Goal: Find contact information: Find contact information

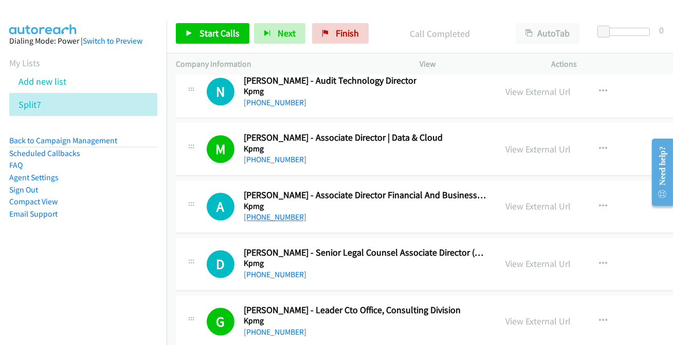
click at [264, 213] on link "[PHONE_NUMBER]" at bounding box center [275, 218] width 63 height 10
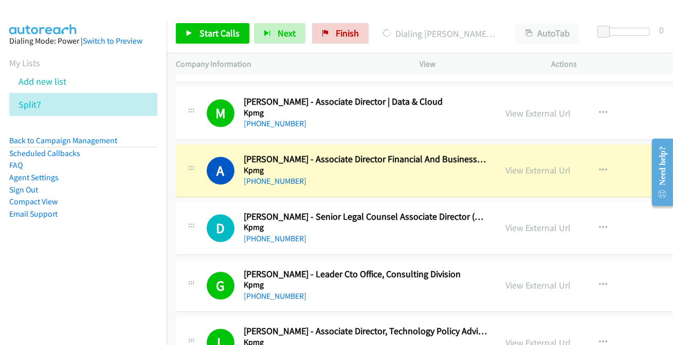
scroll to position [25974, 0]
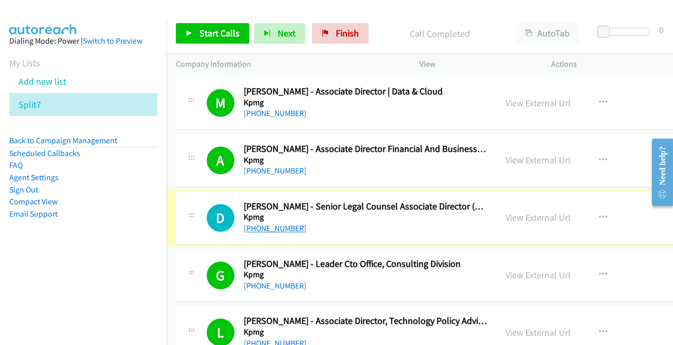
click at [283, 224] on link "[PHONE_NUMBER]" at bounding box center [275, 229] width 63 height 10
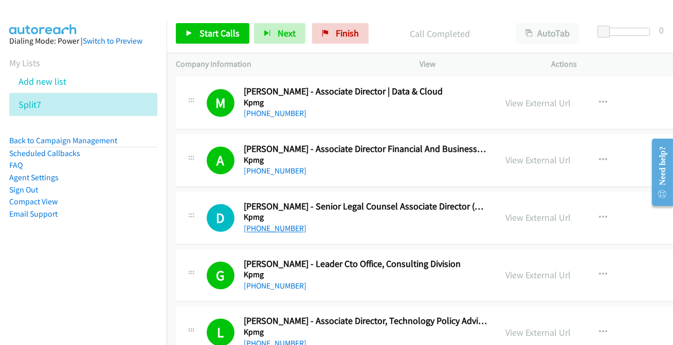
click at [283, 224] on link "[PHONE_NUMBER]" at bounding box center [275, 229] width 63 height 10
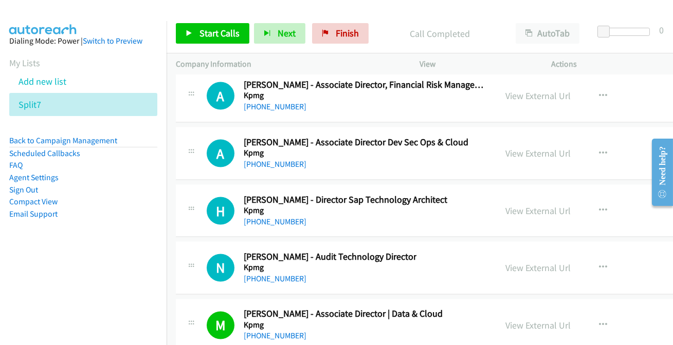
scroll to position [25740, 0]
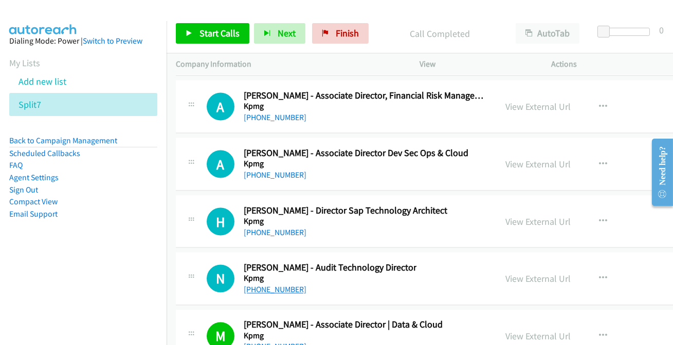
click at [283, 285] on link "[PHONE_NUMBER]" at bounding box center [275, 290] width 63 height 10
click at [274, 285] on link "[PHONE_NUMBER]" at bounding box center [275, 290] width 63 height 10
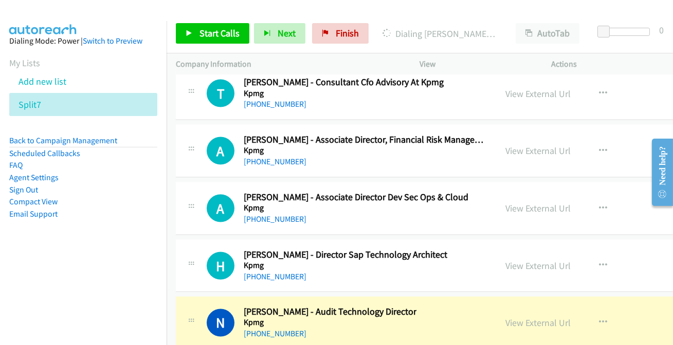
scroll to position [25693, 0]
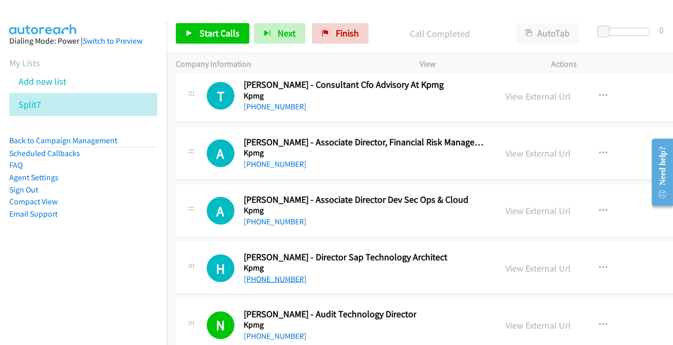
click at [263, 274] on link "[PHONE_NUMBER]" at bounding box center [275, 279] width 63 height 10
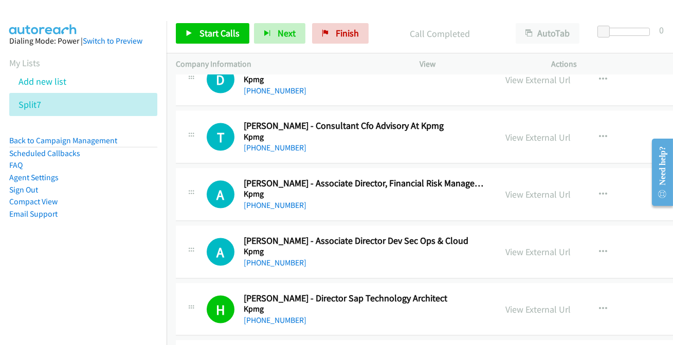
scroll to position [25647, 0]
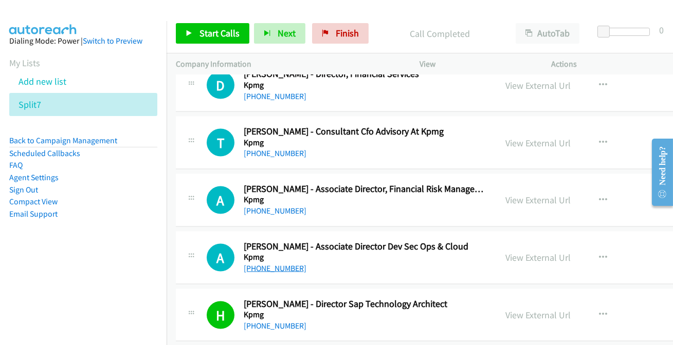
click at [283, 264] on link "[PHONE_NUMBER]" at bounding box center [275, 269] width 63 height 10
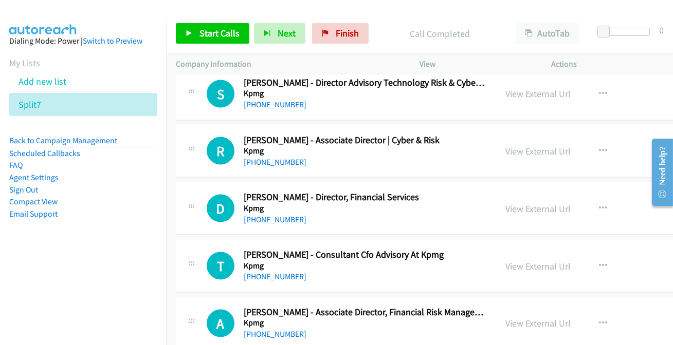
scroll to position [25506, 0]
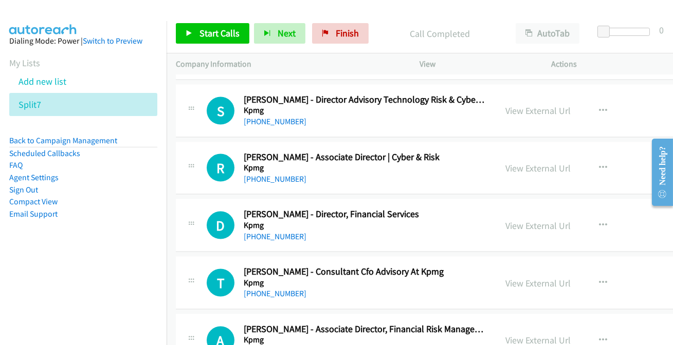
click at [262, 345] on link "[PHONE_NUMBER]" at bounding box center [275, 351] width 63 height 10
click at [277, 289] on link "[PHONE_NUMBER]" at bounding box center [275, 294] width 63 height 10
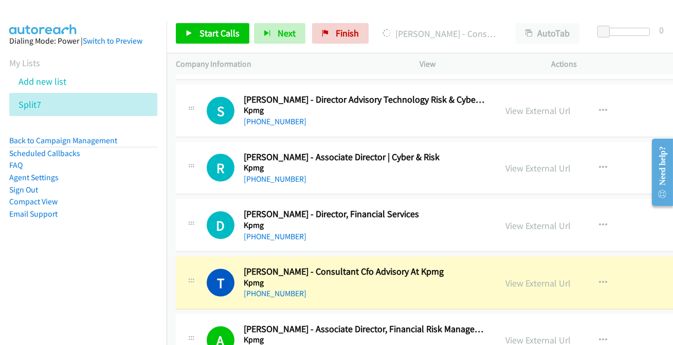
scroll to position [25460, 0]
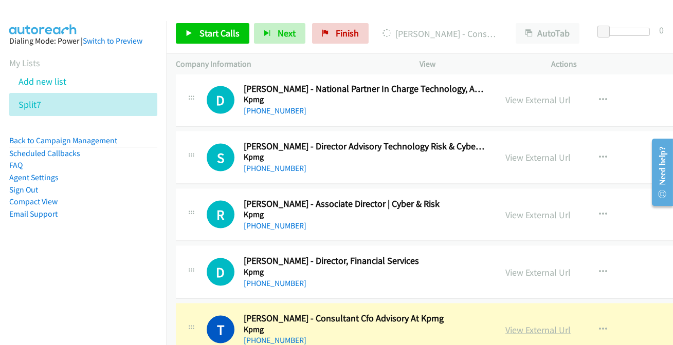
click at [540, 324] on link "View External Url" at bounding box center [537, 330] width 65 height 12
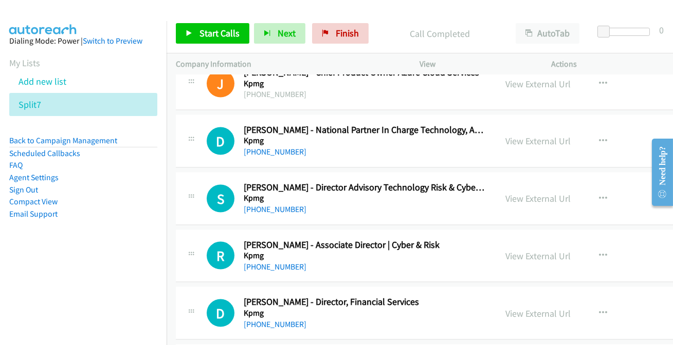
scroll to position [25413, 0]
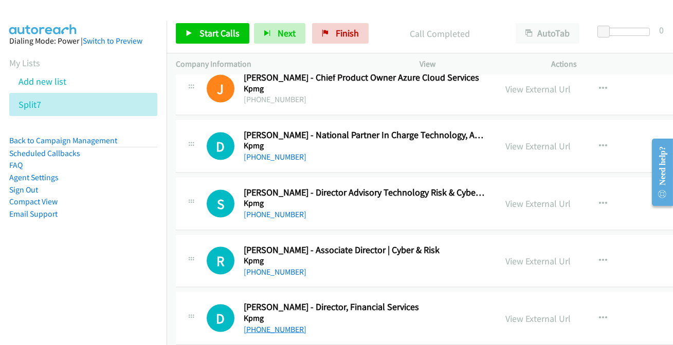
click at [262, 325] on link "[PHONE_NUMBER]" at bounding box center [275, 330] width 63 height 10
click at [275, 267] on link "[PHONE_NUMBER]" at bounding box center [275, 272] width 63 height 10
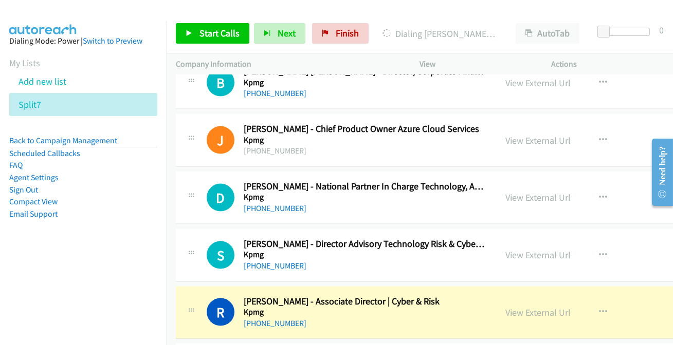
scroll to position [25320, 0]
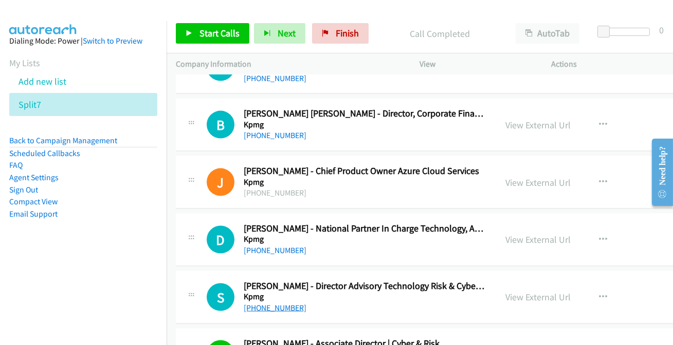
click at [267, 303] on link "[PHONE_NUMBER]" at bounding box center [275, 308] width 63 height 10
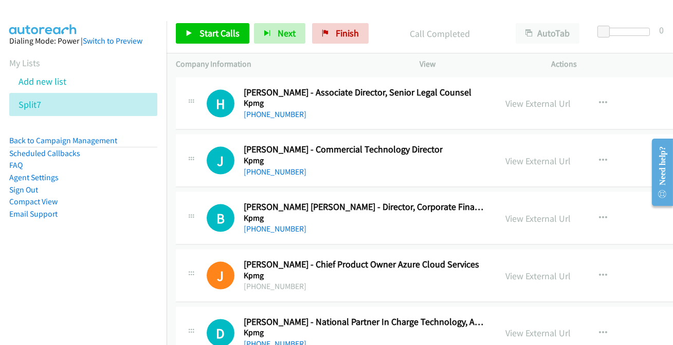
scroll to position [25133, 0]
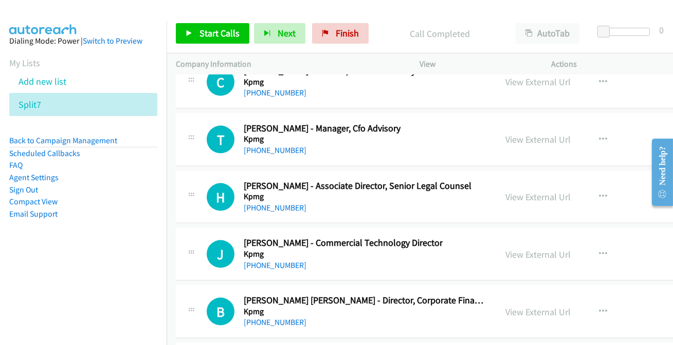
click at [268, 307] on h5 "Kpmg" at bounding box center [365, 312] width 243 height 10
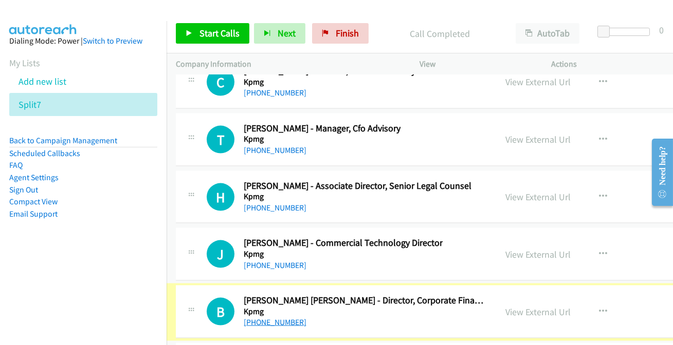
click at [267, 318] on link "[PHONE_NUMBER]" at bounding box center [275, 323] width 63 height 10
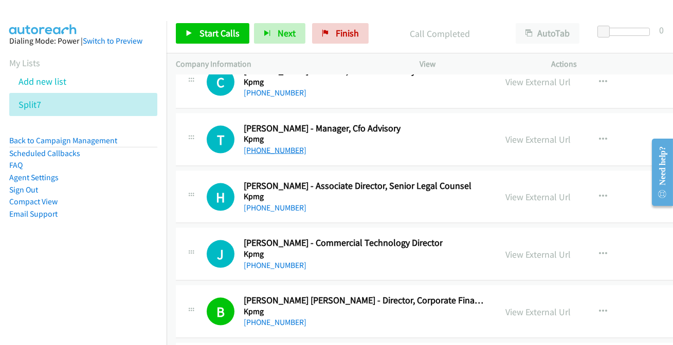
click at [263, 145] on link "[PHONE_NUMBER]" at bounding box center [275, 150] width 63 height 10
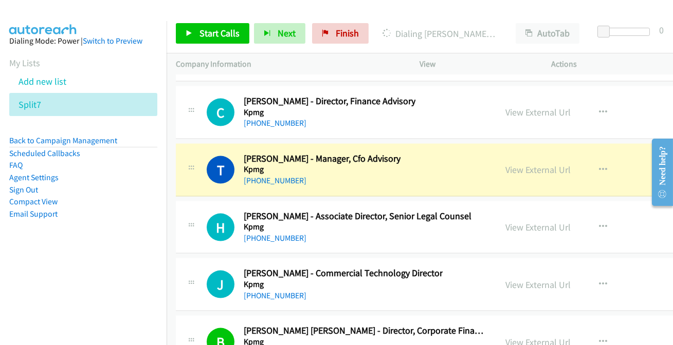
scroll to position [25086, 0]
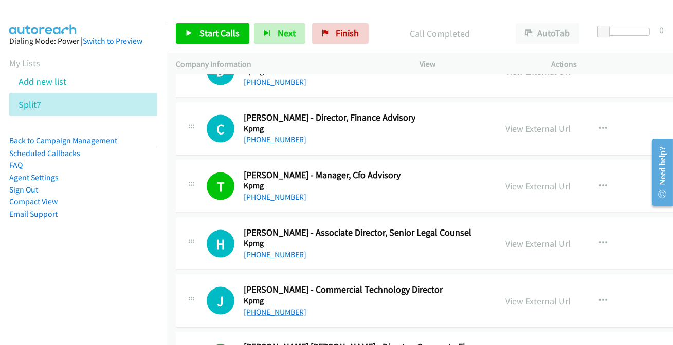
click at [281, 307] on link "[PHONE_NUMBER]" at bounding box center [275, 312] width 63 height 10
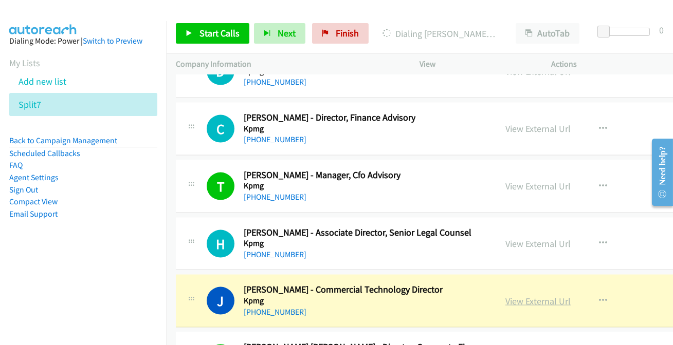
click at [518, 296] on link "View External Url" at bounding box center [537, 302] width 65 height 12
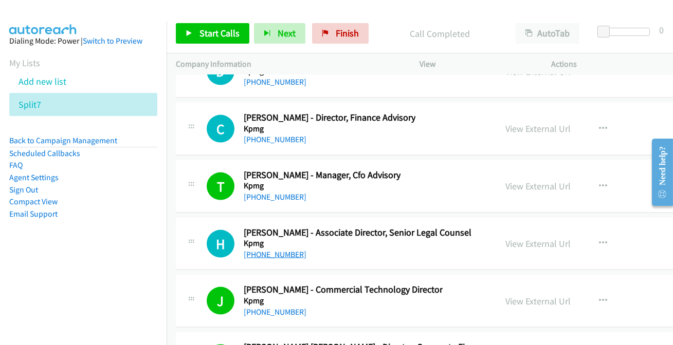
click at [283, 250] on link "[PHONE_NUMBER]" at bounding box center [275, 255] width 63 height 10
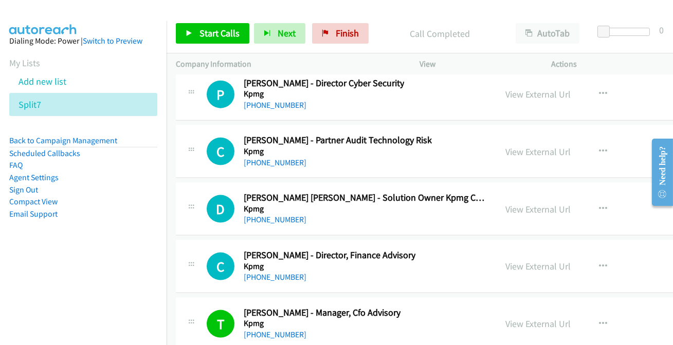
scroll to position [24899, 0]
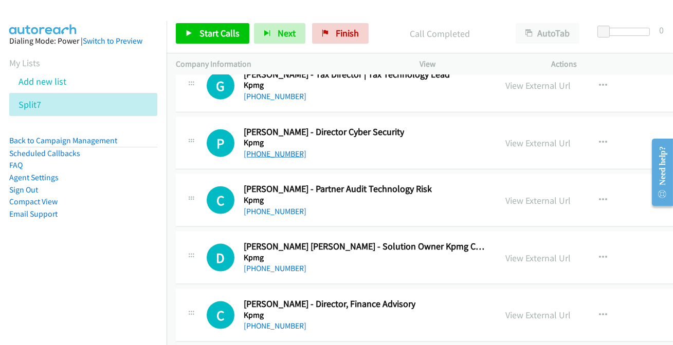
click at [260, 149] on link "[PHONE_NUMBER]" at bounding box center [275, 154] width 63 height 10
click at [271, 264] on link "[PHONE_NUMBER]" at bounding box center [275, 269] width 63 height 10
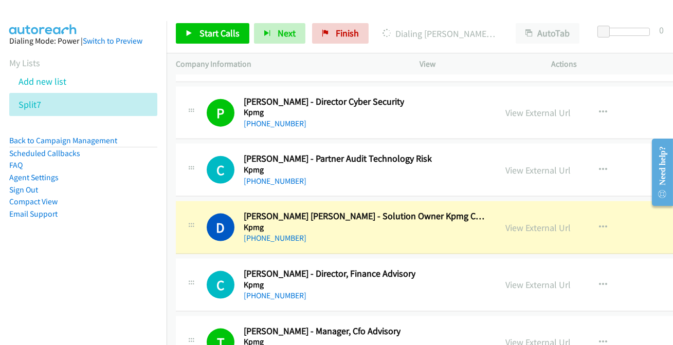
scroll to position [24946, 0]
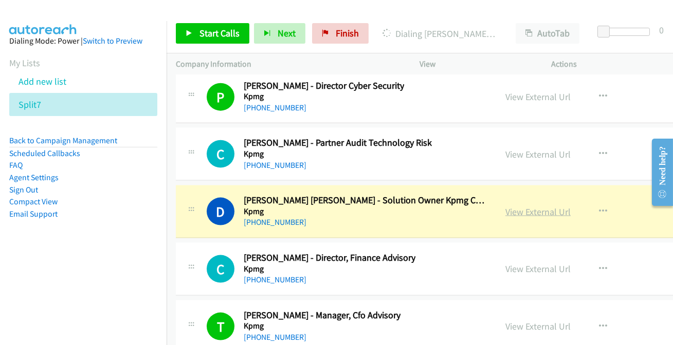
click at [541, 206] on link "View External Url" at bounding box center [537, 212] width 65 height 12
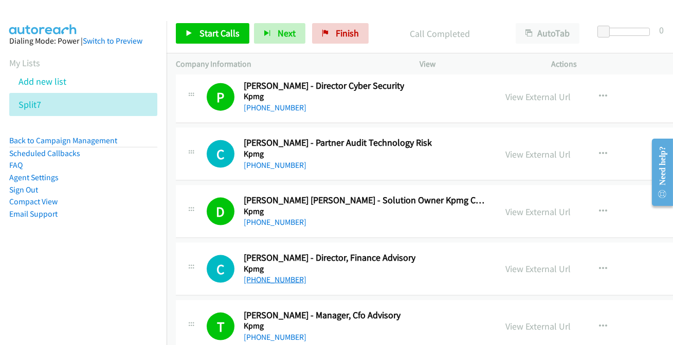
click at [265, 275] on link "[PHONE_NUMBER]" at bounding box center [275, 280] width 63 height 10
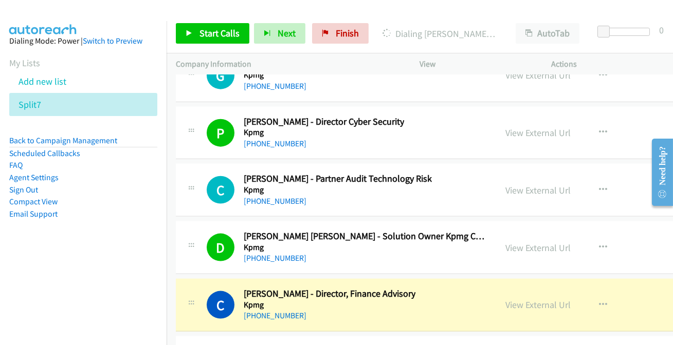
scroll to position [24899, 0]
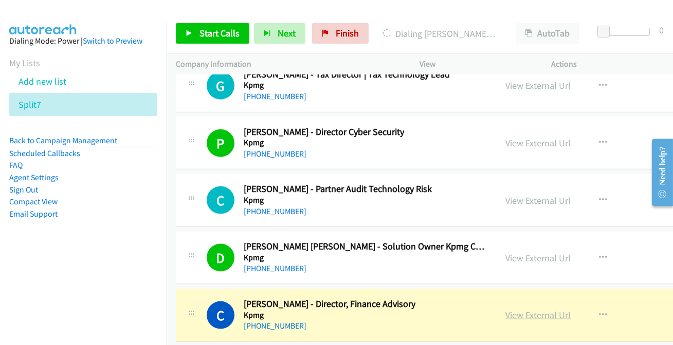
click at [552, 309] on link "View External Url" at bounding box center [537, 315] width 65 height 12
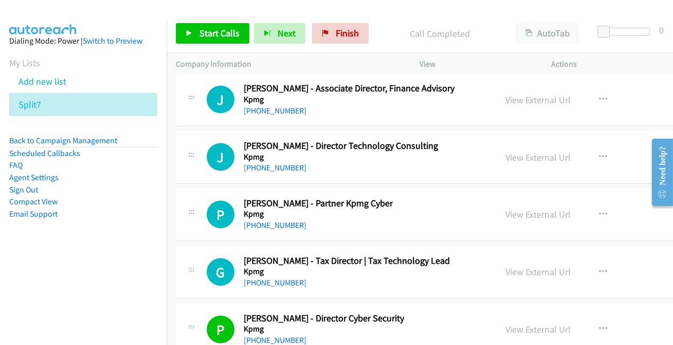
scroll to position [24712, 0]
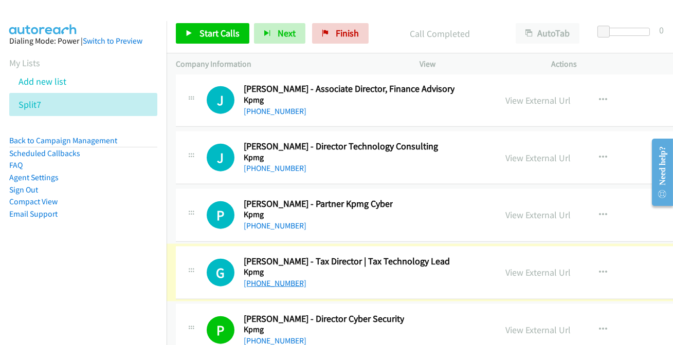
click at [290, 279] on link "[PHONE_NUMBER]" at bounding box center [275, 284] width 63 height 10
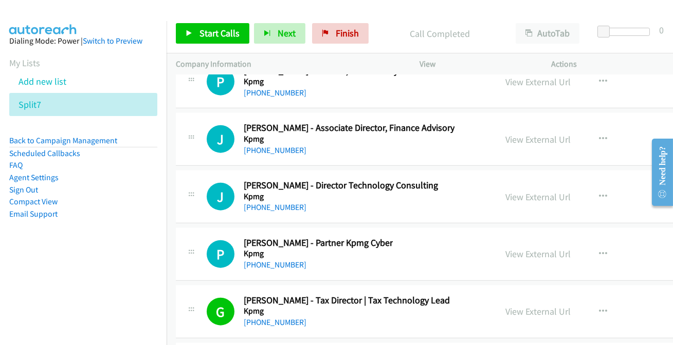
scroll to position [24619, 0]
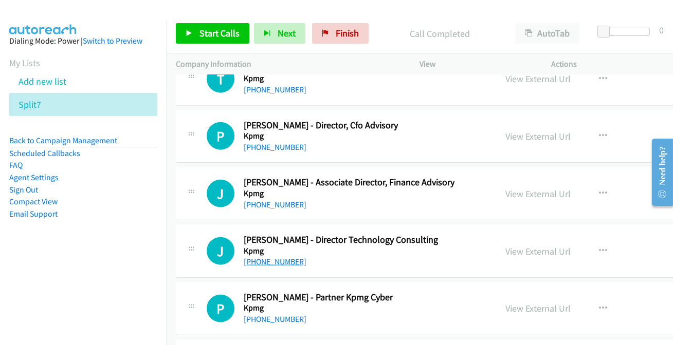
click at [267, 257] on link "[PHONE_NUMBER]" at bounding box center [275, 262] width 63 height 10
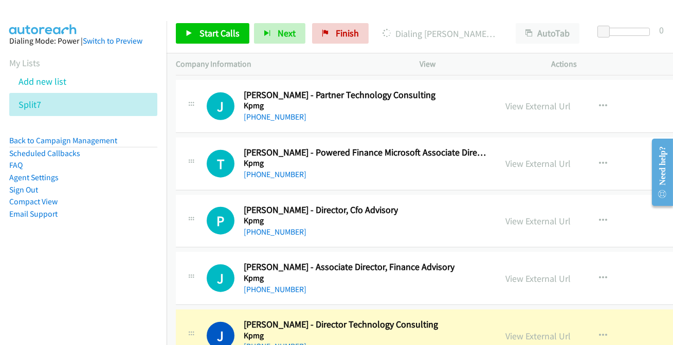
scroll to position [24525, 0]
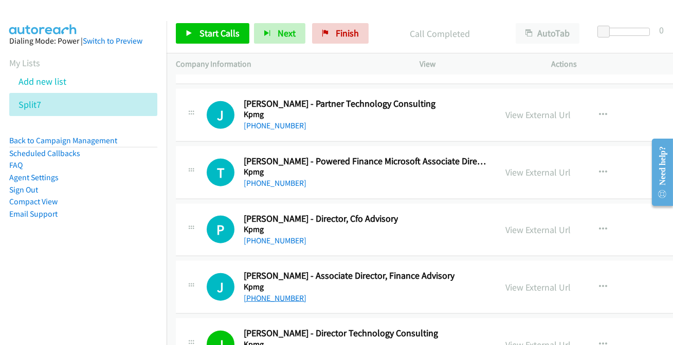
click at [280, 293] on link "[PHONE_NUMBER]" at bounding box center [275, 298] width 63 height 10
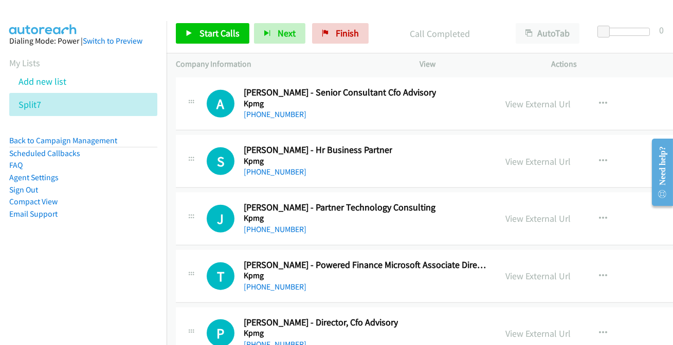
scroll to position [24432, 0]
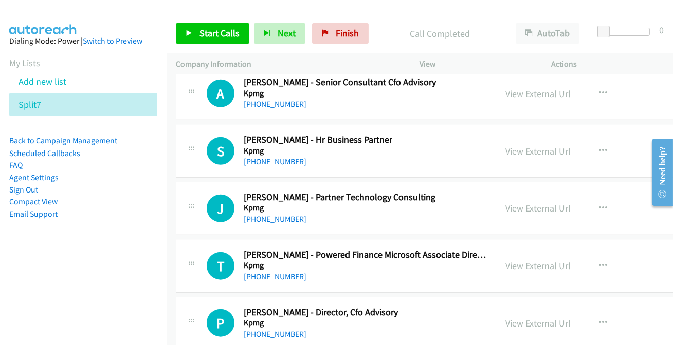
drag, startPoint x: 266, startPoint y: 301, endPoint x: 270, endPoint y: 311, distance: 11.7
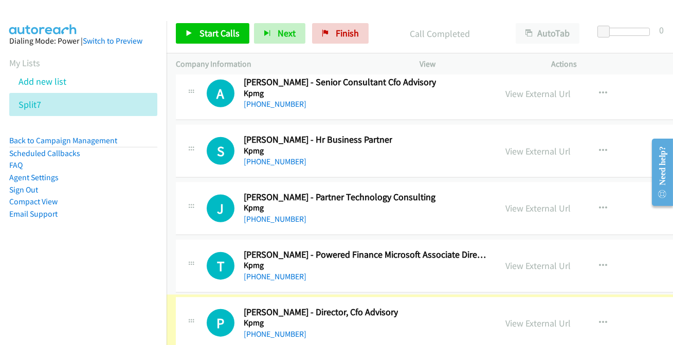
click at [288, 328] on div "[PHONE_NUMBER]" at bounding box center [321, 334] width 154 height 12
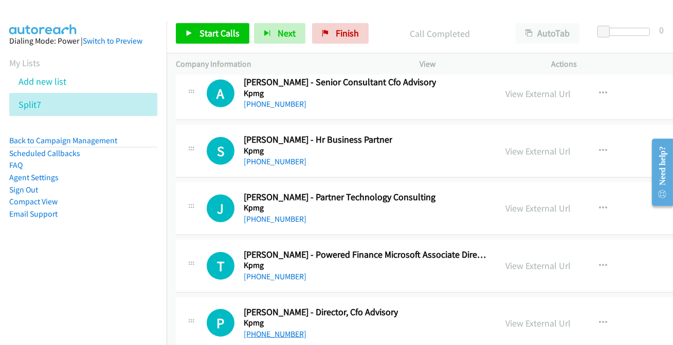
drag, startPoint x: 237, startPoint y: 295, endPoint x: 276, endPoint y: 305, distance: 40.3
click at [276, 329] on link "[PHONE_NUMBER]" at bounding box center [275, 334] width 63 height 10
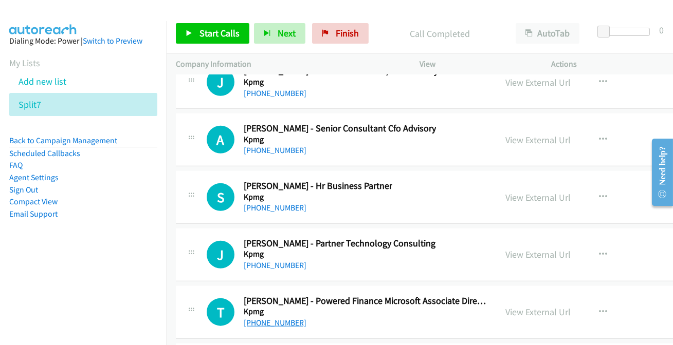
click at [282, 318] on link "[PHONE_NUMBER]" at bounding box center [275, 323] width 63 height 10
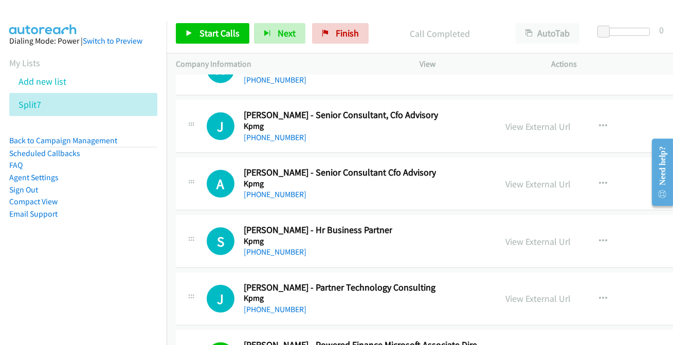
scroll to position [24339, 0]
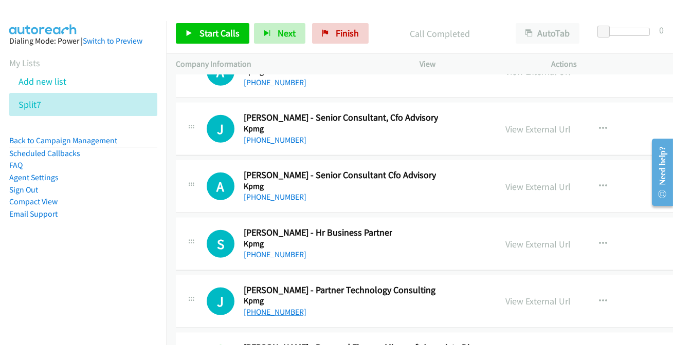
click at [290, 307] on link "[PHONE_NUMBER]" at bounding box center [275, 312] width 63 height 10
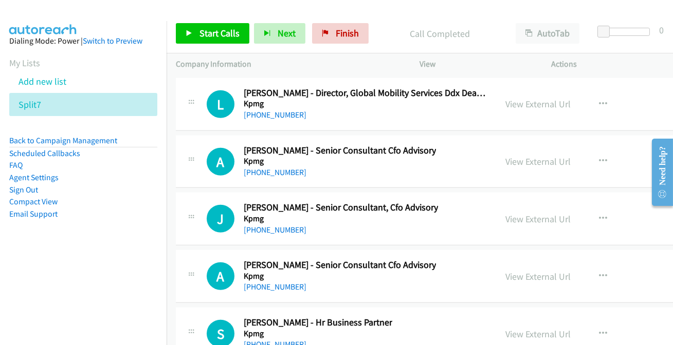
scroll to position [24245, 0]
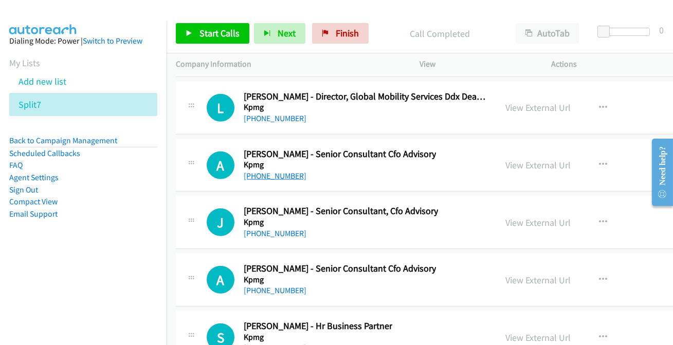
click at [280, 171] on link "[PHONE_NUMBER]" at bounding box center [275, 176] width 63 height 10
click at [270, 229] on link "[PHONE_NUMBER]" at bounding box center [275, 234] width 63 height 10
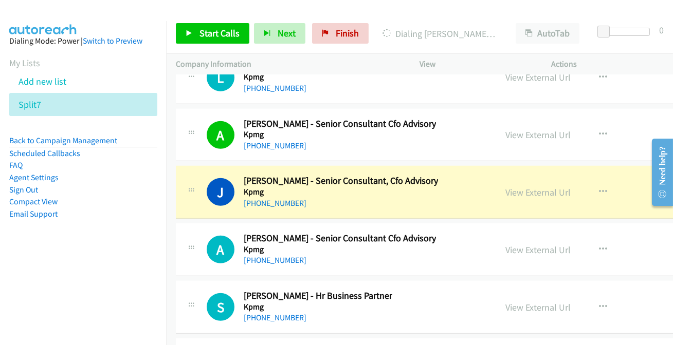
scroll to position [24292, 0]
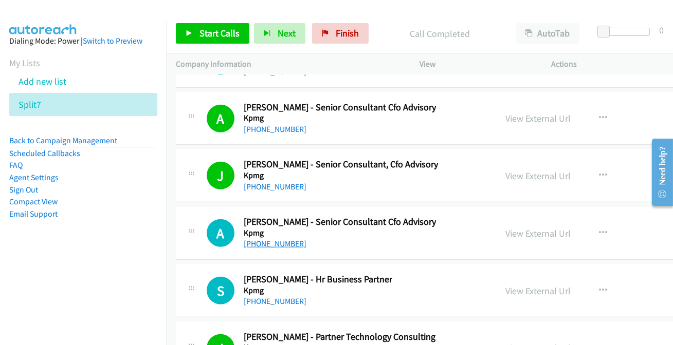
click at [270, 239] on link "[PHONE_NUMBER]" at bounding box center [275, 244] width 63 height 10
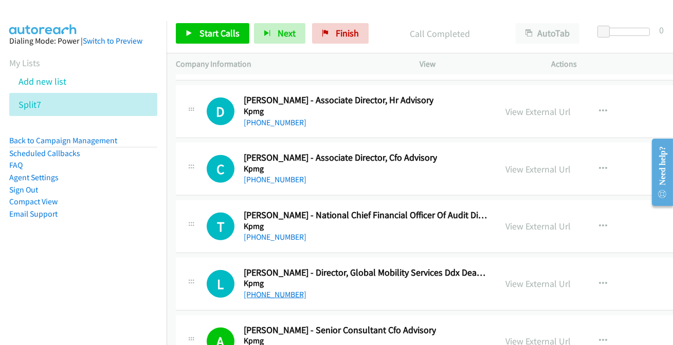
scroll to position [24058, 0]
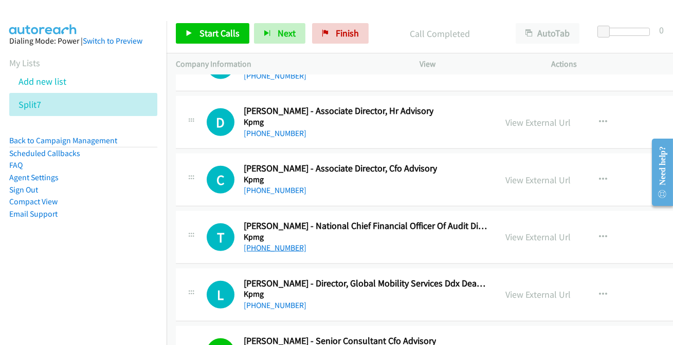
click at [275, 243] on link "[PHONE_NUMBER]" at bounding box center [275, 248] width 63 height 10
click at [269, 301] on link "[PHONE_NUMBER]" at bounding box center [275, 306] width 63 height 10
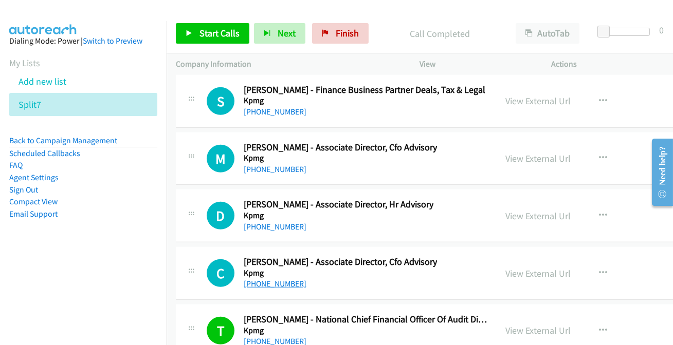
click at [267, 279] on link "[PHONE_NUMBER]" at bounding box center [275, 284] width 63 height 10
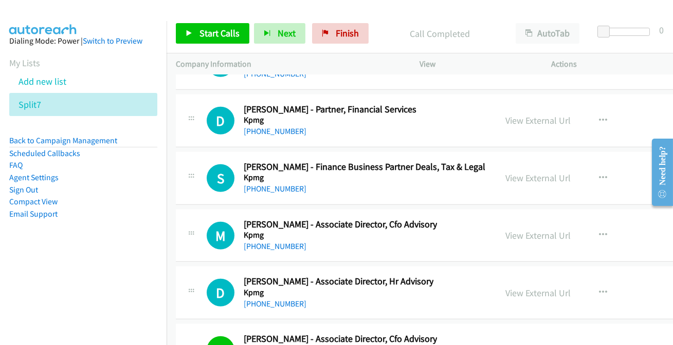
scroll to position [23872, 0]
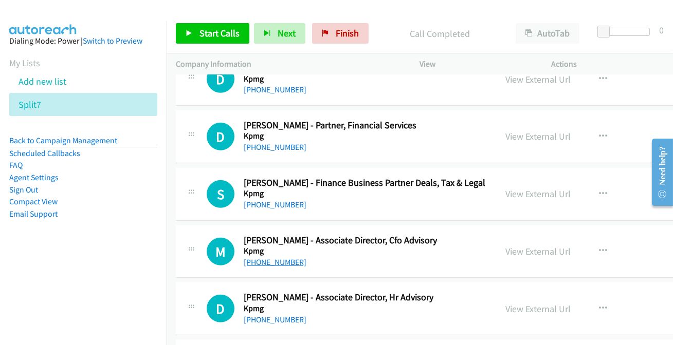
click at [285, 257] on link "[PHONE_NUMBER]" at bounding box center [275, 262] width 63 height 10
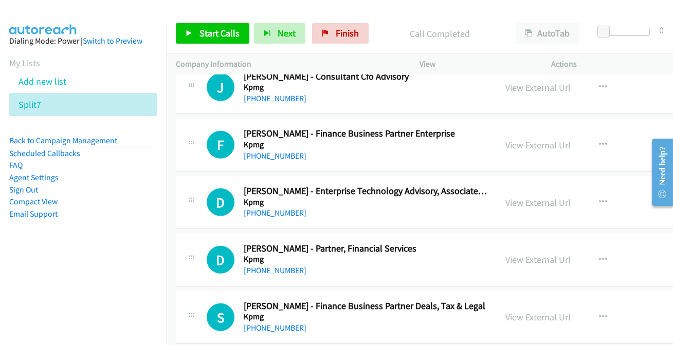
scroll to position [23731, 0]
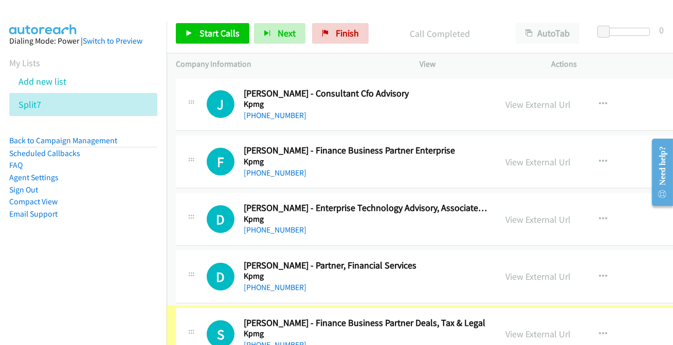
click at [278, 340] on link "[PHONE_NUMBER]" at bounding box center [275, 345] width 63 height 10
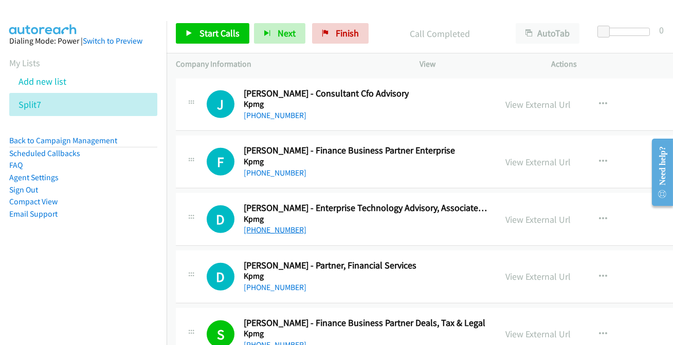
click at [282, 225] on link "[PHONE_NUMBER]" at bounding box center [275, 230] width 63 height 10
click at [260, 283] on link "[PHONE_NUMBER]" at bounding box center [275, 288] width 63 height 10
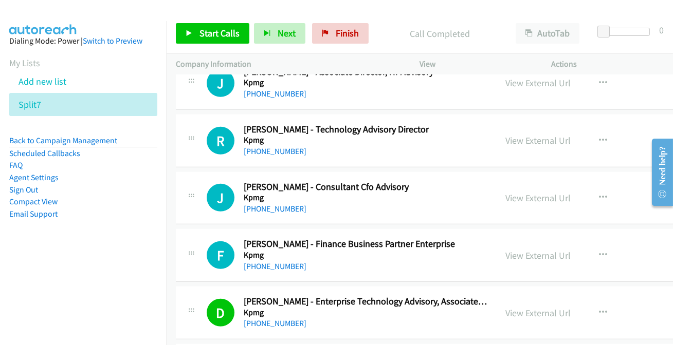
scroll to position [23591, 0]
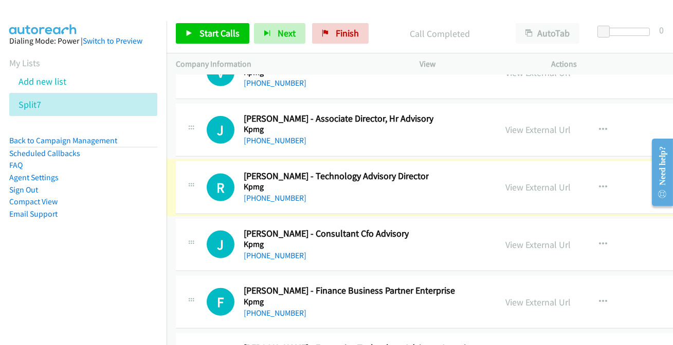
click at [270, 193] on link "[PHONE_NUMBER]" at bounding box center [275, 198] width 63 height 10
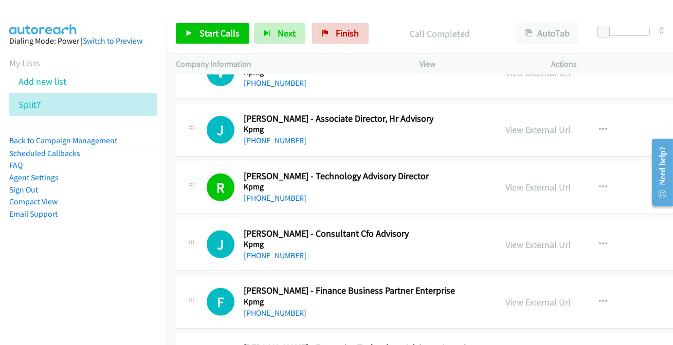
click at [285, 251] on link "[PHONE_NUMBER]" at bounding box center [275, 256] width 63 height 10
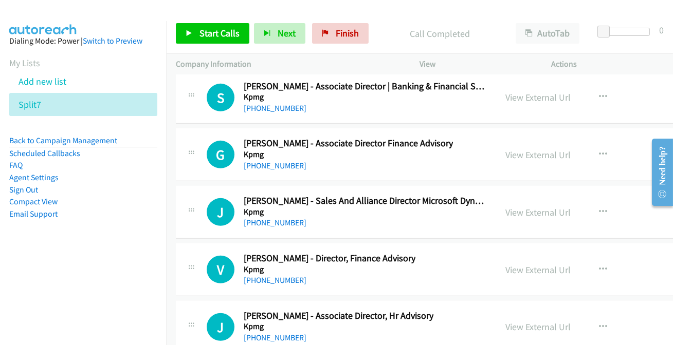
scroll to position [23404, 0]
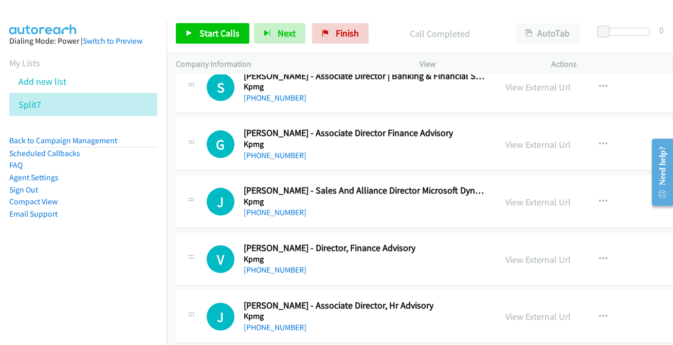
drag, startPoint x: 280, startPoint y: 298, endPoint x: 329, endPoint y: 232, distance: 81.9
click at [259, 323] on link "[PHONE_NUMBER]" at bounding box center [275, 328] width 63 height 10
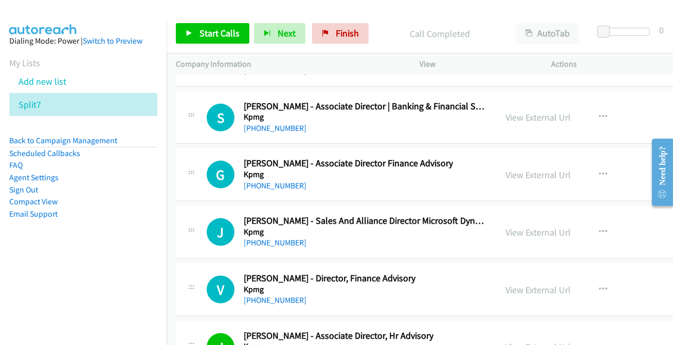
scroll to position [23358, 0]
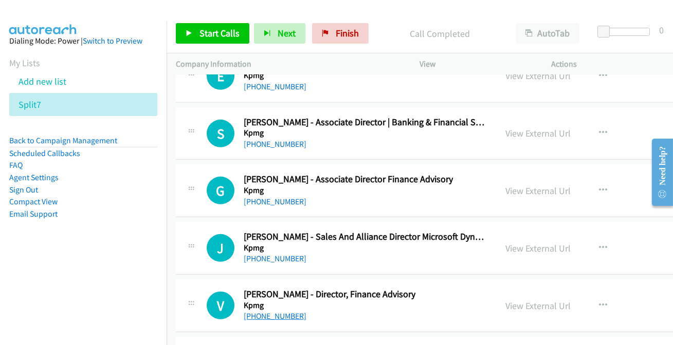
drag, startPoint x: 272, startPoint y: 289, endPoint x: 275, endPoint y: 283, distance: 6.9
click at [278, 311] on link "[PHONE_NUMBER]" at bounding box center [275, 316] width 63 height 10
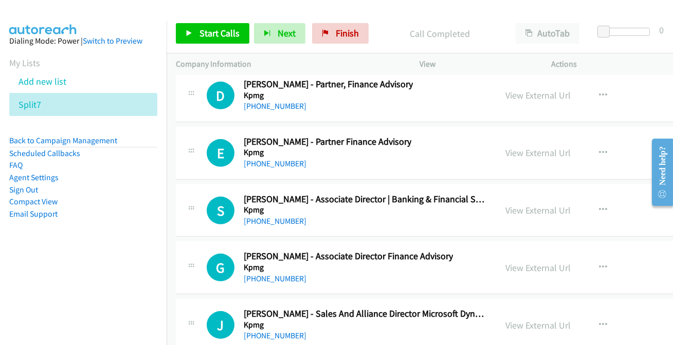
scroll to position [23264, 0]
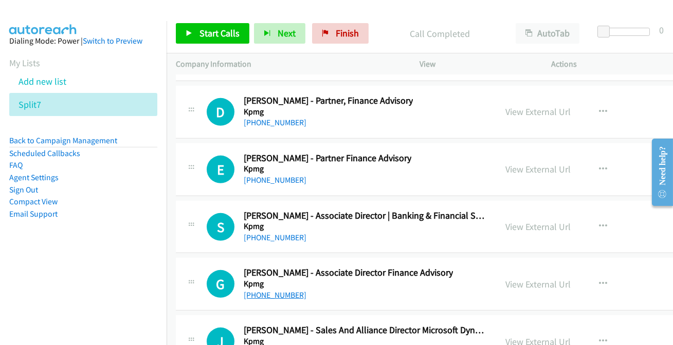
click at [288, 290] on link "[PHONE_NUMBER]" at bounding box center [275, 295] width 63 height 10
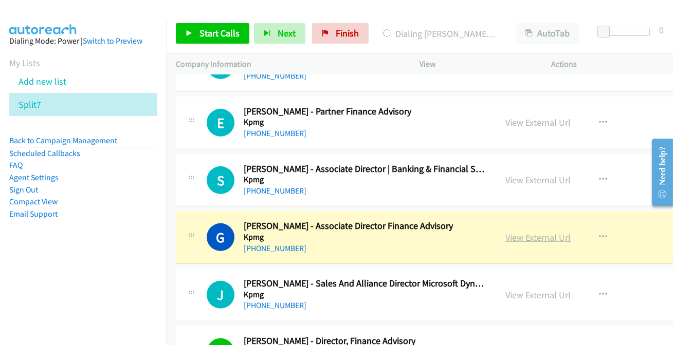
click at [557, 232] on link "View External Url" at bounding box center [537, 238] width 65 height 12
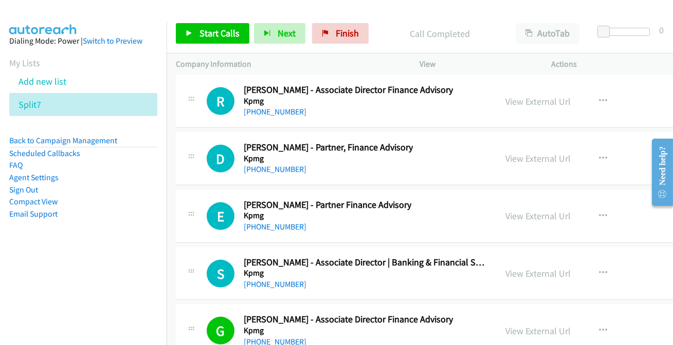
scroll to position [23171, 0]
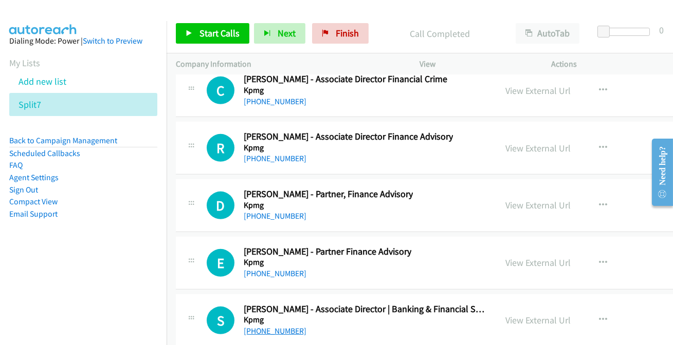
click at [276, 326] on link "[PHONE_NUMBER]" at bounding box center [275, 331] width 63 height 10
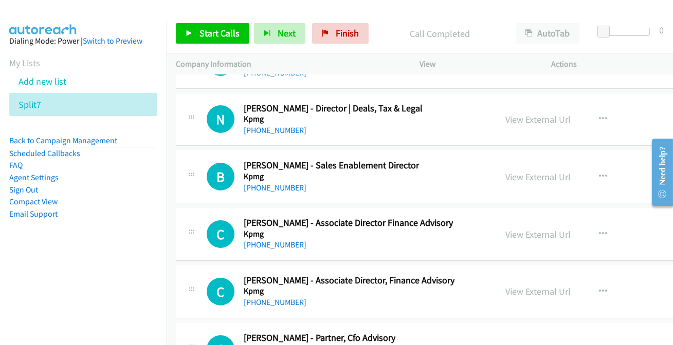
scroll to position [22750, 0]
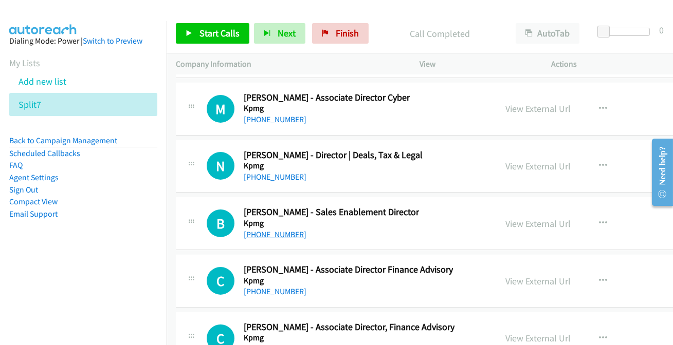
click at [268, 230] on link "[PHONE_NUMBER]" at bounding box center [275, 235] width 63 height 10
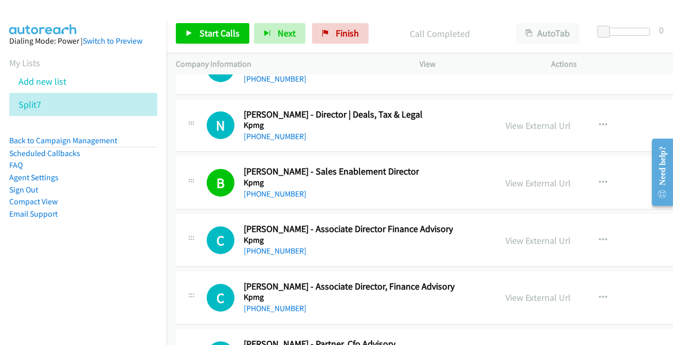
scroll to position [22797, 0]
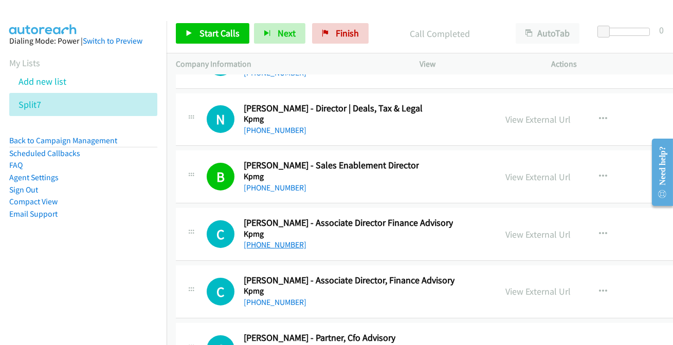
click at [281, 240] on link "[PHONE_NUMBER]" at bounding box center [275, 245] width 63 height 10
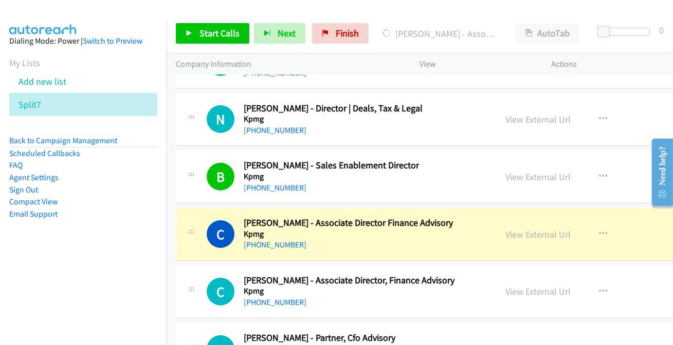
scroll to position [22844, 0]
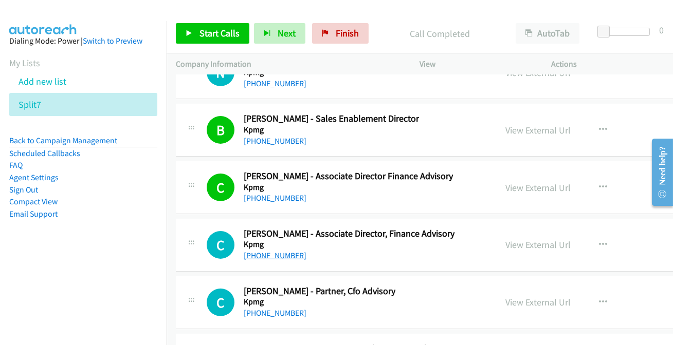
click at [288, 251] on link "[PHONE_NUMBER]" at bounding box center [275, 256] width 63 height 10
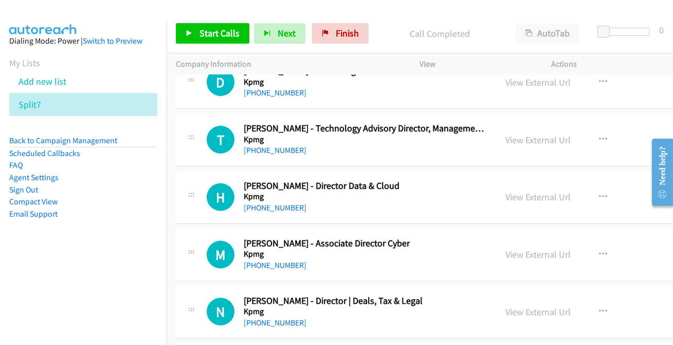
scroll to position [22610, 0]
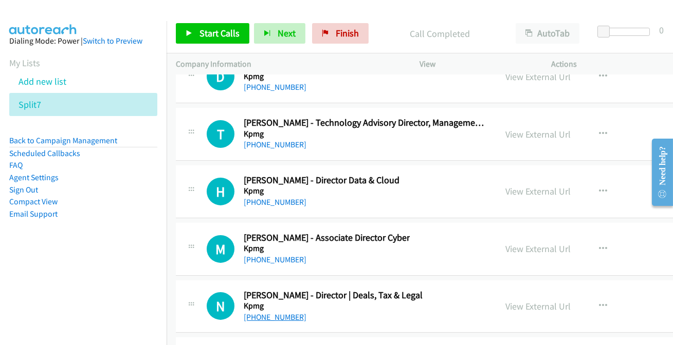
click at [255, 312] on link "[PHONE_NUMBER]" at bounding box center [275, 317] width 63 height 10
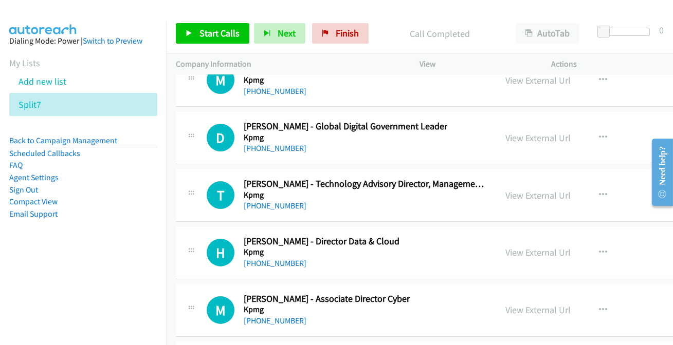
scroll to position [22516, 0]
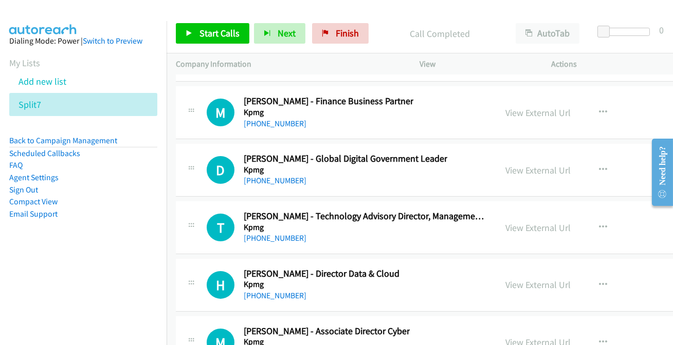
click at [273, 291] on link "[PHONE_NUMBER]" at bounding box center [275, 296] width 63 height 10
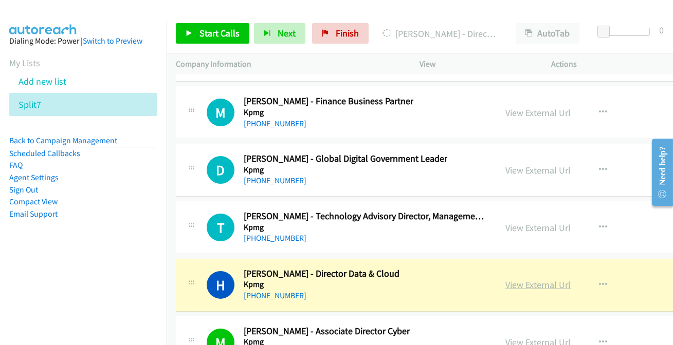
click at [535, 279] on link "View External Url" at bounding box center [537, 285] width 65 height 12
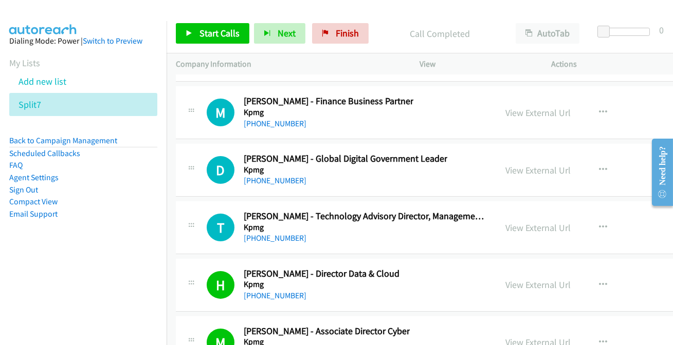
click at [276, 233] on link "[PHONE_NUMBER]" at bounding box center [275, 238] width 63 height 10
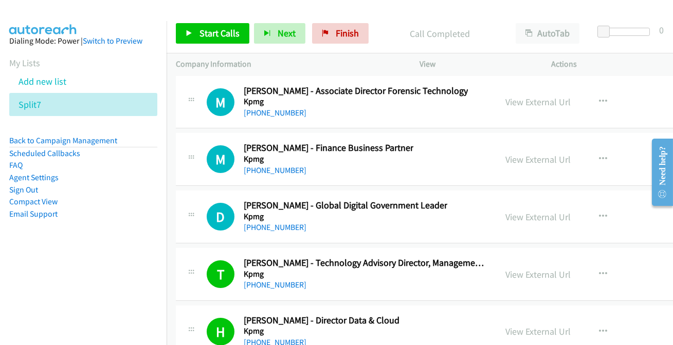
scroll to position [22376, 0]
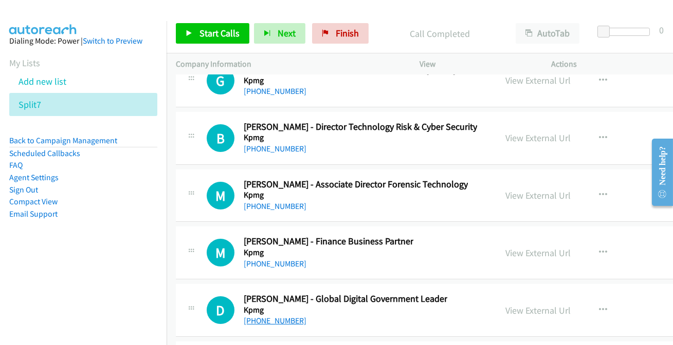
click at [276, 316] on link "[PHONE_NUMBER]" at bounding box center [275, 321] width 63 height 10
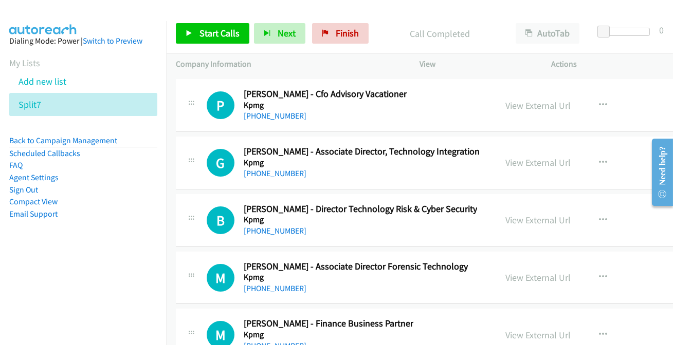
scroll to position [22283, 0]
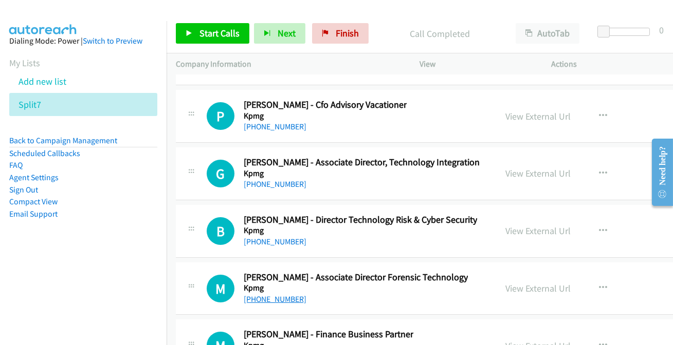
click at [291, 294] on link "[PHONE_NUMBER]" at bounding box center [275, 299] width 63 height 10
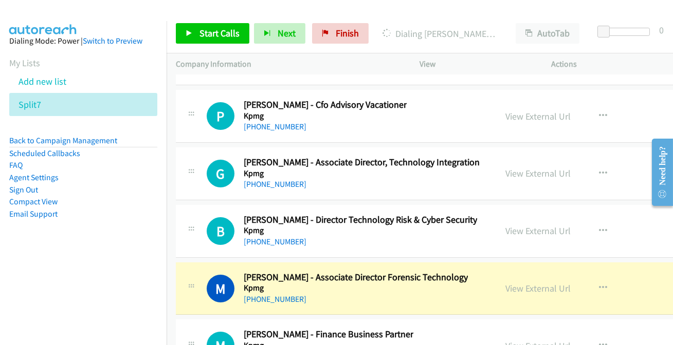
scroll to position [22236, 0]
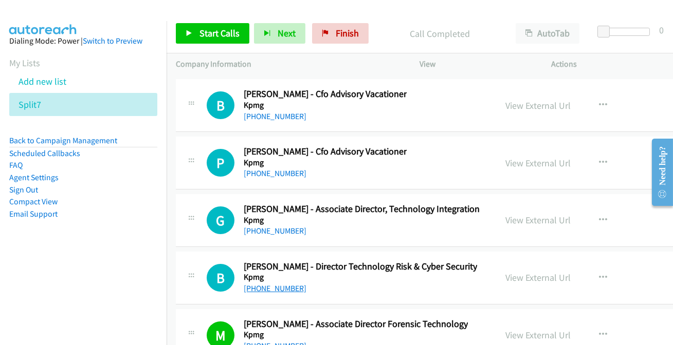
click at [263, 284] on link "[PHONE_NUMBER]" at bounding box center [275, 289] width 63 height 10
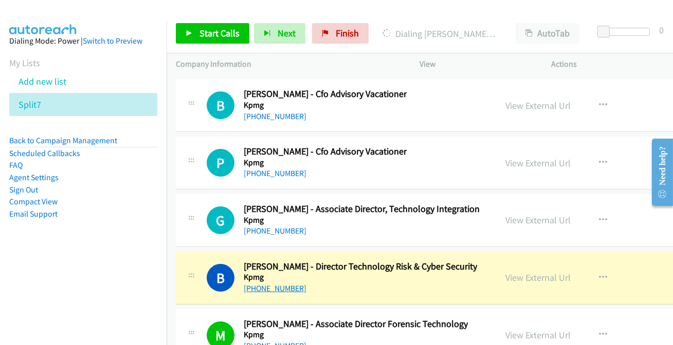
scroll to position [22190, 0]
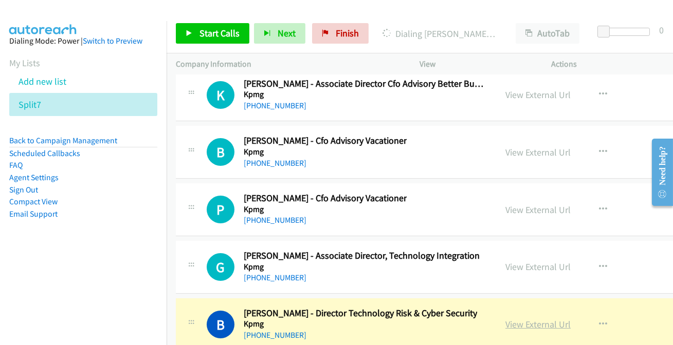
click at [542, 319] on link "View External Url" at bounding box center [537, 325] width 65 height 12
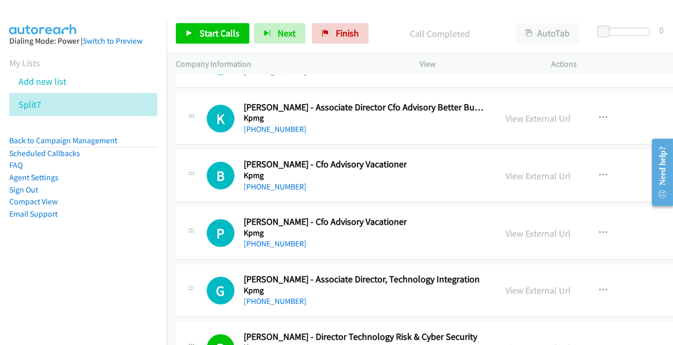
scroll to position [22143, 0]
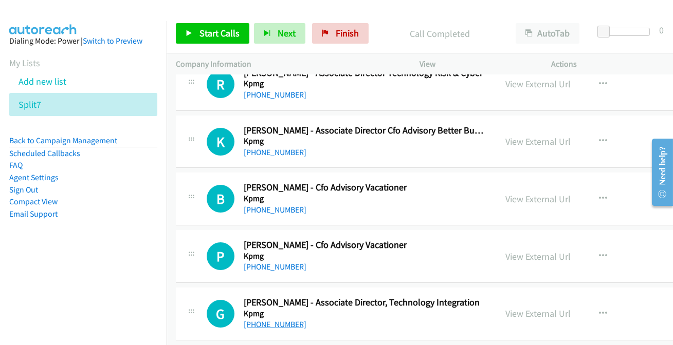
click at [275, 320] on link "[PHONE_NUMBER]" at bounding box center [275, 325] width 63 height 10
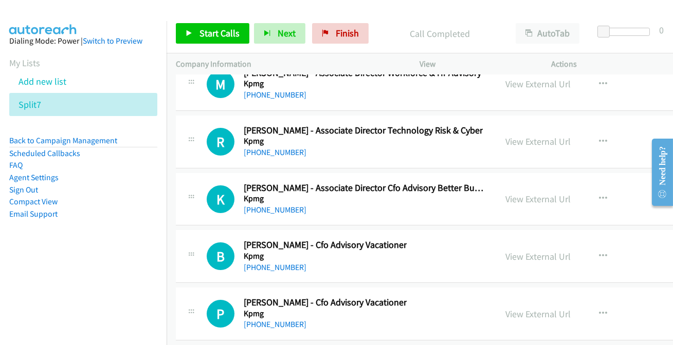
scroll to position [22096, 0]
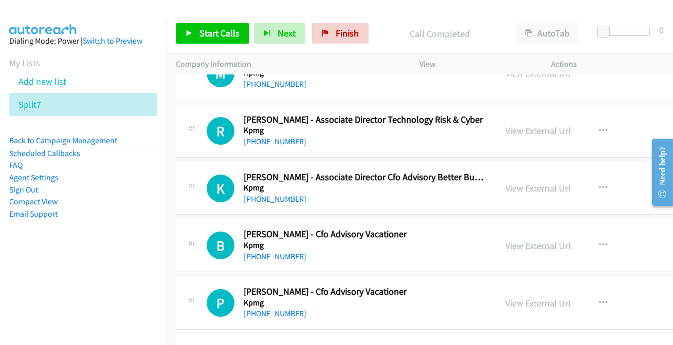
click at [286, 309] on link "[PHONE_NUMBER]" at bounding box center [275, 314] width 63 height 10
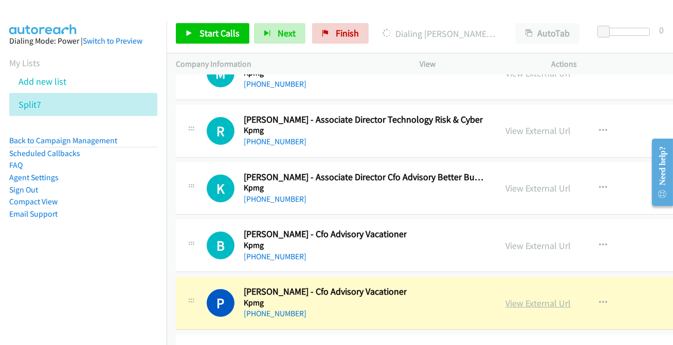
click at [528, 298] on link "View External Url" at bounding box center [537, 304] width 65 height 12
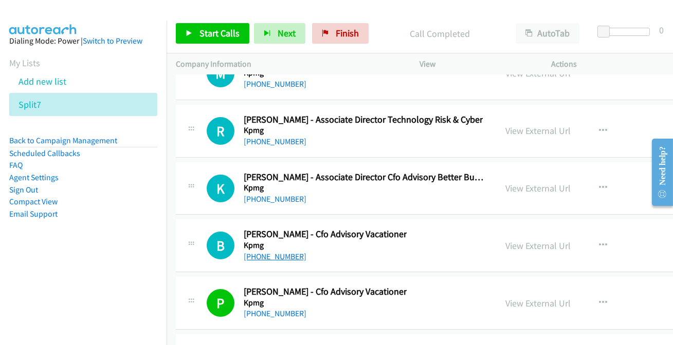
click at [278, 252] on link "[PHONE_NUMBER]" at bounding box center [275, 257] width 63 height 10
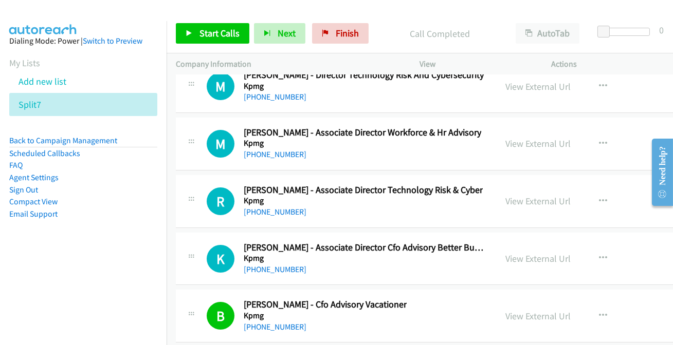
scroll to position [21956, 0]
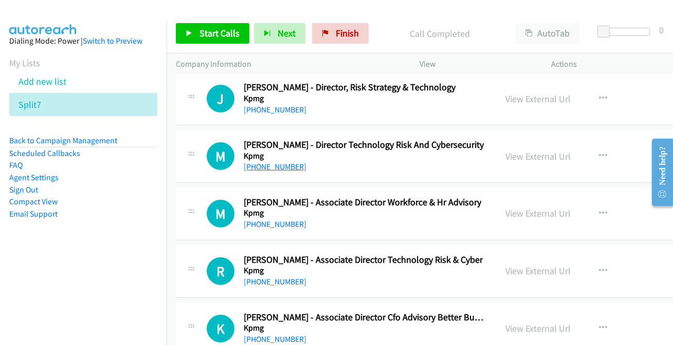
click at [276, 162] on link "[PHONE_NUMBER]" at bounding box center [275, 167] width 63 height 10
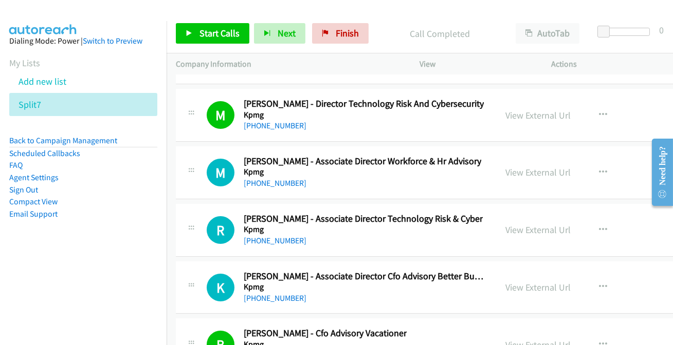
scroll to position [22002, 0]
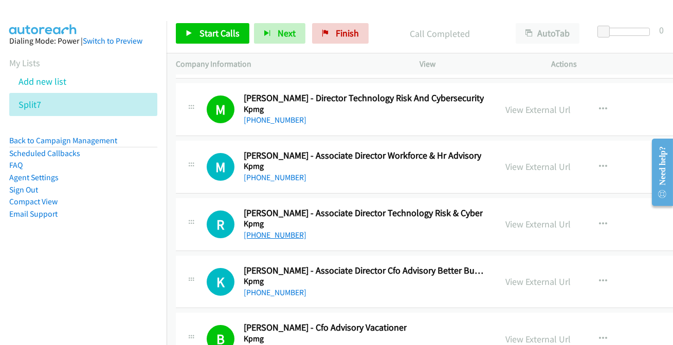
click at [283, 230] on link "[PHONE_NUMBER]" at bounding box center [275, 235] width 63 height 10
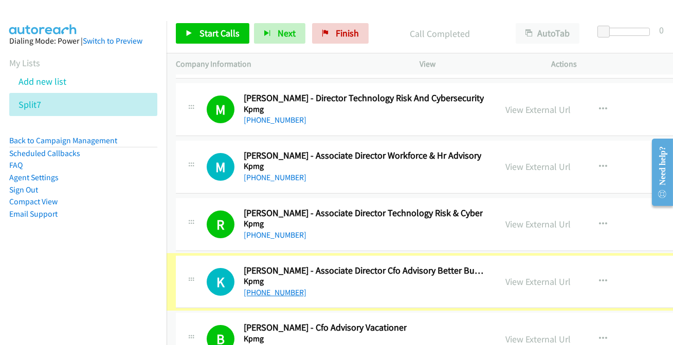
click at [270, 288] on link "[PHONE_NUMBER]" at bounding box center [275, 293] width 63 height 10
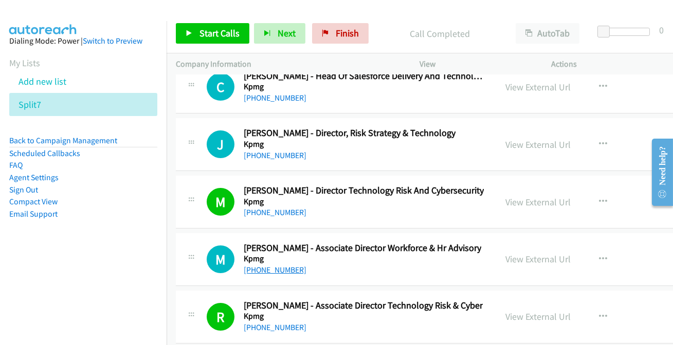
scroll to position [21909, 0]
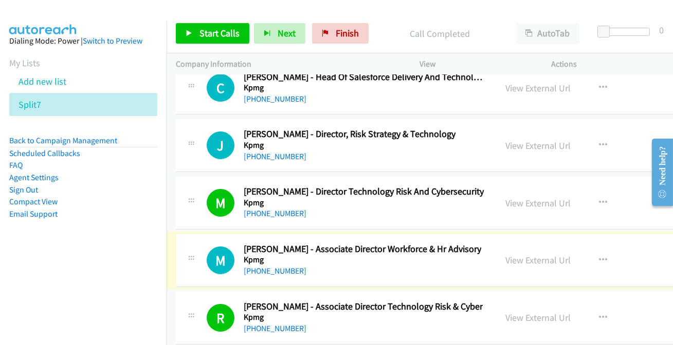
click at [271, 266] on link "[PHONE_NUMBER]" at bounding box center [275, 271] width 63 height 10
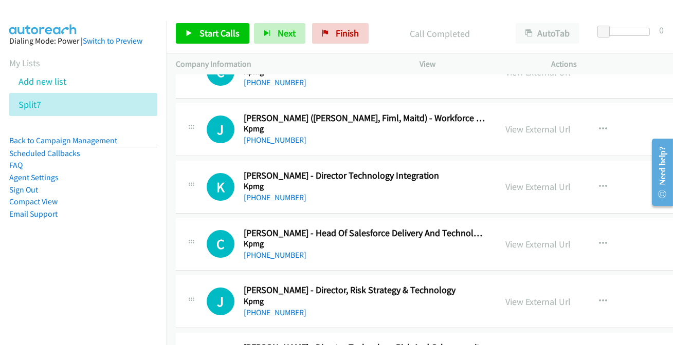
scroll to position [21722, 0]
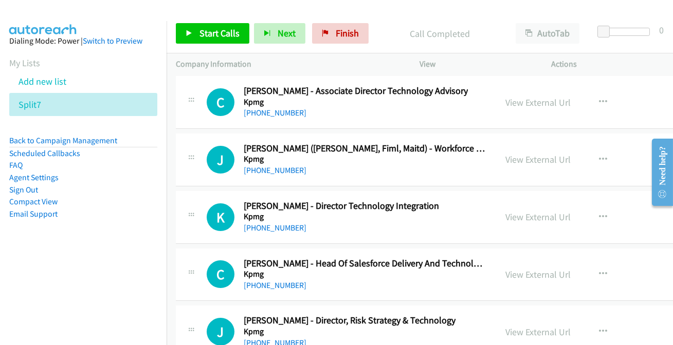
click at [268, 322] on div "J Callback Scheduled [PERSON_NAME] - Director, Risk Strategy & Technology Kpmg …" at bounding box center [477, 332] width 603 height 53
click at [268, 338] on link "[PHONE_NUMBER]" at bounding box center [275, 343] width 63 height 10
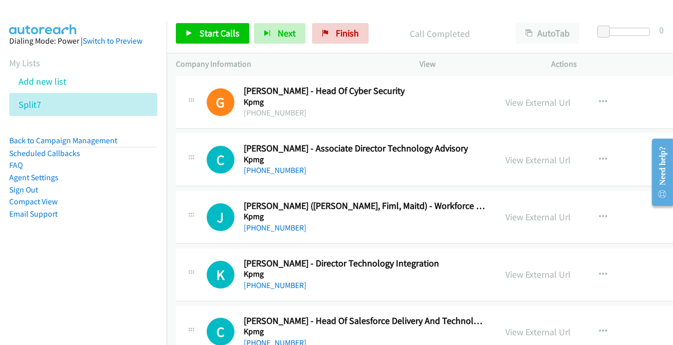
scroll to position [21676, 0]
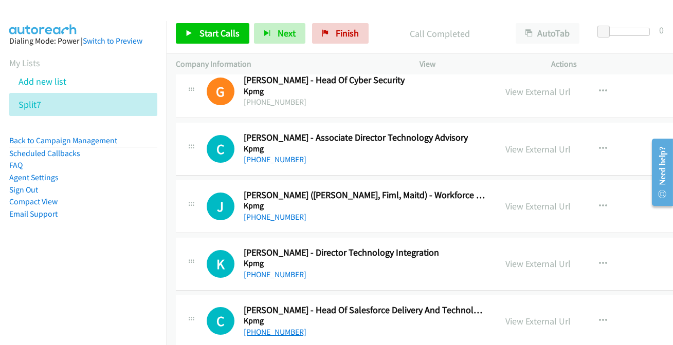
click at [267, 327] on link "[PHONE_NUMBER]" at bounding box center [275, 332] width 63 height 10
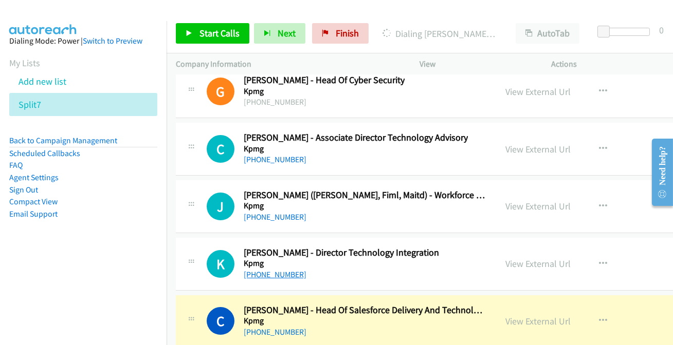
click at [276, 270] on link "[PHONE_NUMBER]" at bounding box center [275, 275] width 63 height 10
click at [273, 270] on link "[PHONE_NUMBER]" at bounding box center [275, 275] width 63 height 10
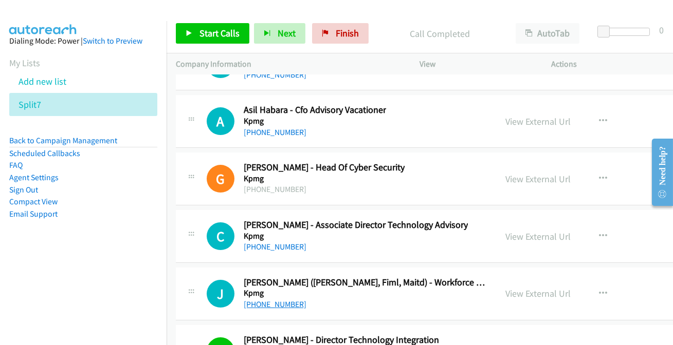
scroll to position [21582, 0]
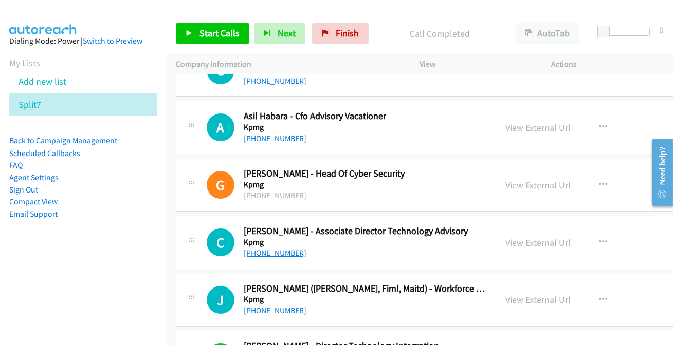
click at [254, 248] on link "[PHONE_NUMBER]" at bounding box center [275, 253] width 63 height 10
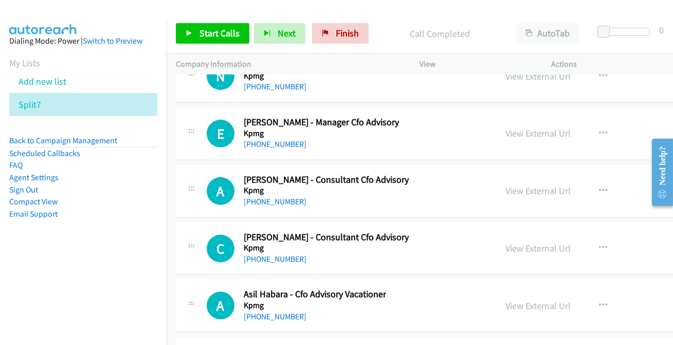
scroll to position [21395, 0]
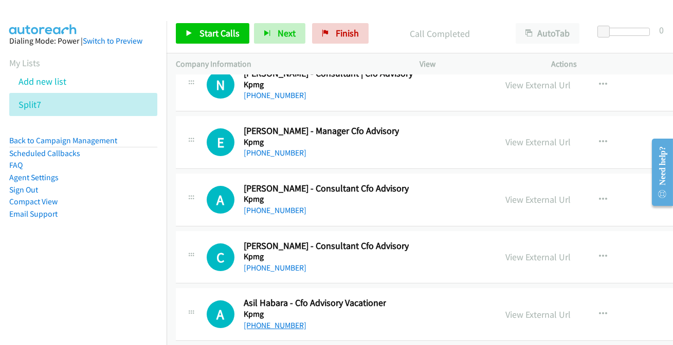
click at [283, 321] on link "[PHONE_NUMBER]" at bounding box center [275, 326] width 63 height 10
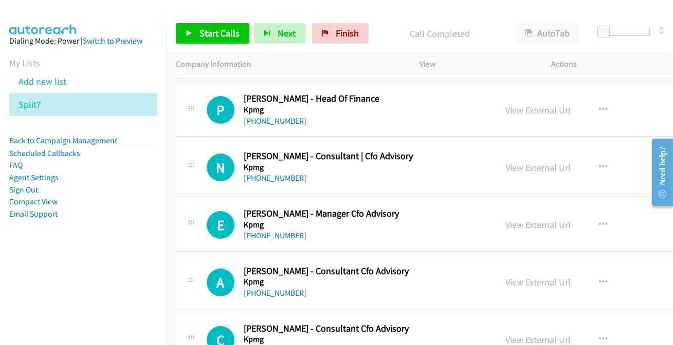
scroll to position [21255, 0]
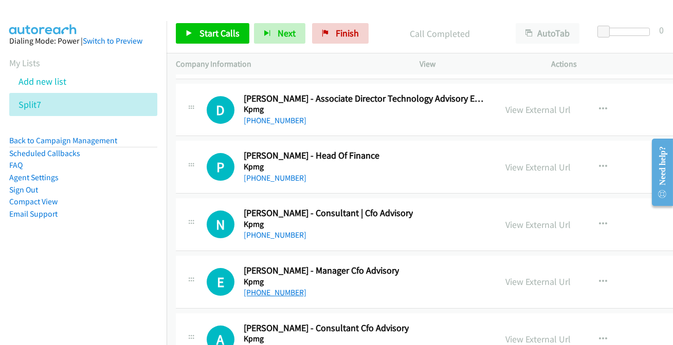
click at [276, 288] on link "[PHONE_NUMBER]" at bounding box center [275, 293] width 63 height 10
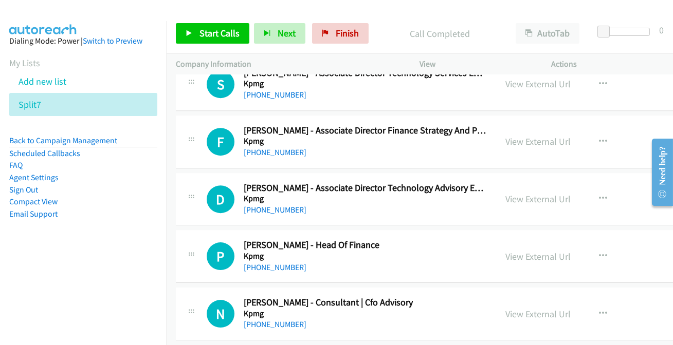
scroll to position [21162, 0]
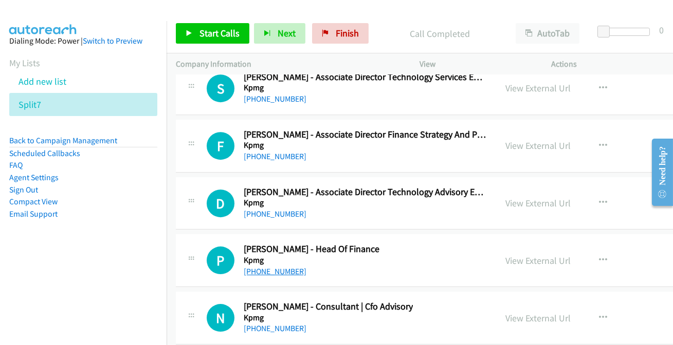
click at [278, 267] on link "[PHONE_NUMBER]" at bounding box center [275, 272] width 63 height 10
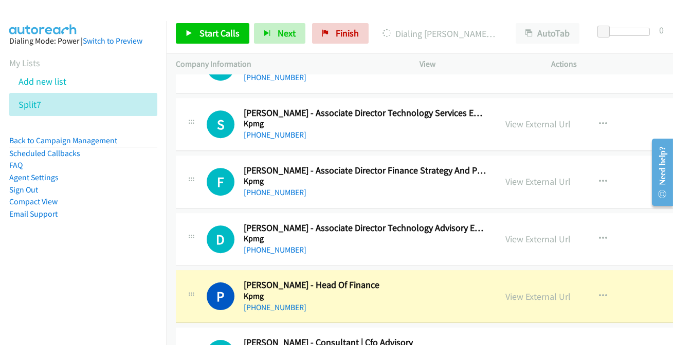
scroll to position [21115, 0]
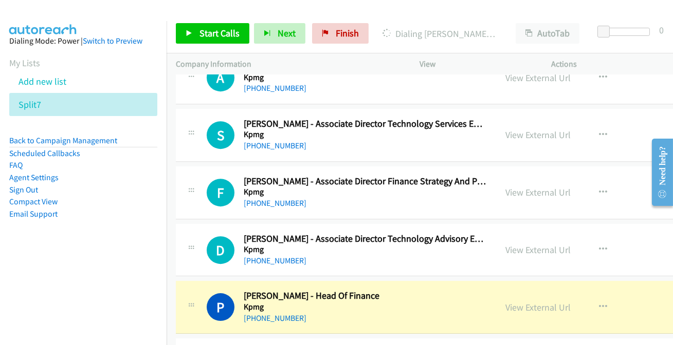
drag, startPoint x: 515, startPoint y: 284, endPoint x: 559, endPoint y: 246, distance: 57.9
click at [531, 302] on link "View External Url" at bounding box center [537, 308] width 65 height 12
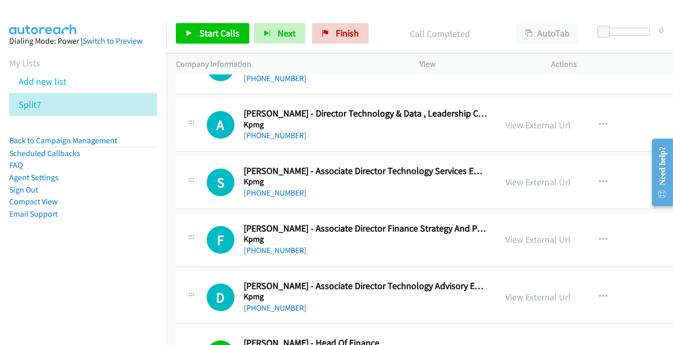
scroll to position [21068, 0]
click at [262, 303] on link "[PHONE_NUMBER]" at bounding box center [275, 308] width 63 height 10
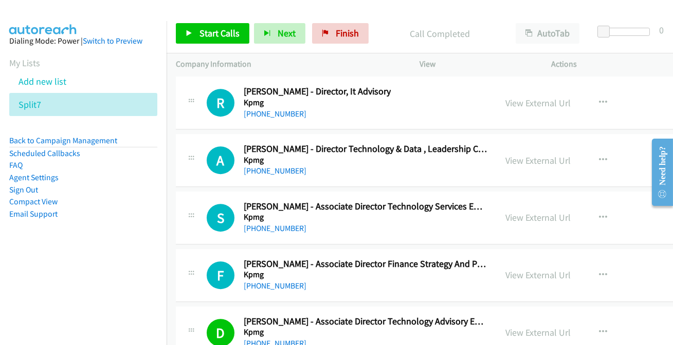
scroll to position [21021, 0]
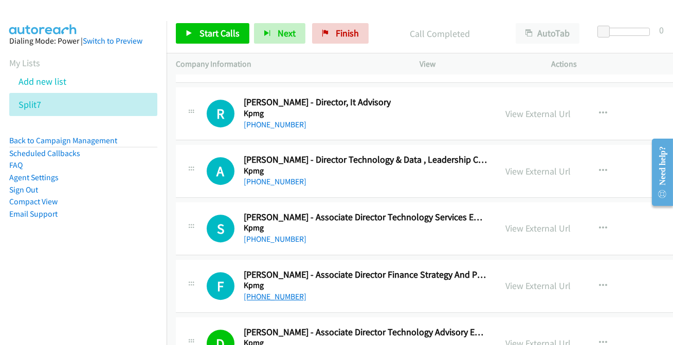
click at [278, 292] on link "[PHONE_NUMBER]" at bounding box center [275, 297] width 63 height 10
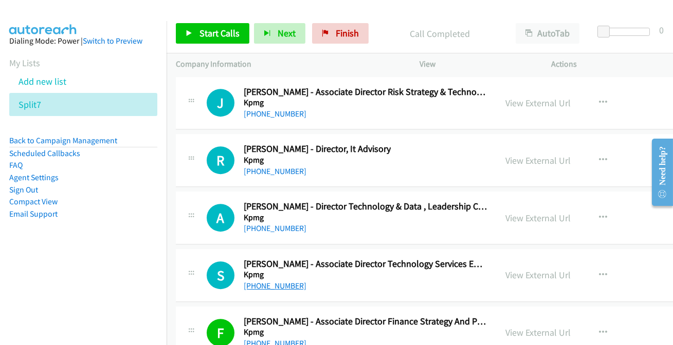
click at [274, 281] on link "[PHONE_NUMBER]" at bounding box center [275, 286] width 63 height 10
click at [272, 281] on link "[PHONE_NUMBER]" at bounding box center [275, 286] width 63 height 10
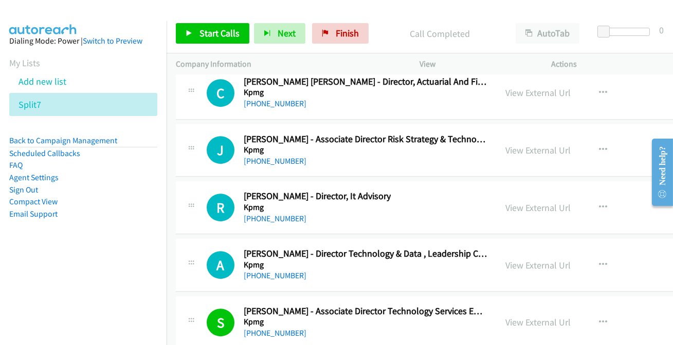
scroll to position [20881, 0]
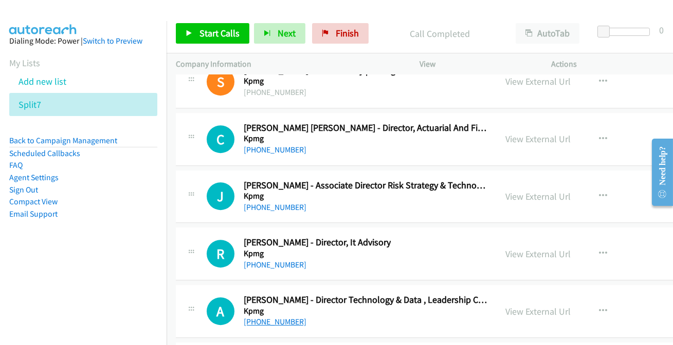
click at [271, 317] on link "[PHONE_NUMBER]" at bounding box center [275, 322] width 63 height 10
click at [294, 260] on link "[PHONE_NUMBER]" at bounding box center [275, 265] width 63 height 10
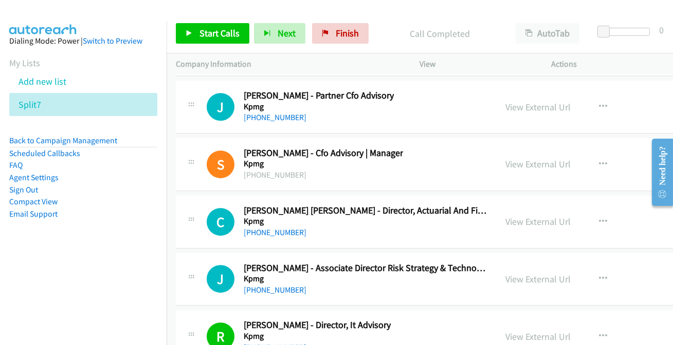
scroll to position [20788, 0]
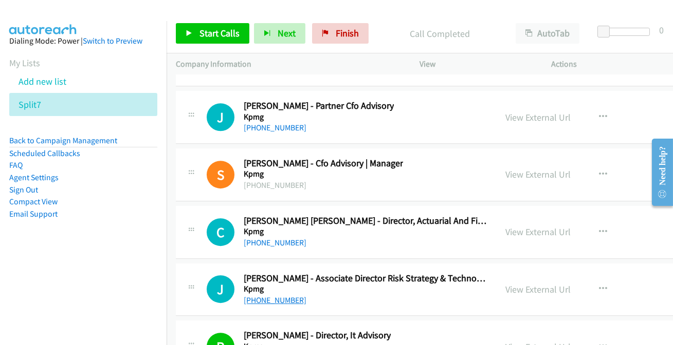
click at [283, 296] on link "[PHONE_NUMBER]" at bounding box center [275, 301] width 63 height 10
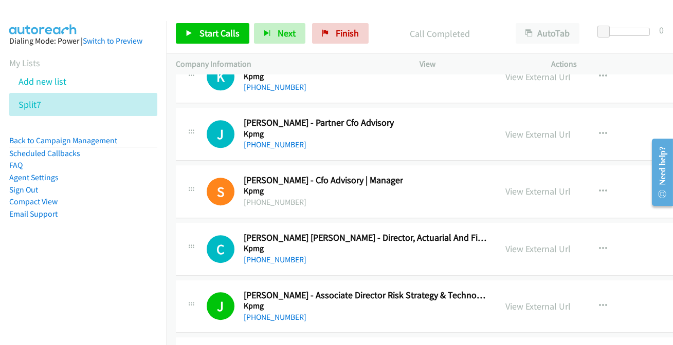
scroll to position [20741, 0]
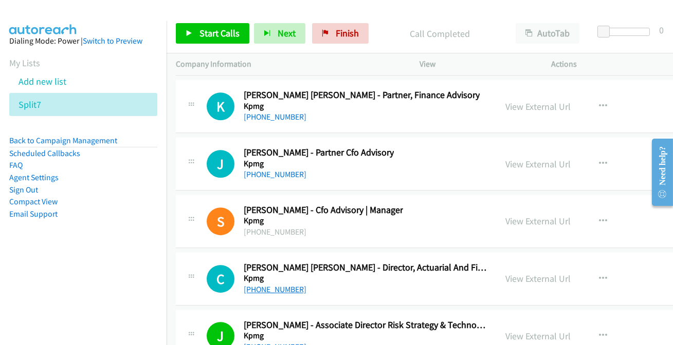
click at [277, 285] on link "[PHONE_NUMBER]" at bounding box center [275, 290] width 63 height 10
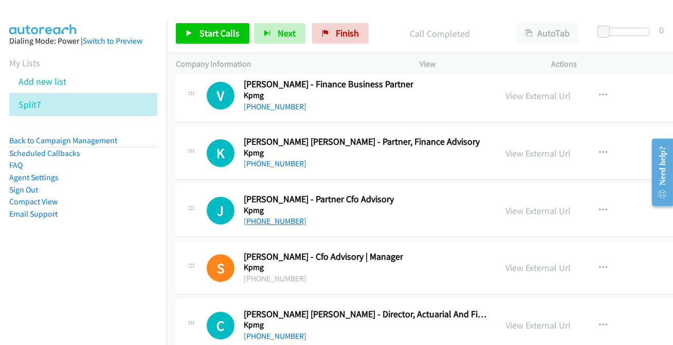
click at [288, 216] on link "[PHONE_NUMBER]" at bounding box center [275, 221] width 63 height 10
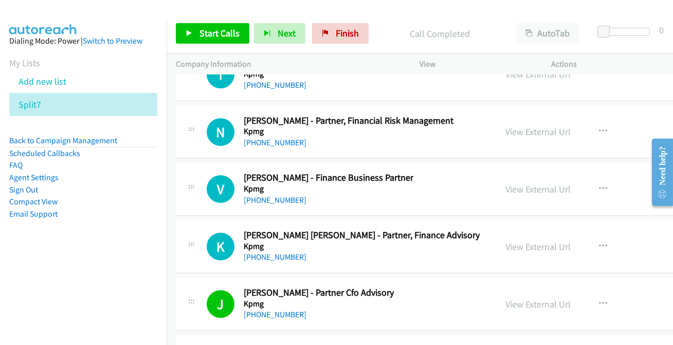
scroll to position [20554, 0]
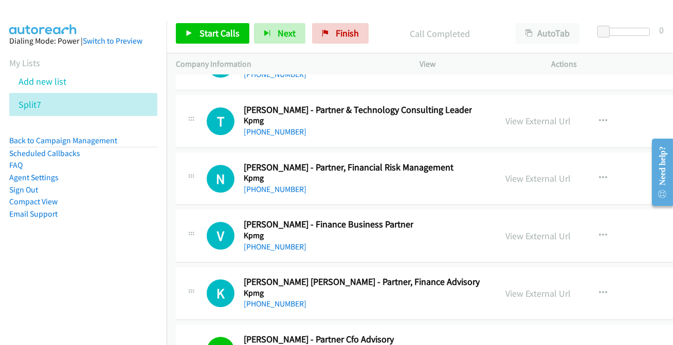
drag, startPoint x: 273, startPoint y: 275, endPoint x: 276, endPoint y: 264, distance: 11.7
drag, startPoint x: 289, startPoint y: 272, endPoint x: 272, endPoint y: 279, distance: 18.2
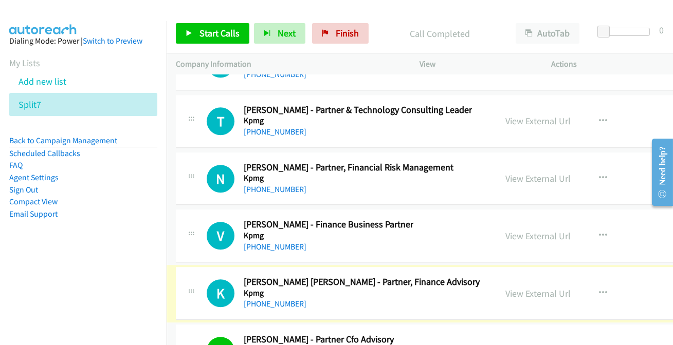
click at [267, 299] on link "[PHONE_NUMBER]" at bounding box center [275, 304] width 63 height 10
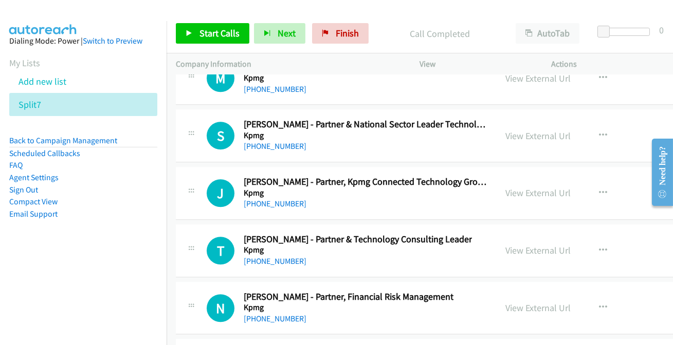
scroll to position [20414, 0]
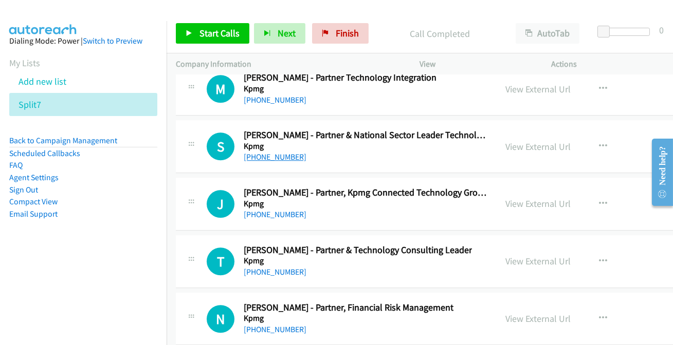
click at [281, 152] on link "[PHONE_NUMBER]" at bounding box center [275, 157] width 63 height 10
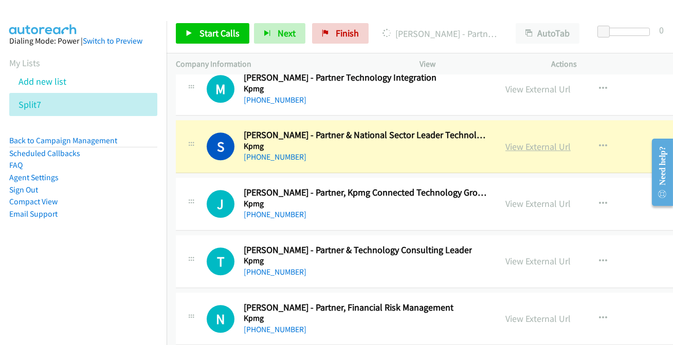
click at [539, 141] on link "View External Url" at bounding box center [537, 147] width 65 height 12
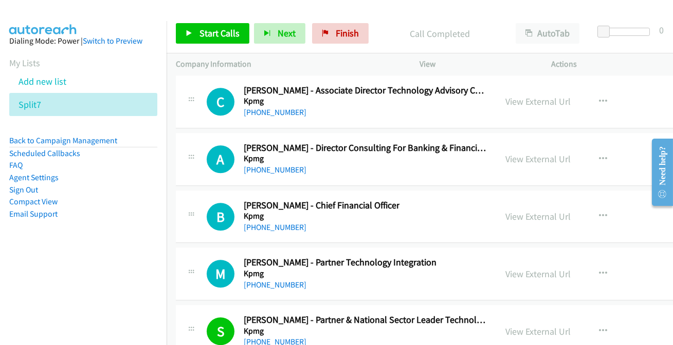
scroll to position [20227, 0]
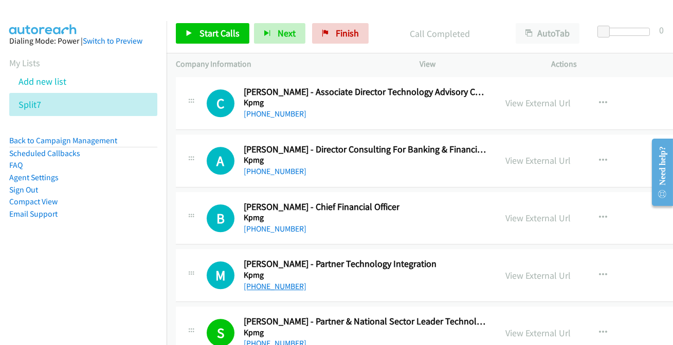
click at [266, 282] on link "[PHONE_NUMBER]" at bounding box center [275, 287] width 63 height 10
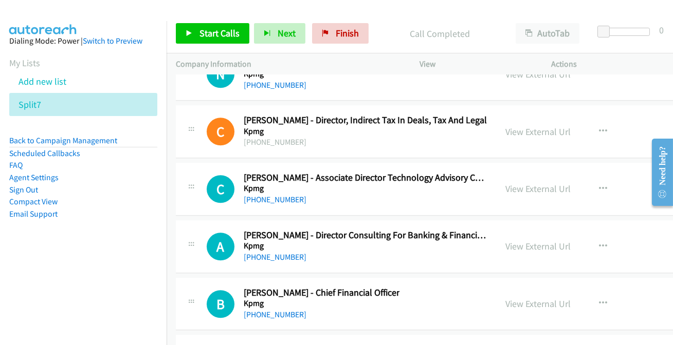
scroll to position [20134, 0]
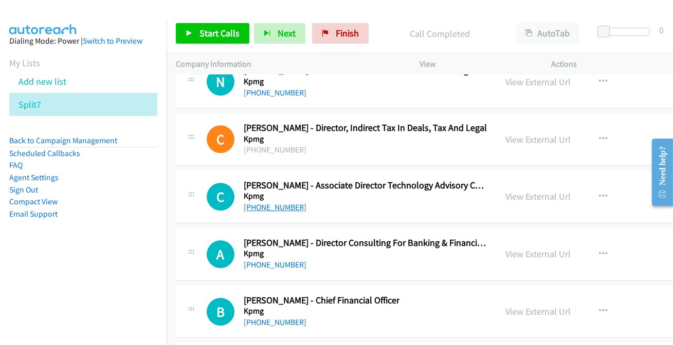
click at [264, 202] on link "[PHONE_NUMBER]" at bounding box center [275, 207] width 63 height 10
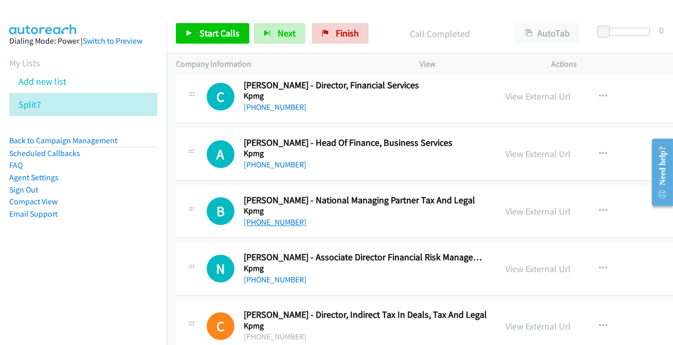
scroll to position [19900, 0]
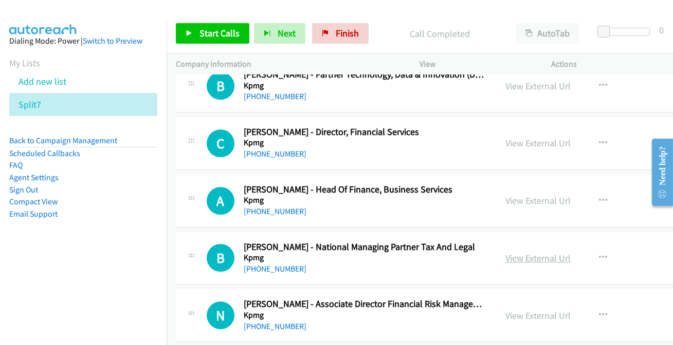
click at [531, 252] on link "View External Url" at bounding box center [537, 258] width 65 height 12
drag, startPoint x: 474, startPoint y: 155, endPoint x: 12, endPoint y: 36, distance: 477.6
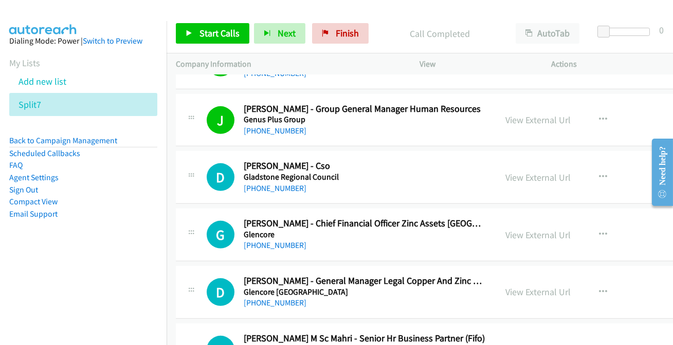
scroll to position [1028, 0]
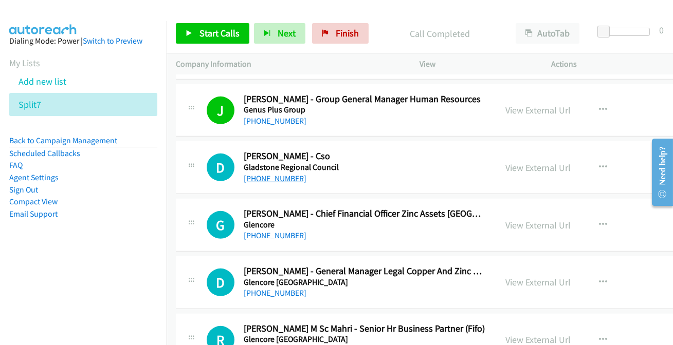
click at [269, 176] on link "[PHONE_NUMBER]" at bounding box center [275, 179] width 63 height 10
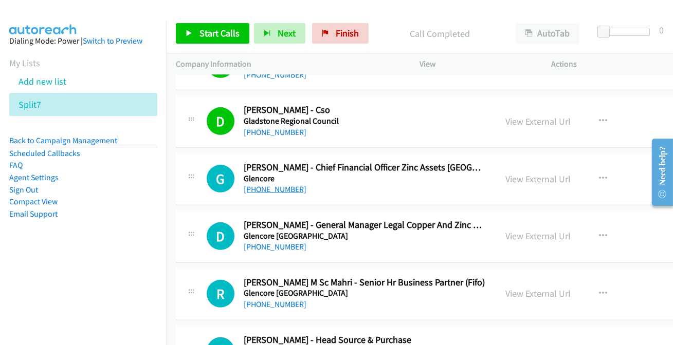
click at [262, 187] on link "[PHONE_NUMBER]" at bounding box center [275, 189] width 63 height 10
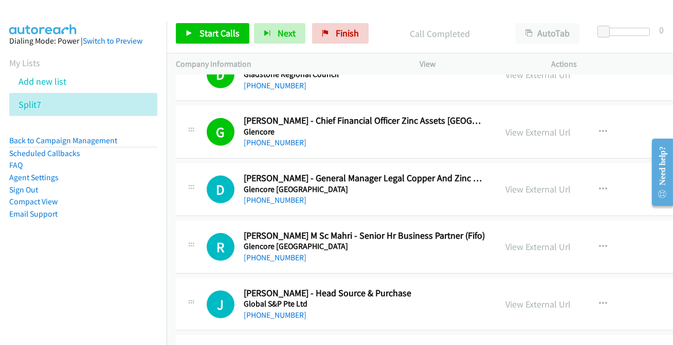
scroll to position [1168, 0]
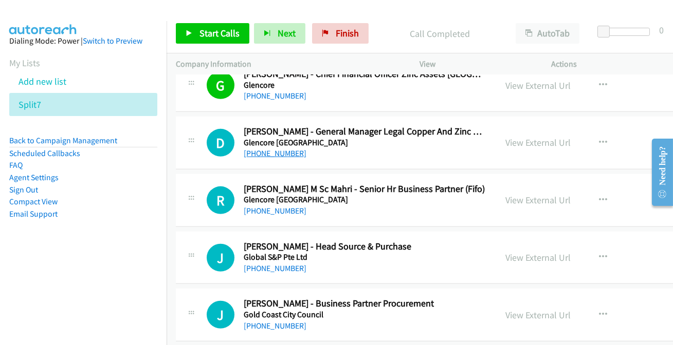
click at [265, 152] on link "[PHONE_NUMBER]" at bounding box center [275, 154] width 63 height 10
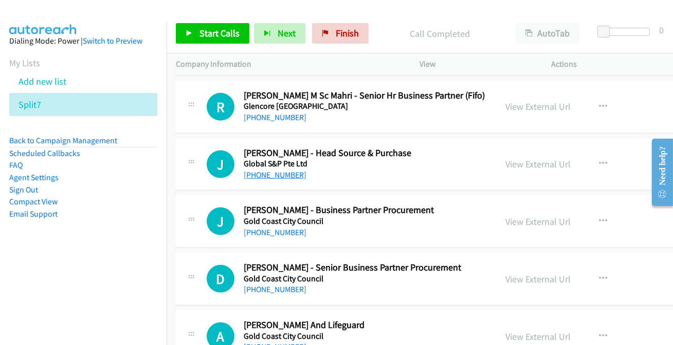
scroll to position [1308, 0]
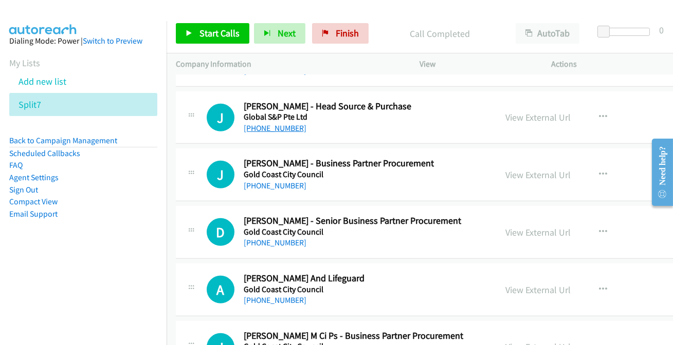
click at [278, 128] on link "[PHONE_NUMBER]" at bounding box center [275, 128] width 63 height 10
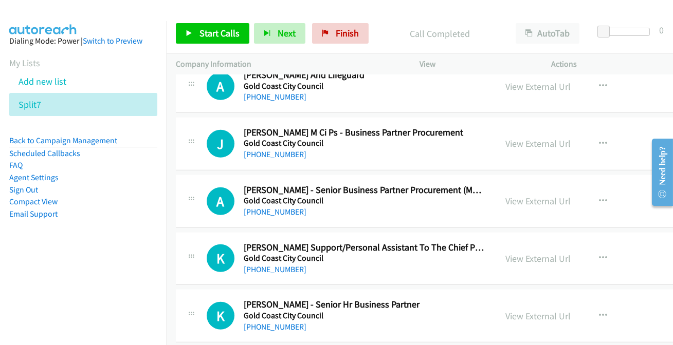
scroll to position [1542, 0]
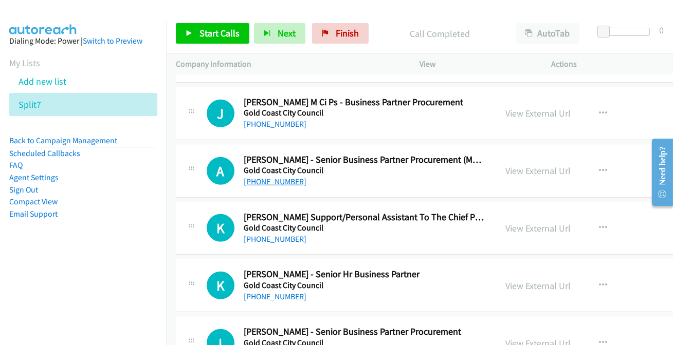
click at [276, 178] on link "[PHONE_NUMBER]" at bounding box center [275, 182] width 63 height 10
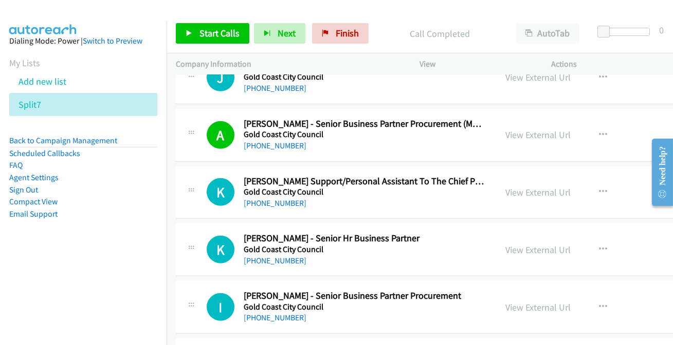
scroll to position [1588, 0]
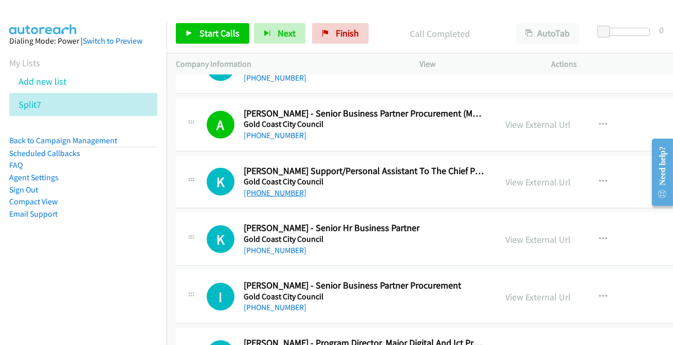
click at [288, 189] on link "[PHONE_NUMBER]" at bounding box center [275, 193] width 63 height 10
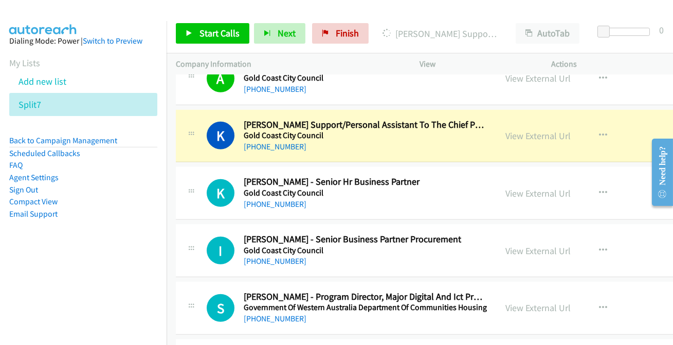
scroll to position [1635, 0]
click at [515, 131] on link "View External Url" at bounding box center [537, 136] width 65 height 12
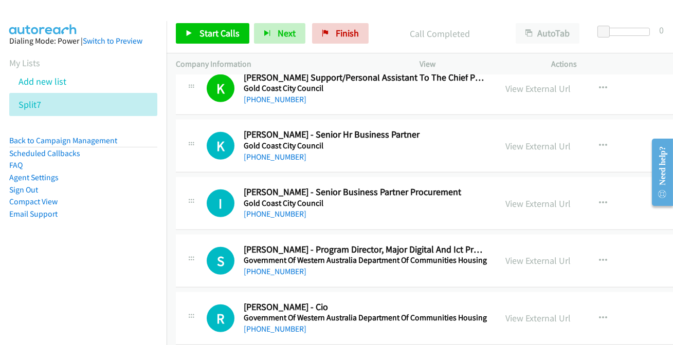
scroll to position [1728, 0]
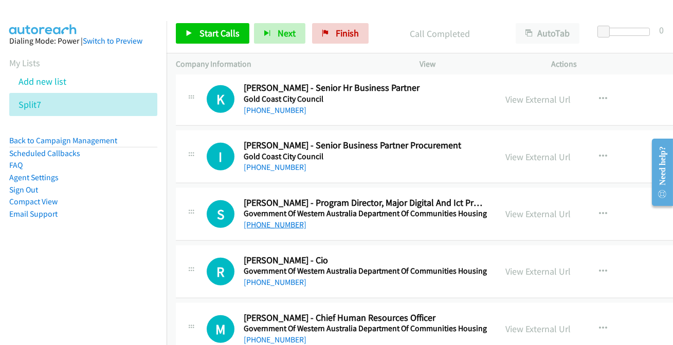
click at [272, 222] on link "[PHONE_NUMBER]" at bounding box center [275, 225] width 63 height 10
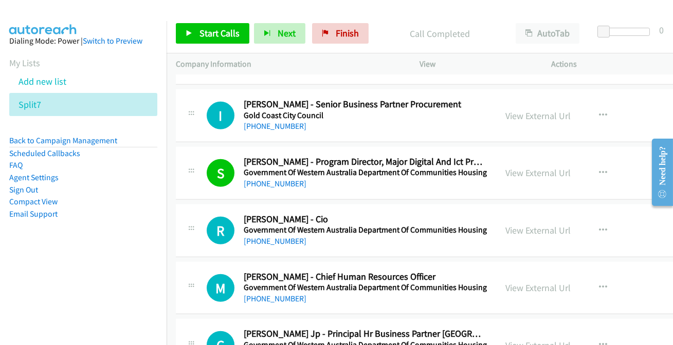
scroll to position [1775, 0]
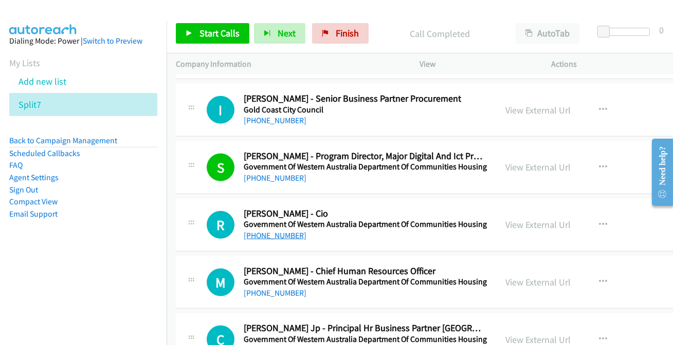
click at [263, 233] on link "[PHONE_NUMBER]" at bounding box center [275, 236] width 63 height 10
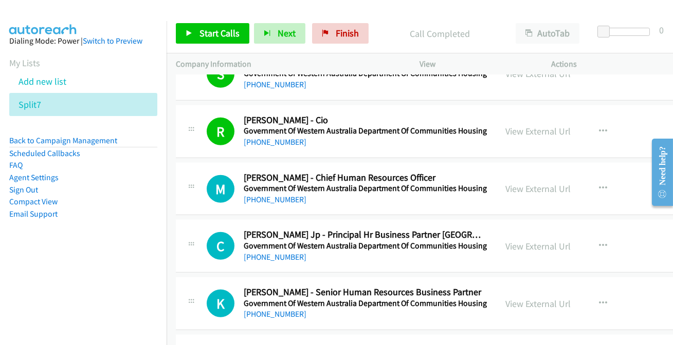
scroll to position [1915, 0]
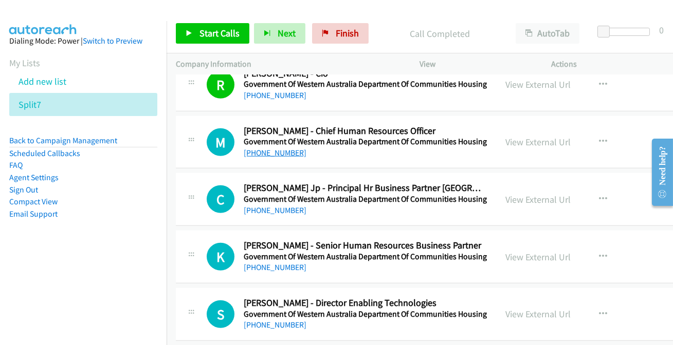
click at [273, 148] on link "[PHONE_NUMBER]" at bounding box center [275, 153] width 63 height 10
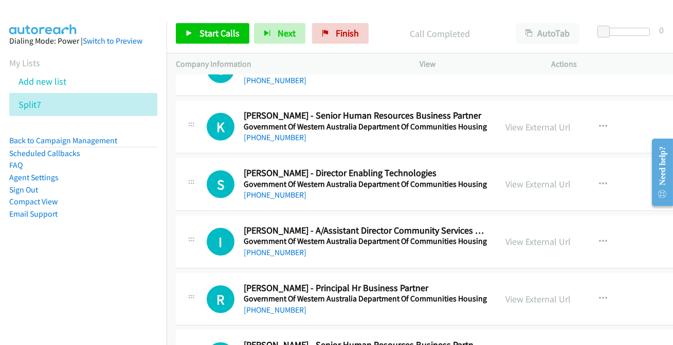
scroll to position [2056, 0]
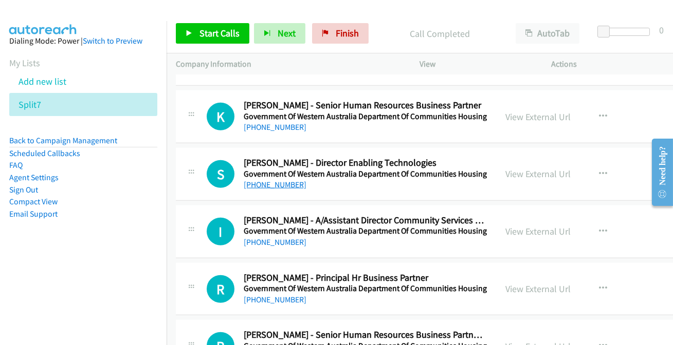
click at [271, 183] on link "[PHONE_NUMBER]" at bounding box center [275, 185] width 63 height 10
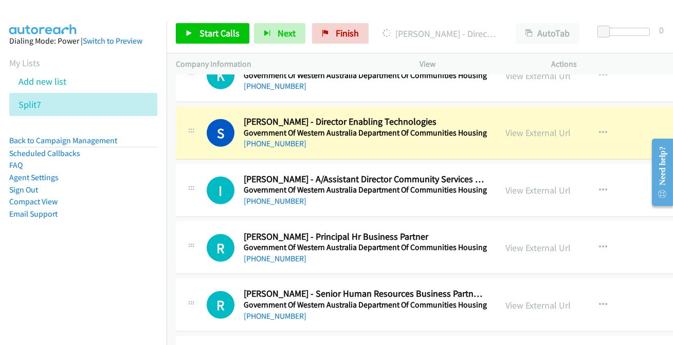
scroll to position [2102, 0]
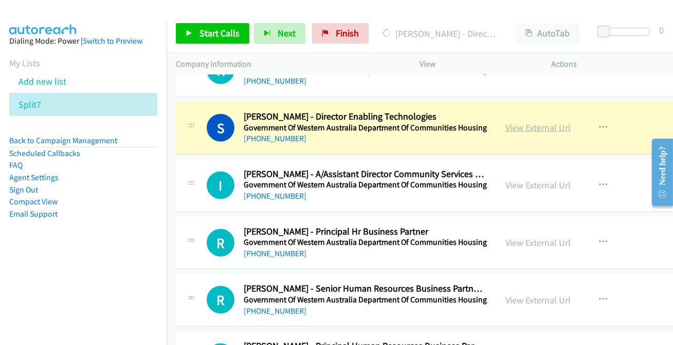
click at [534, 123] on link "View External Url" at bounding box center [537, 128] width 65 height 12
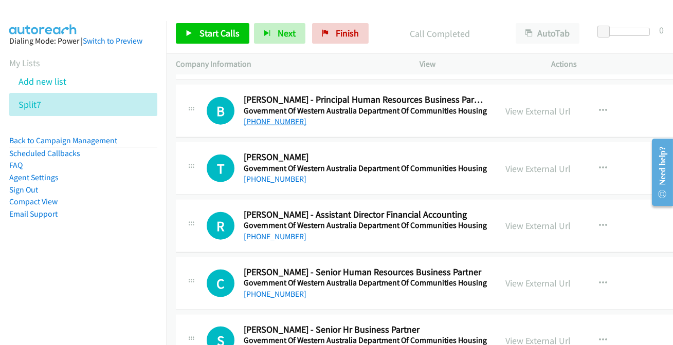
scroll to position [2383, 0]
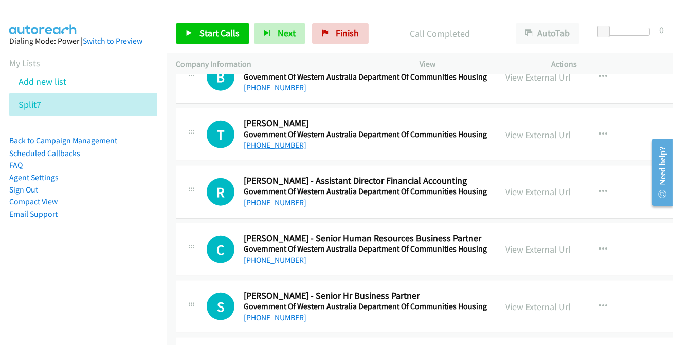
click at [264, 142] on link "[PHONE_NUMBER]" at bounding box center [275, 145] width 63 height 10
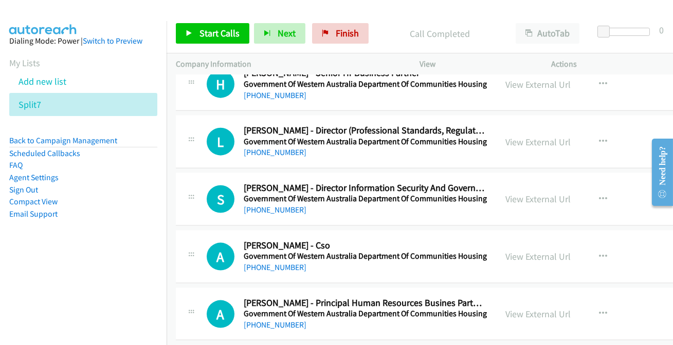
scroll to position [2709, 0]
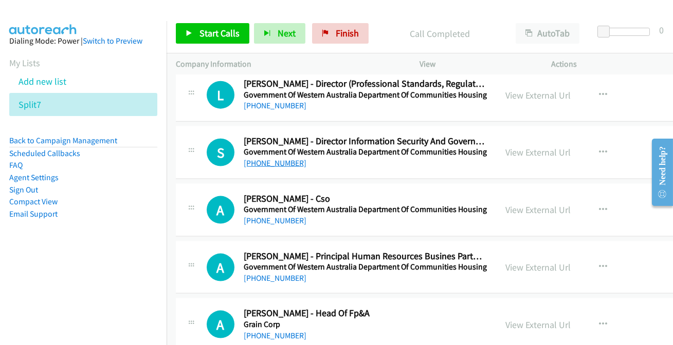
click at [286, 159] on link "[PHONE_NUMBER]" at bounding box center [275, 163] width 63 height 10
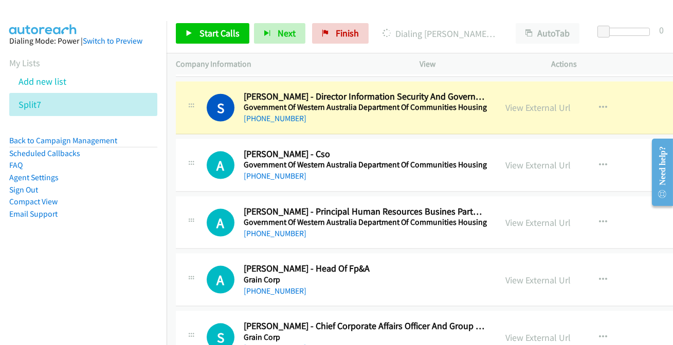
scroll to position [2756, 0]
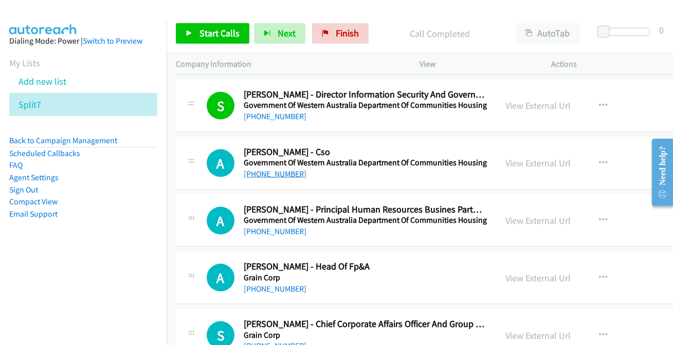
click at [255, 171] on link "[PHONE_NUMBER]" at bounding box center [275, 174] width 63 height 10
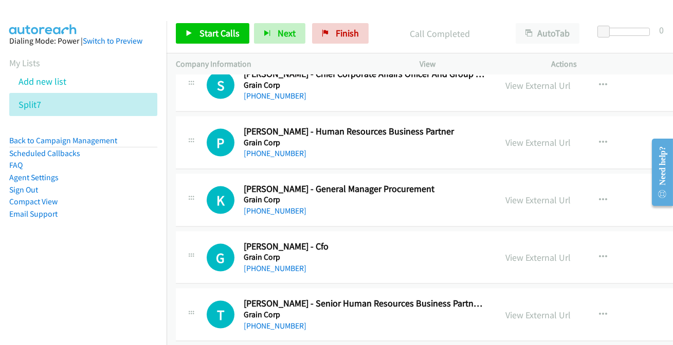
scroll to position [3037, 0]
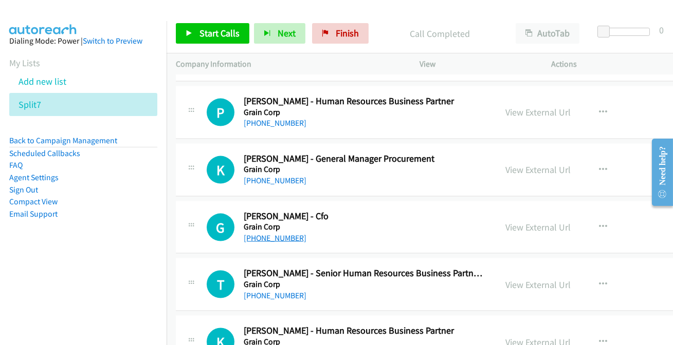
click at [267, 235] on link "[PHONE_NUMBER]" at bounding box center [275, 238] width 63 height 10
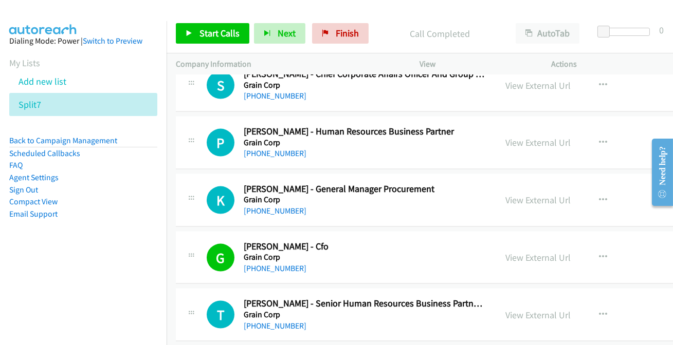
scroll to position [2990, 0]
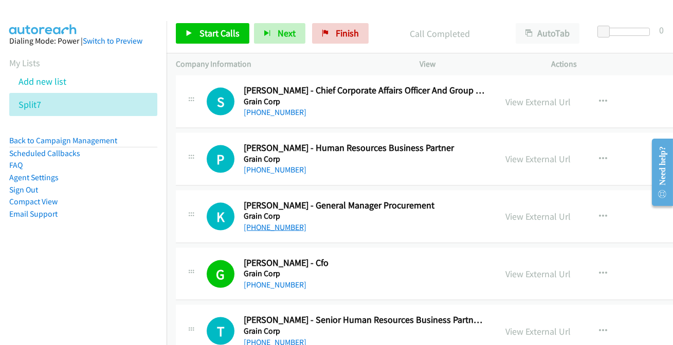
click at [266, 223] on link "[PHONE_NUMBER]" at bounding box center [275, 228] width 63 height 10
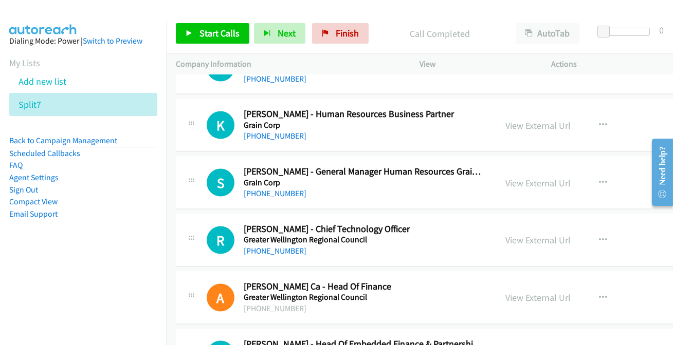
scroll to position [3270, 0]
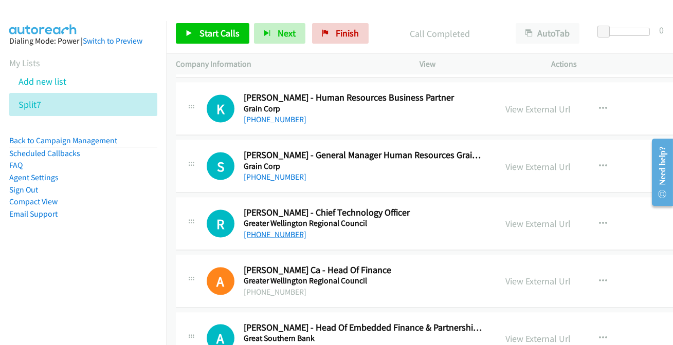
click at [287, 230] on link "[PHONE_NUMBER]" at bounding box center [275, 235] width 63 height 10
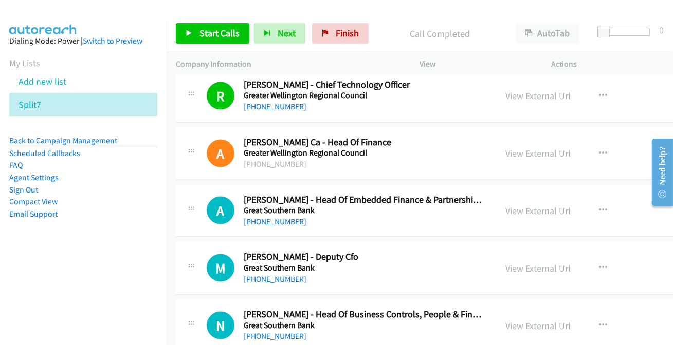
scroll to position [3457, 0]
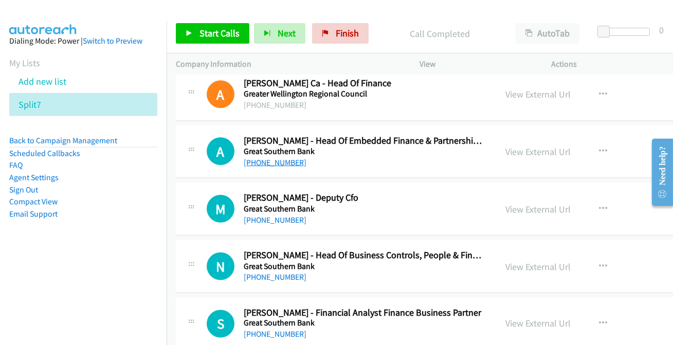
click at [260, 158] on link "[PHONE_NUMBER]" at bounding box center [275, 163] width 63 height 10
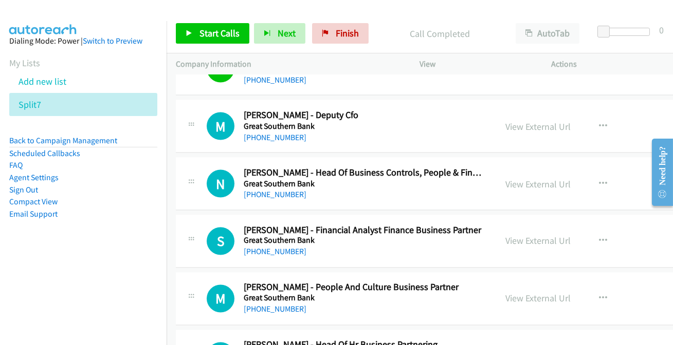
scroll to position [3551, 0]
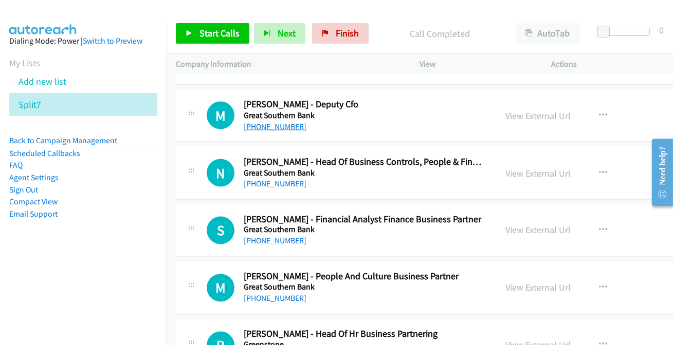
click at [273, 122] on link "[PHONE_NUMBER]" at bounding box center [275, 127] width 63 height 10
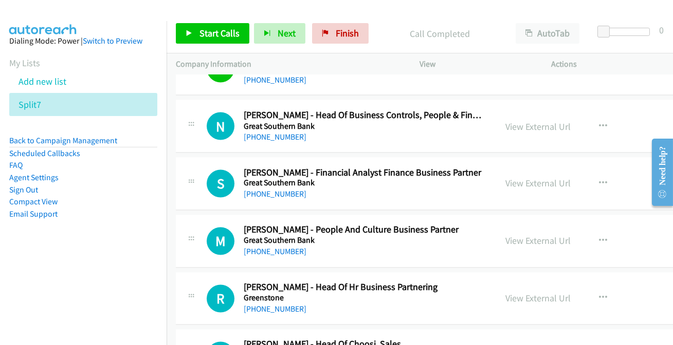
scroll to position [3644, 0]
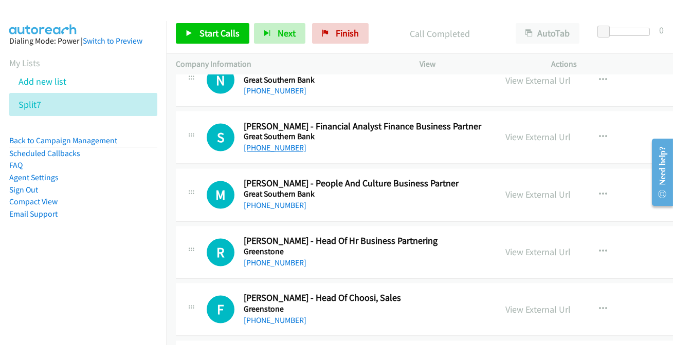
click at [290, 143] on link "[PHONE_NUMBER]" at bounding box center [275, 148] width 63 height 10
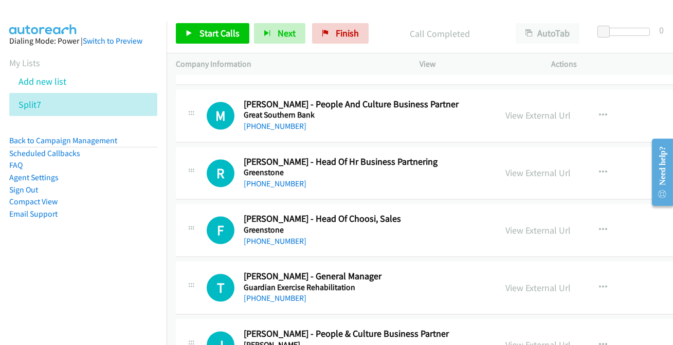
scroll to position [3737, 0]
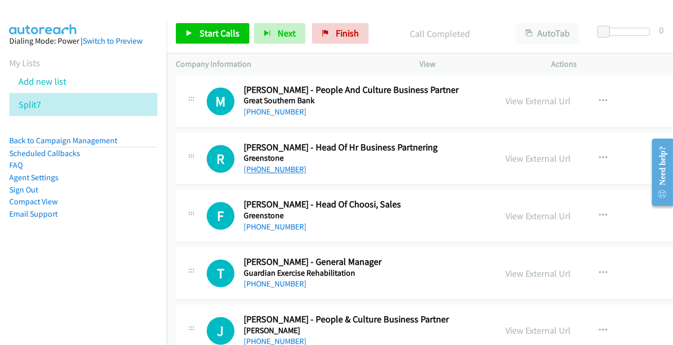
click at [276, 165] on link "[PHONE_NUMBER]" at bounding box center [275, 170] width 63 height 10
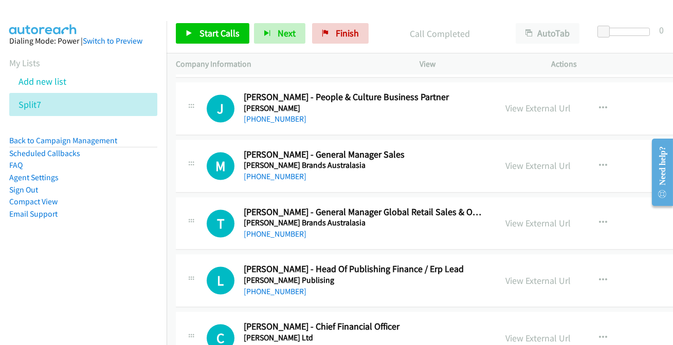
scroll to position [3971, 0]
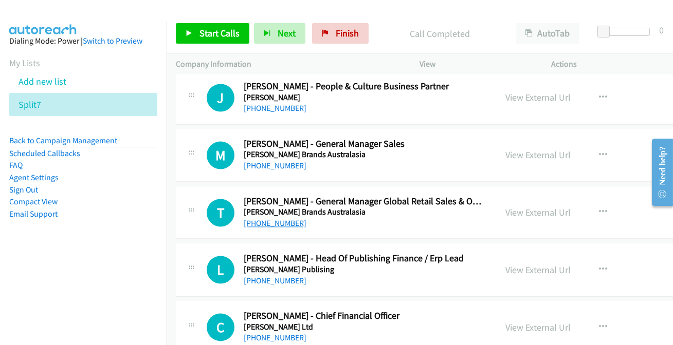
click at [272, 218] on link "[PHONE_NUMBER]" at bounding box center [275, 223] width 63 height 10
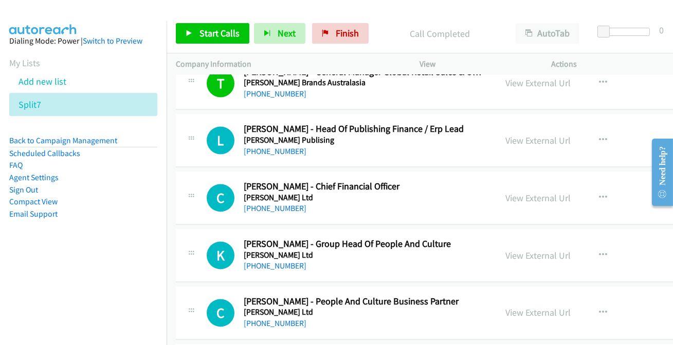
scroll to position [4111, 0]
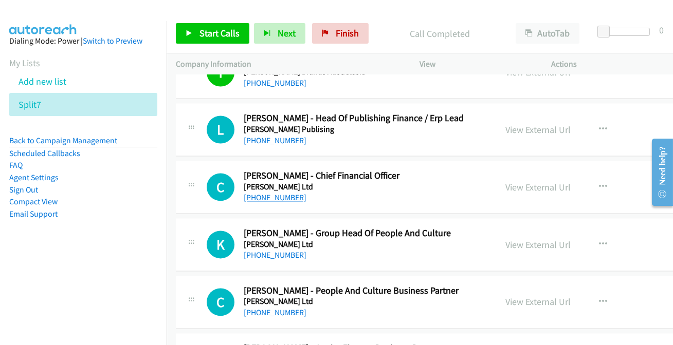
click at [262, 193] on link "[PHONE_NUMBER]" at bounding box center [275, 198] width 63 height 10
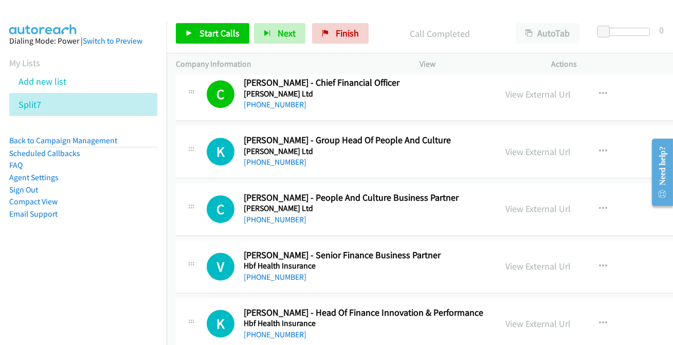
scroll to position [4251, 0]
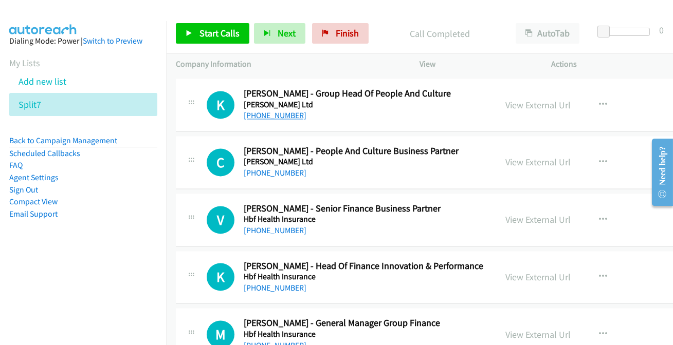
click at [274, 110] on link "[PHONE_NUMBER]" at bounding box center [275, 115] width 63 height 10
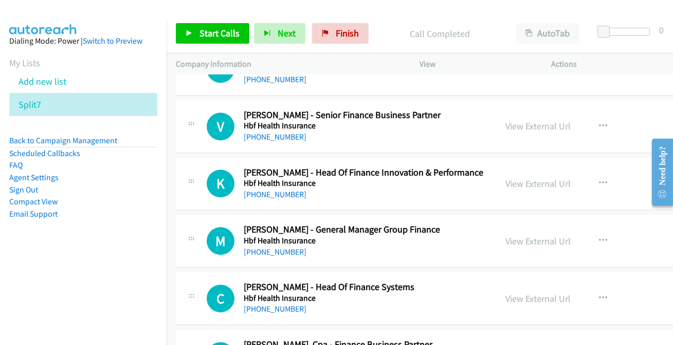
scroll to position [4391, 0]
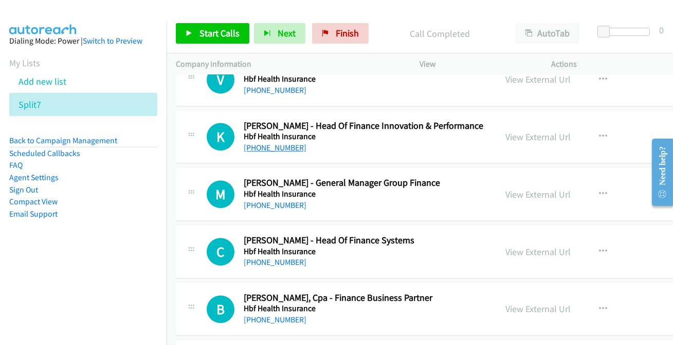
click at [274, 143] on link "[PHONE_NUMBER]" at bounding box center [275, 148] width 63 height 10
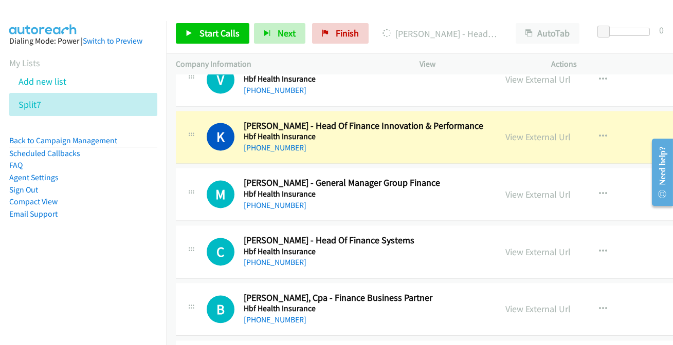
click at [545, 131] on link "View External Url" at bounding box center [537, 137] width 65 height 12
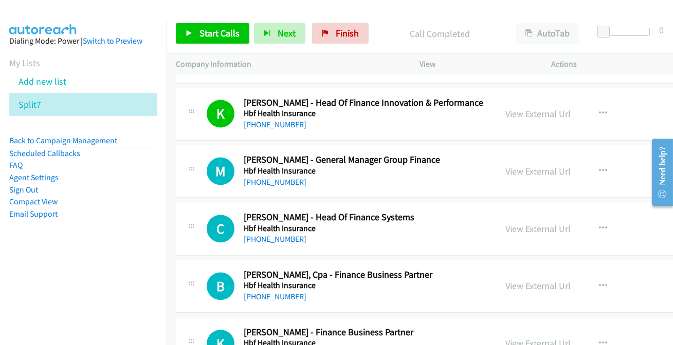
scroll to position [4438, 0]
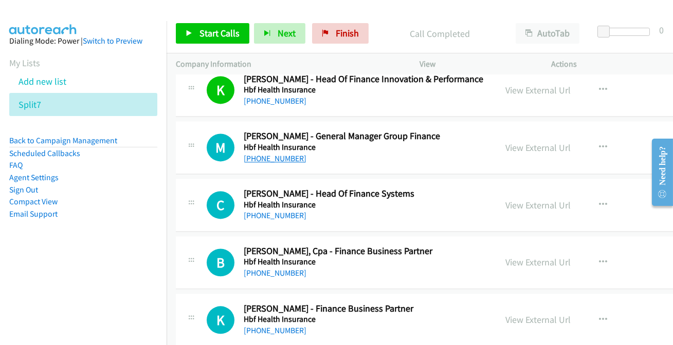
click at [273, 156] on link "[PHONE_NUMBER]" at bounding box center [275, 159] width 63 height 10
click at [273, 154] on link "[PHONE_NUMBER]" at bounding box center [275, 159] width 63 height 10
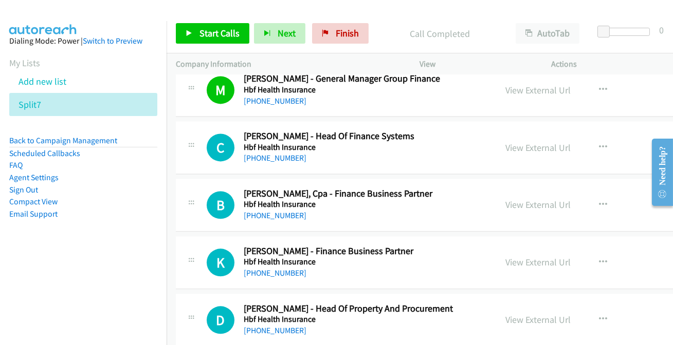
scroll to position [4485, 0]
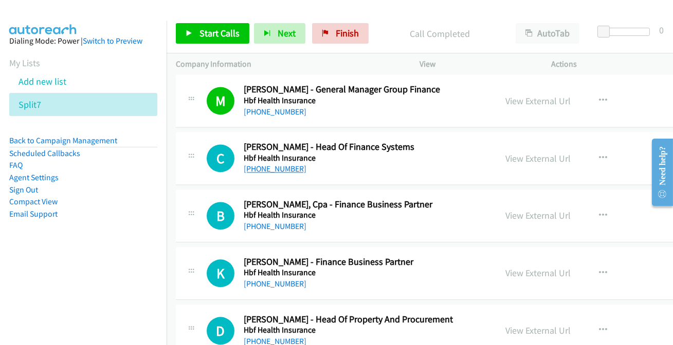
click at [268, 164] on link "[PHONE_NUMBER]" at bounding box center [275, 169] width 63 height 10
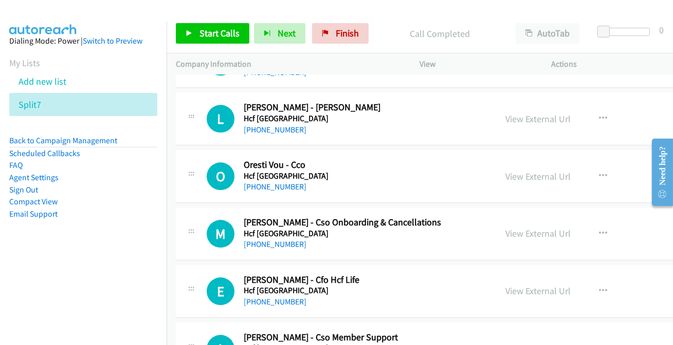
scroll to position [4765, 0]
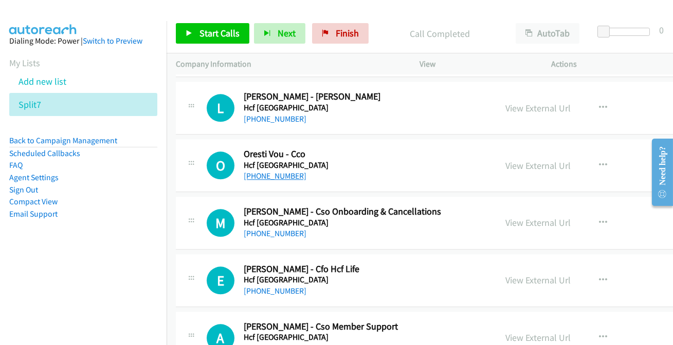
click at [276, 171] on link "[PHONE_NUMBER]" at bounding box center [275, 176] width 63 height 10
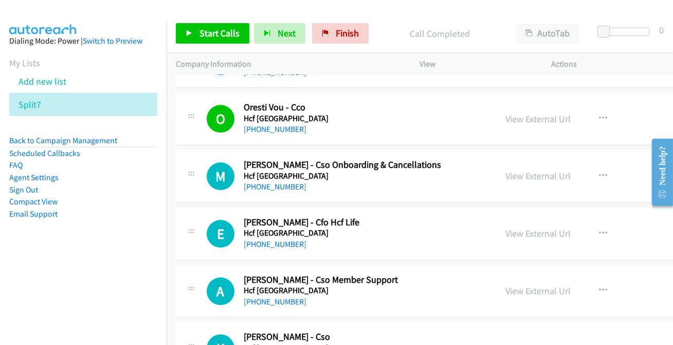
scroll to position [4859, 0]
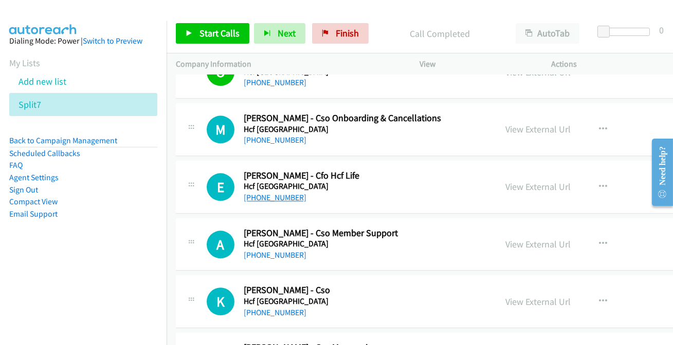
click at [282, 193] on link "[PHONE_NUMBER]" at bounding box center [275, 198] width 63 height 10
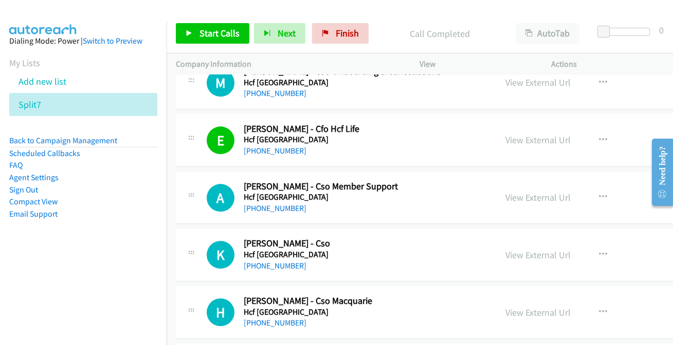
scroll to position [4952, 0]
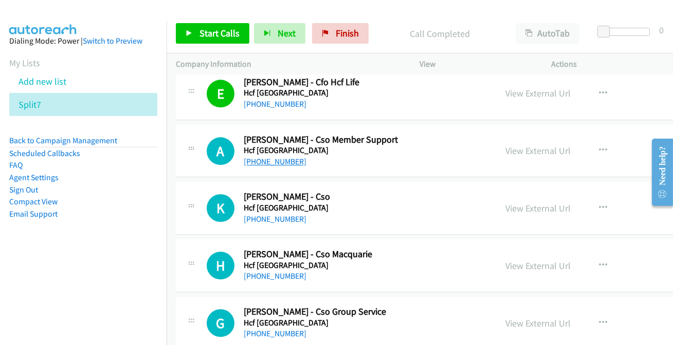
click at [287, 157] on link "[PHONE_NUMBER]" at bounding box center [275, 162] width 63 height 10
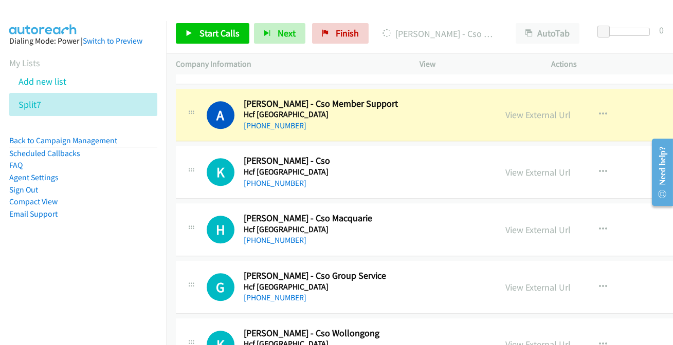
scroll to position [4999, 0]
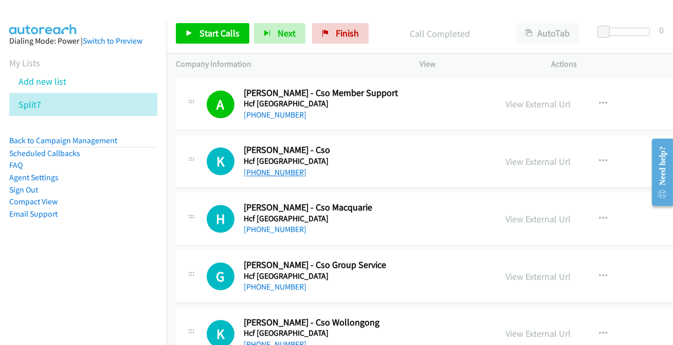
click at [269, 168] on link "[PHONE_NUMBER]" at bounding box center [275, 173] width 63 height 10
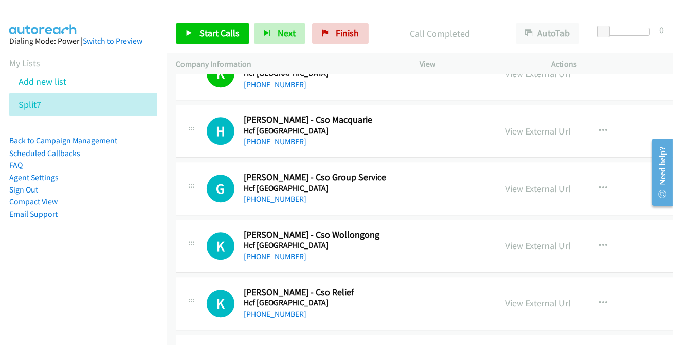
scroll to position [5092, 0]
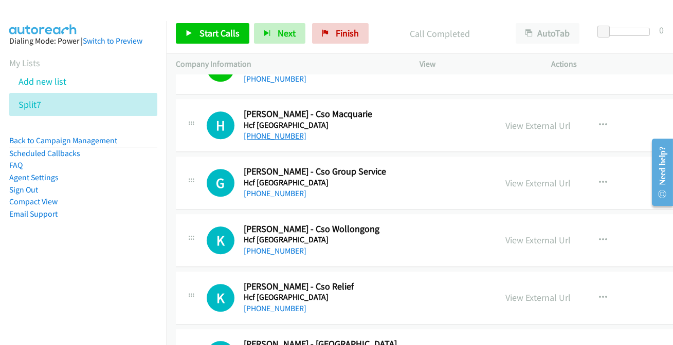
click at [288, 131] on link "[PHONE_NUMBER]" at bounding box center [275, 136] width 63 height 10
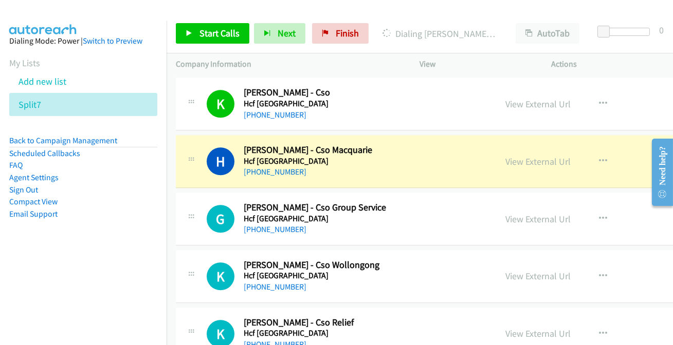
scroll to position [5046, 0]
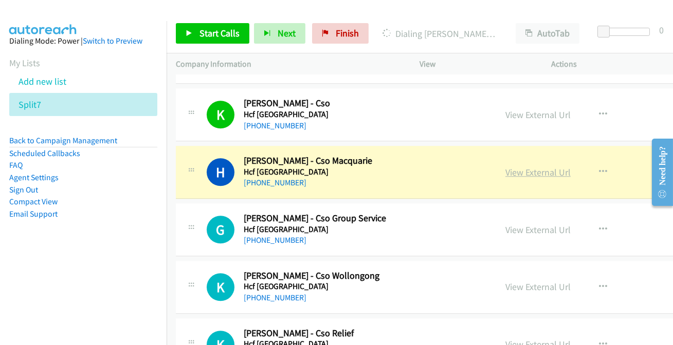
click at [551, 167] on link "View External Url" at bounding box center [537, 173] width 65 height 12
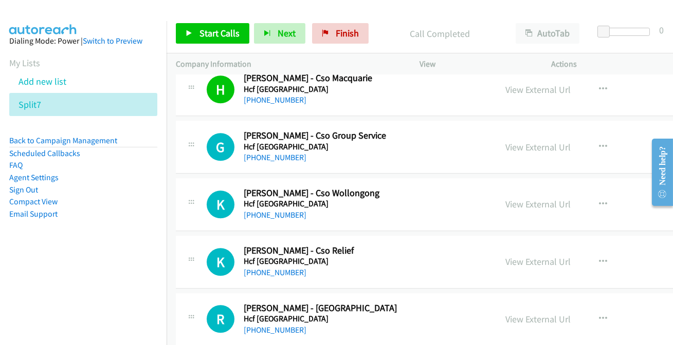
scroll to position [5139, 0]
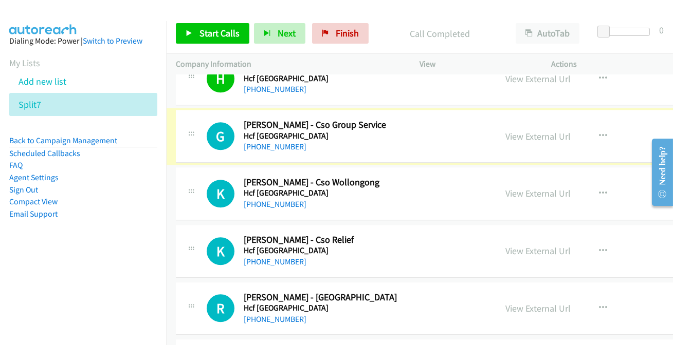
click at [264, 142] on link "[PHONE_NUMBER]" at bounding box center [275, 147] width 63 height 10
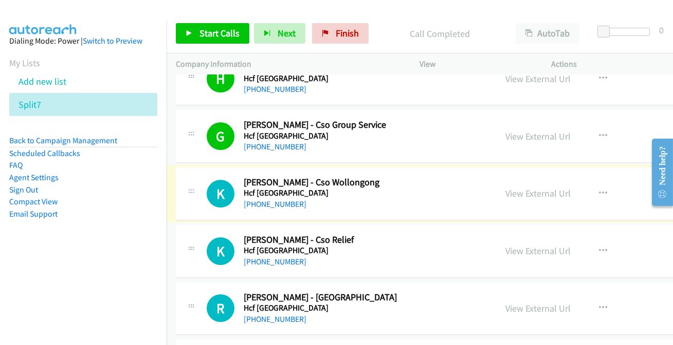
click at [291, 199] on link "[PHONE_NUMBER]" at bounding box center [275, 204] width 63 height 10
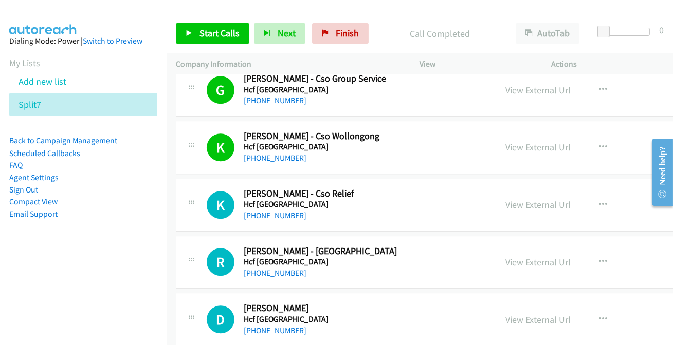
scroll to position [5232, 0]
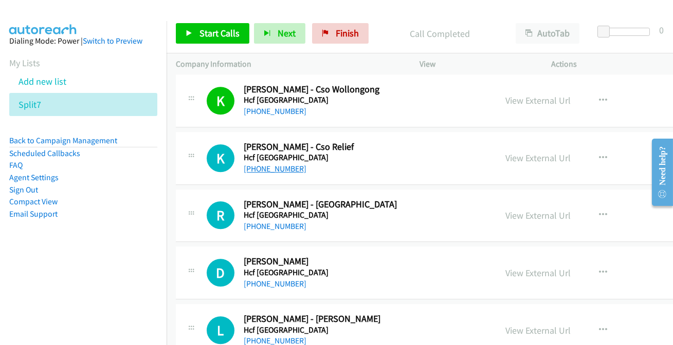
click at [268, 164] on link "[PHONE_NUMBER]" at bounding box center [275, 169] width 63 height 10
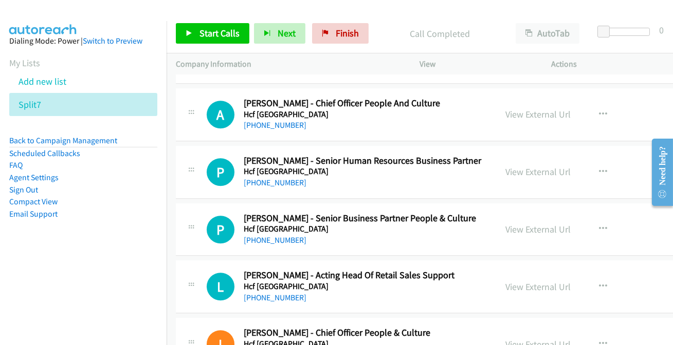
scroll to position [5840, 0]
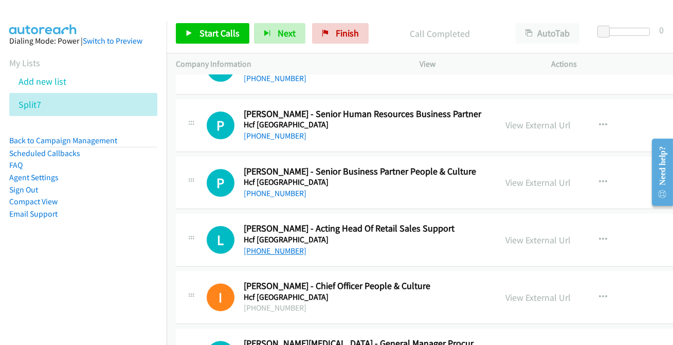
click at [278, 246] on link "[PHONE_NUMBER]" at bounding box center [275, 251] width 63 height 10
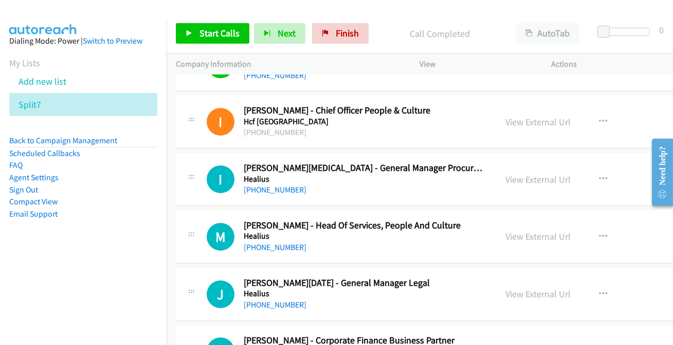
scroll to position [6027, 0]
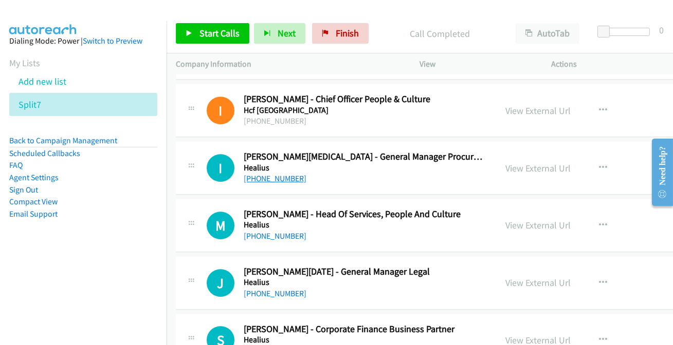
click at [280, 174] on link "[PHONE_NUMBER]" at bounding box center [275, 179] width 63 height 10
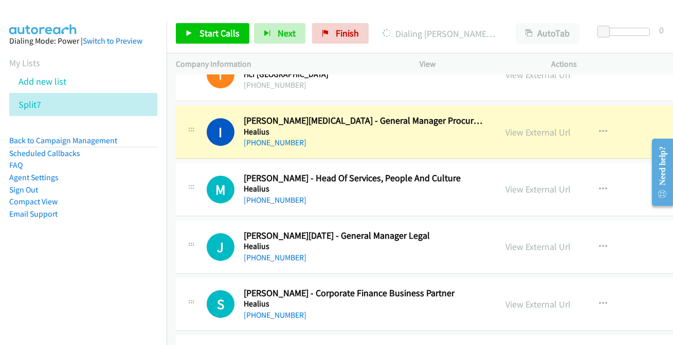
scroll to position [6074, 0]
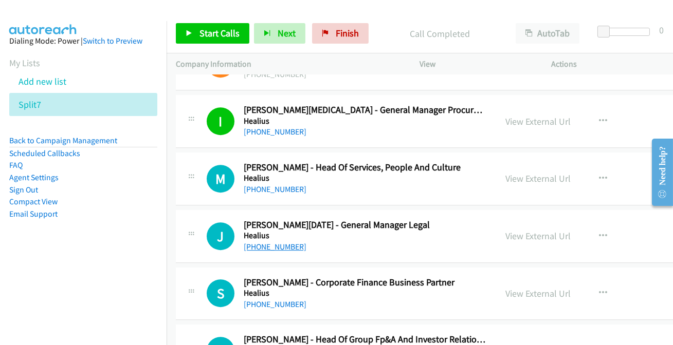
click at [272, 242] on link "[PHONE_NUMBER]" at bounding box center [275, 247] width 63 height 10
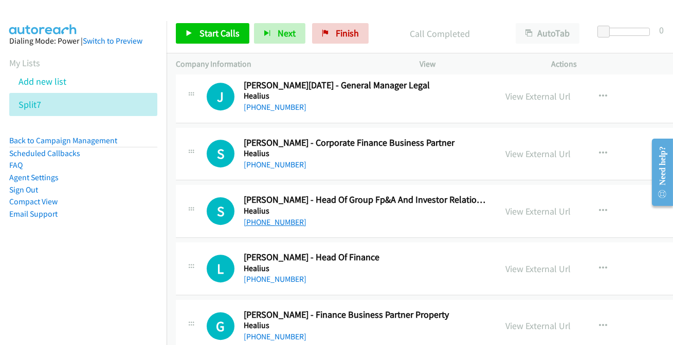
scroll to position [6213, 0]
click at [268, 274] on link "[PHONE_NUMBER]" at bounding box center [275, 279] width 63 height 10
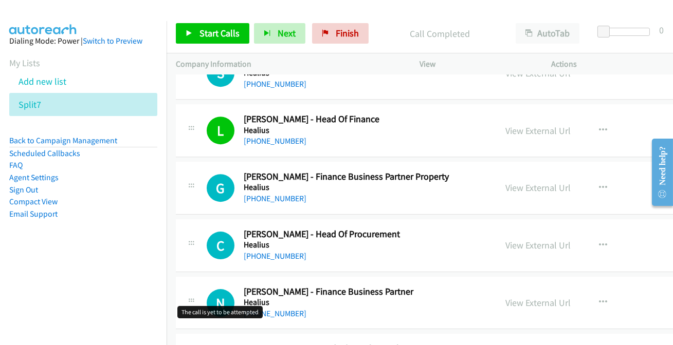
scroll to position [6354, 0]
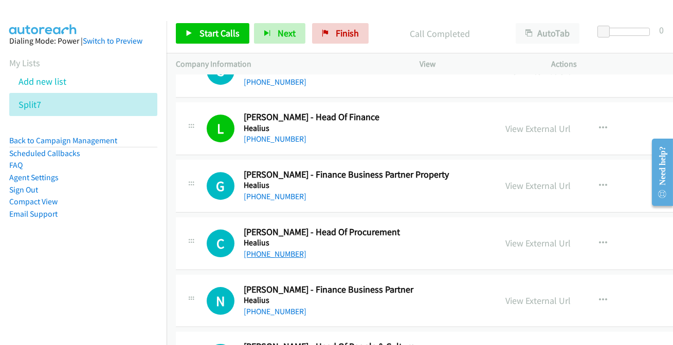
click at [267, 249] on link "[PHONE_NUMBER]" at bounding box center [275, 254] width 63 height 10
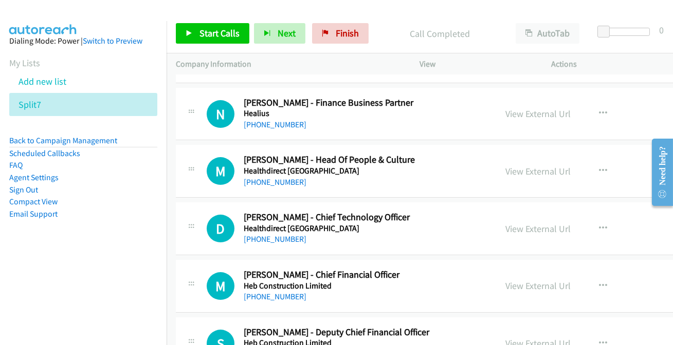
scroll to position [6587, 0]
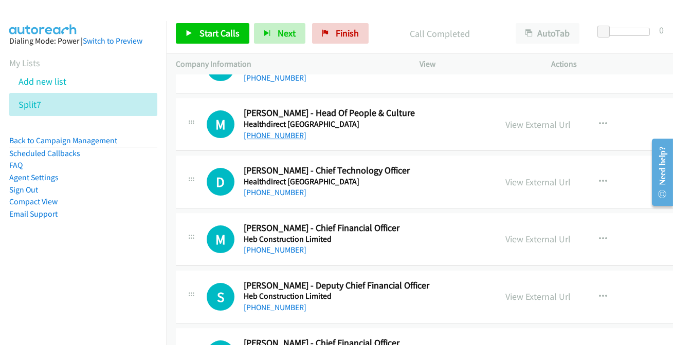
click at [288, 131] on link "[PHONE_NUMBER]" at bounding box center [275, 136] width 63 height 10
click at [285, 188] on link "[PHONE_NUMBER]" at bounding box center [275, 193] width 63 height 10
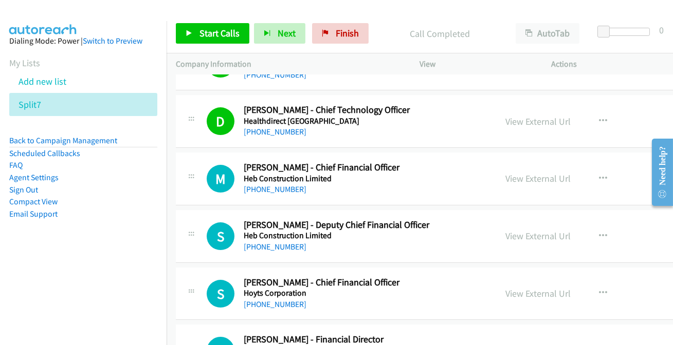
scroll to position [6681, 0]
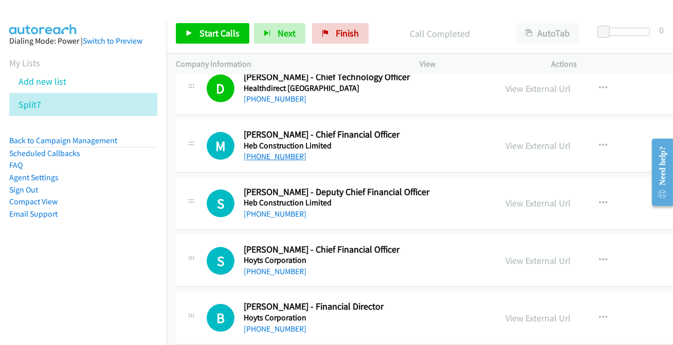
click at [271, 152] on link "[PHONE_NUMBER]" at bounding box center [275, 157] width 63 height 10
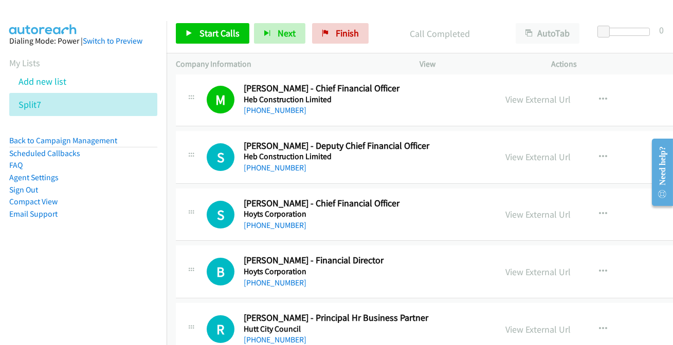
click at [276, 152] on h5 "Heb Construction Limited" at bounding box center [365, 157] width 242 height 10
click at [270, 163] on link "[PHONE_NUMBER]" at bounding box center [275, 168] width 63 height 10
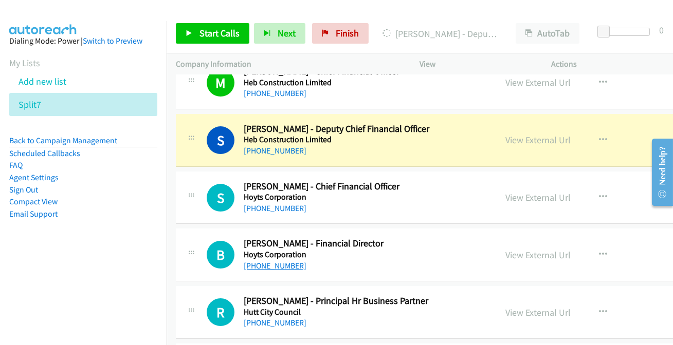
scroll to position [6774, 0]
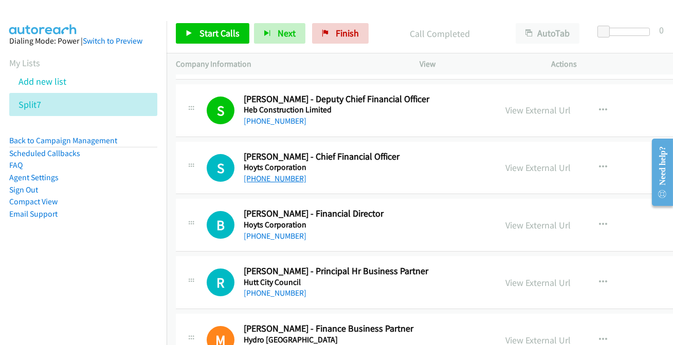
drag, startPoint x: 293, startPoint y: 165, endPoint x: 284, endPoint y: 169, distance: 9.9
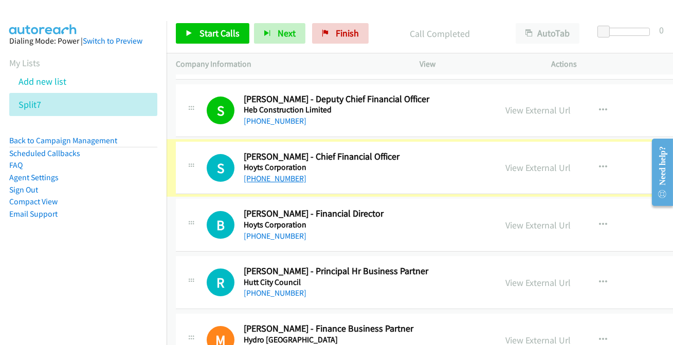
click at [283, 174] on link "[PHONE_NUMBER]" at bounding box center [275, 179] width 63 height 10
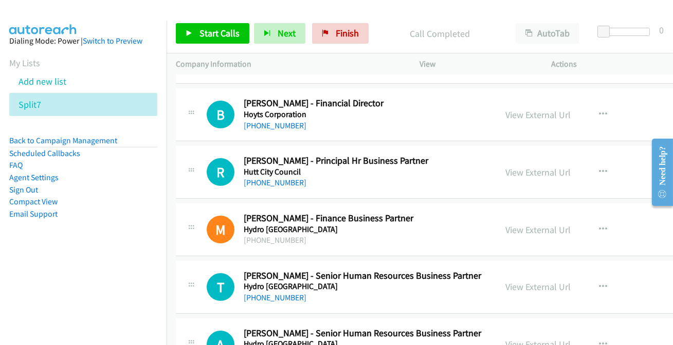
scroll to position [6868, 0]
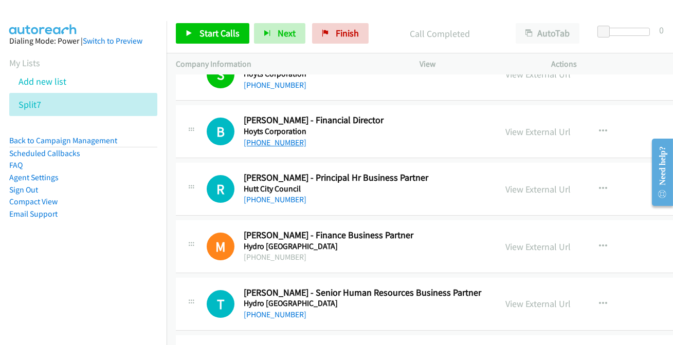
click at [291, 138] on link "[PHONE_NUMBER]" at bounding box center [275, 143] width 63 height 10
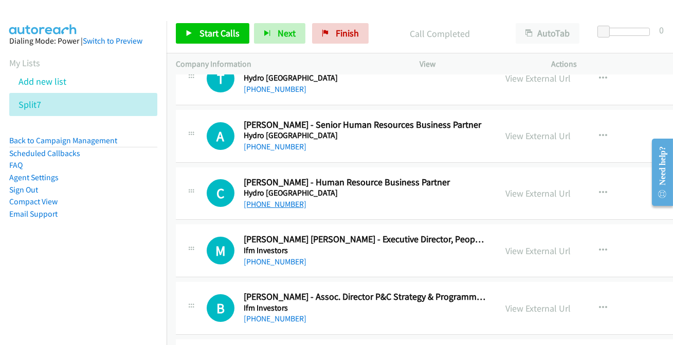
scroll to position [7148, 0]
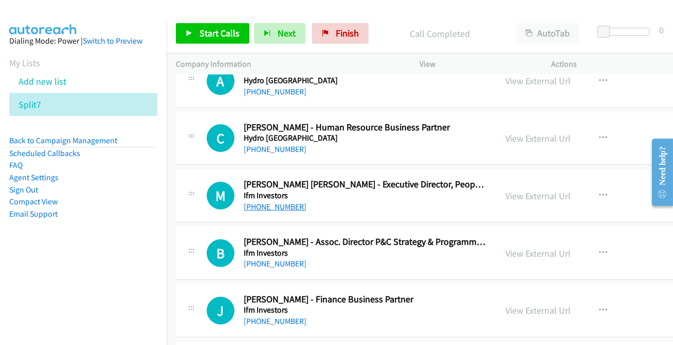
click at [283, 202] on link "[PHONE_NUMBER]" at bounding box center [275, 207] width 63 height 10
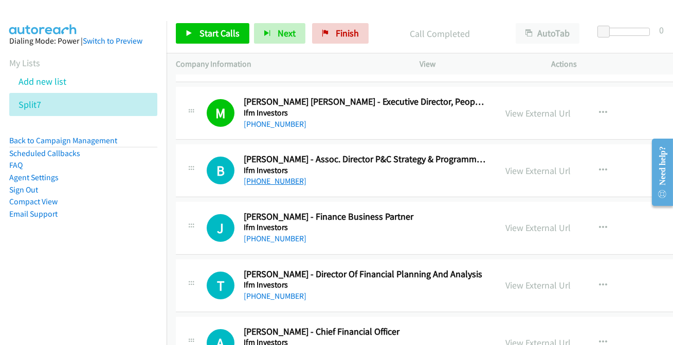
scroll to position [7241, 0]
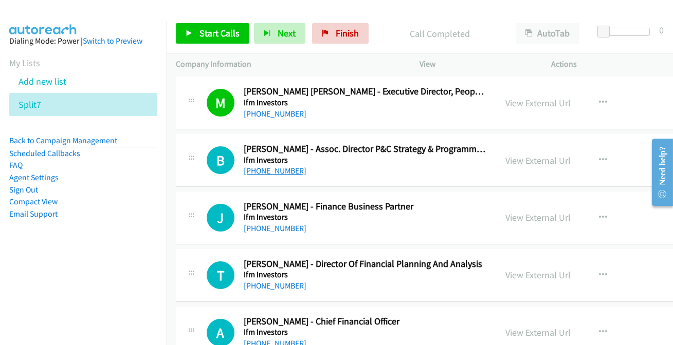
click at [262, 166] on link "[PHONE_NUMBER]" at bounding box center [275, 171] width 63 height 10
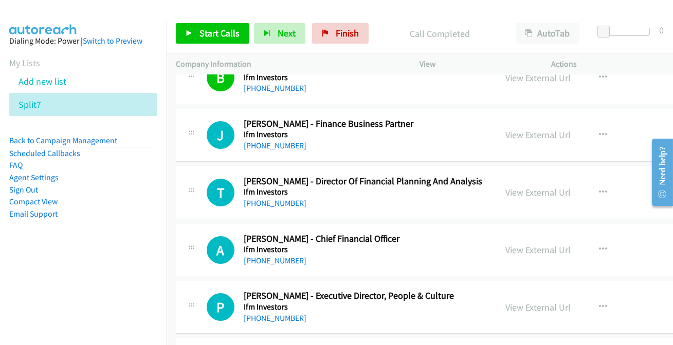
scroll to position [7335, 0]
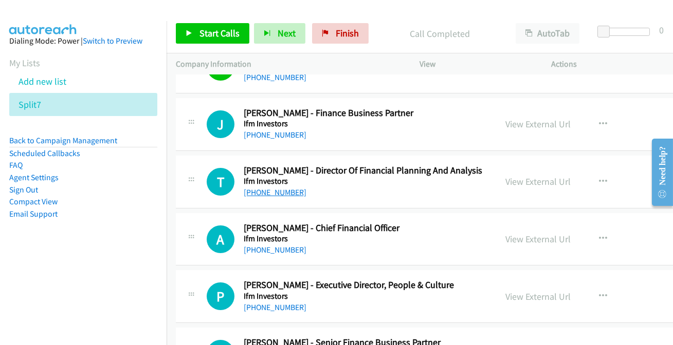
click at [285, 188] on link "[PHONE_NUMBER]" at bounding box center [275, 193] width 63 height 10
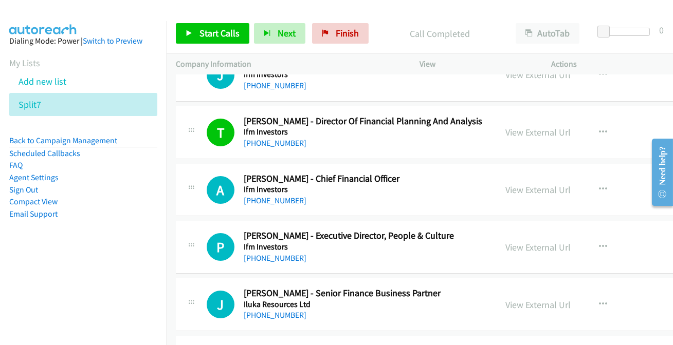
scroll to position [7428, 0]
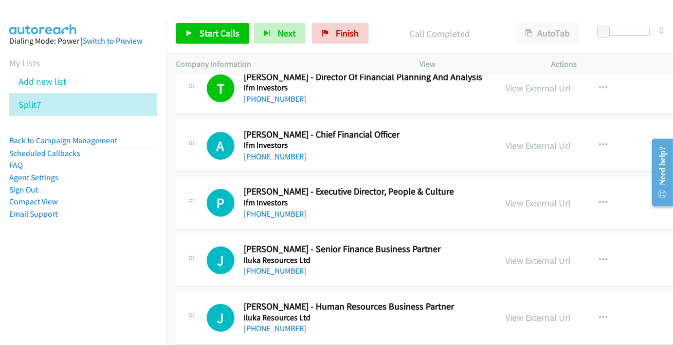
click at [298, 151] on div "[PHONE_NUMBER]" at bounding box center [365, 157] width 242 height 12
click at [291, 152] on link "[PHONE_NUMBER]" at bounding box center [275, 157] width 63 height 10
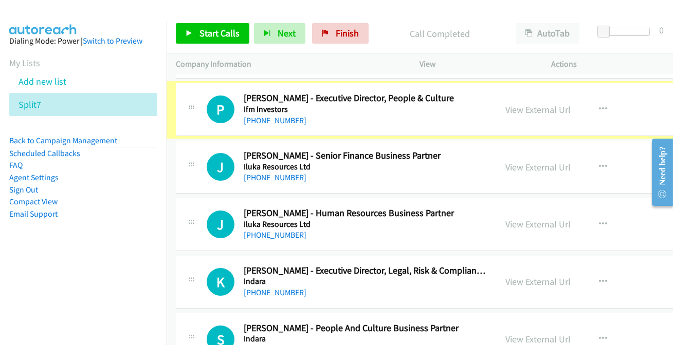
scroll to position [7522, 0]
click at [279, 116] on link "[PHONE_NUMBER]" at bounding box center [275, 121] width 63 height 10
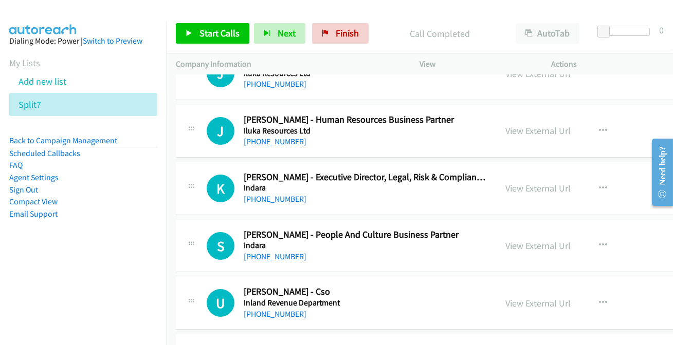
scroll to position [7662, 0]
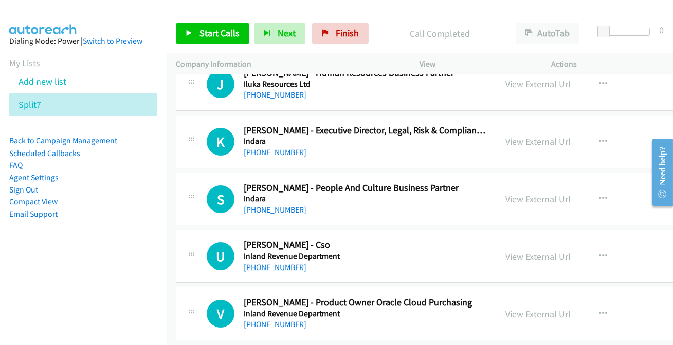
click at [278, 263] on link "[PHONE_NUMBER]" at bounding box center [275, 268] width 63 height 10
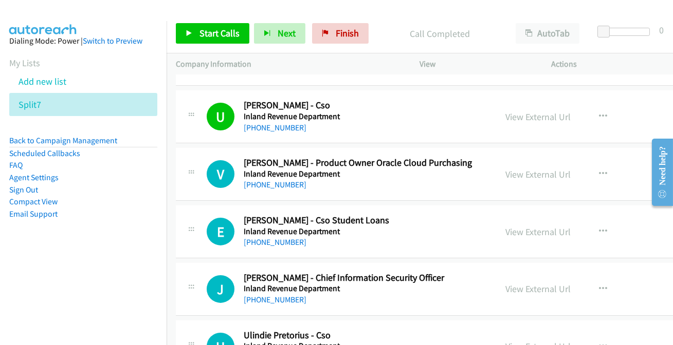
scroll to position [7849, 0]
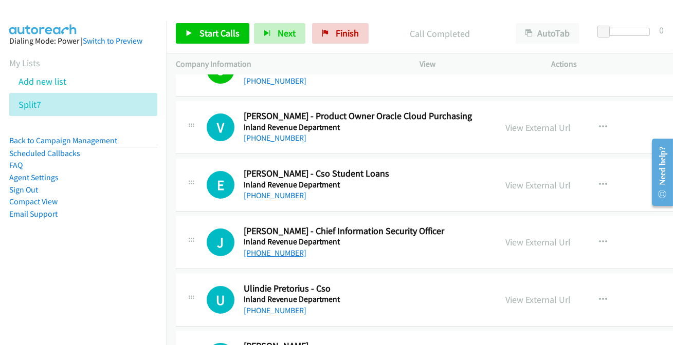
click at [272, 248] on link "[PHONE_NUMBER]" at bounding box center [275, 253] width 63 height 10
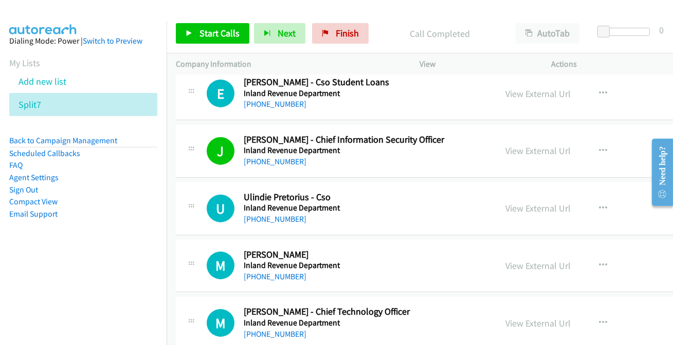
scroll to position [7942, 0]
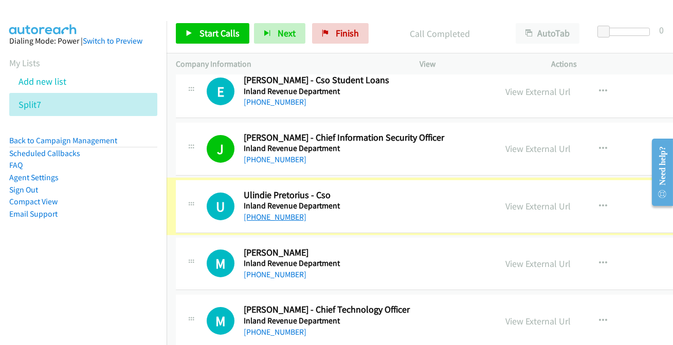
click at [278, 212] on link "[PHONE_NUMBER]" at bounding box center [275, 217] width 63 height 10
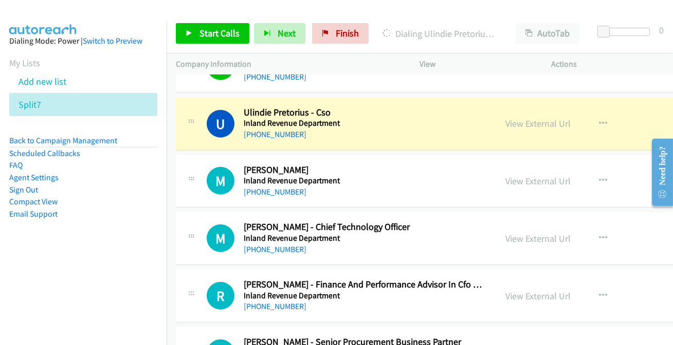
scroll to position [8036, 0]
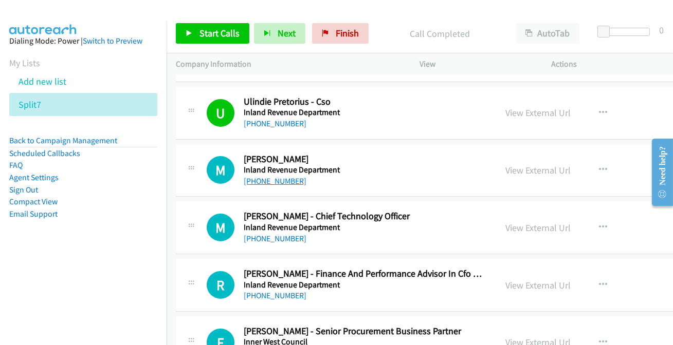
click at [273, 176] on link "[PHONE_NUMBER]" at bounding box center [275, 181] width 63 height 10
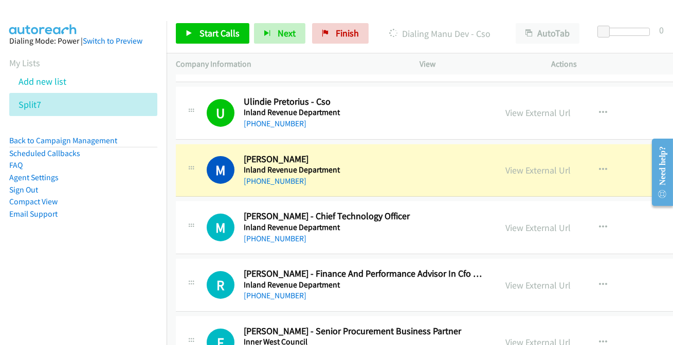
scroll to position [8082, 0]
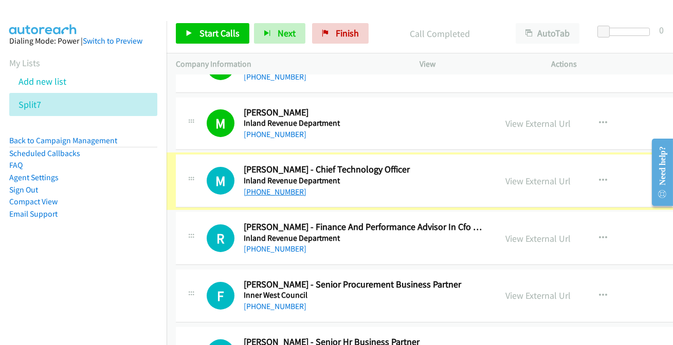
click at [278, 187] on link "[PHONE_NUMBER]" at bounding box center [275, 192] width 63 height 10
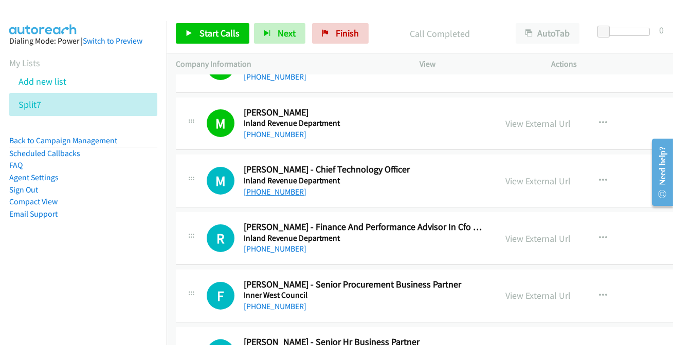
click at [277, 187] on link "[PHONE_NUMBER]" at bounding box center [275, 192] width 63 height 10
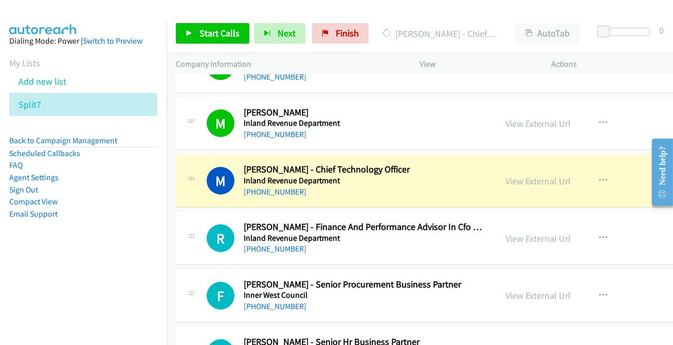
scroll to position [8129, 0]
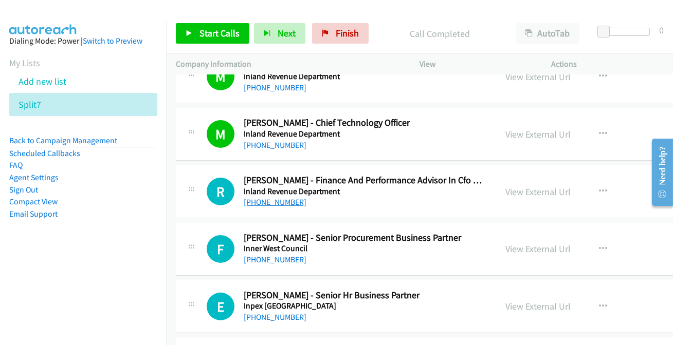
click at [277, 197] on link "[PHONE_NUMBER]" at bounding box center [275, 202] width 63 height 10
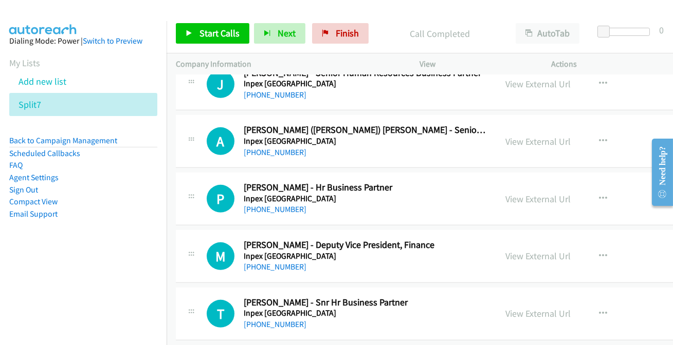
scroll to position [8456, 0]
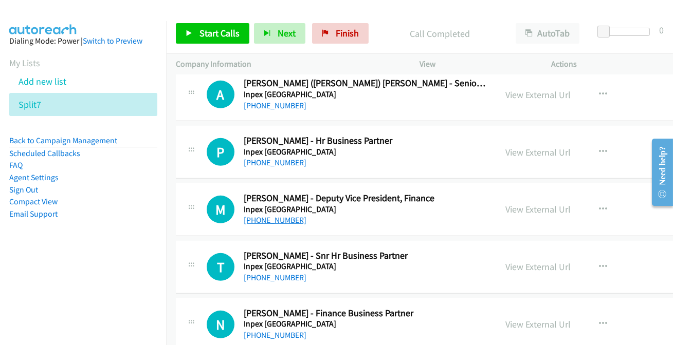
click at [281, 215] on link "[PHONE_NUMBER]" at bounding box center [275, 220] width 63 height 10
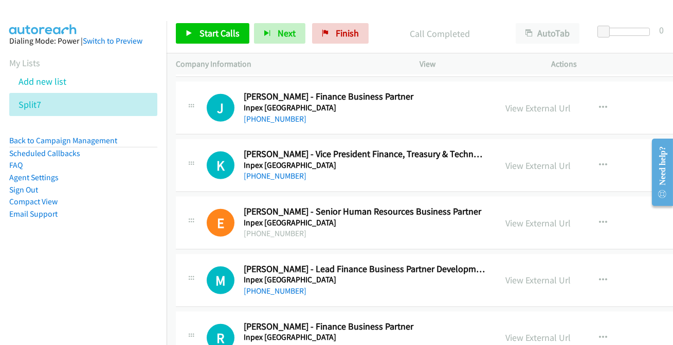
scroll to position [8737, 0]
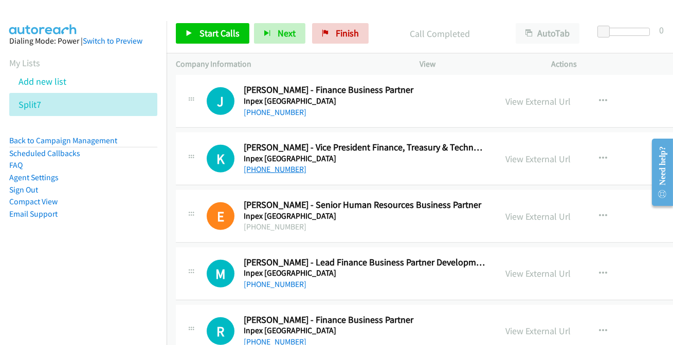
click at [284, 164] on link "[PHONE_NUMBER]" at bounding box center [275, 169] width 63 height 10
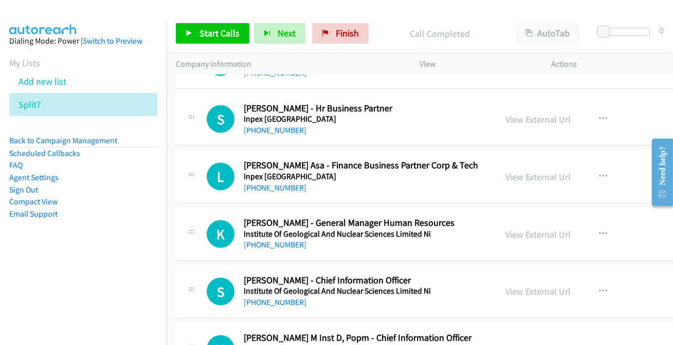
scroll to position [9017, 0]
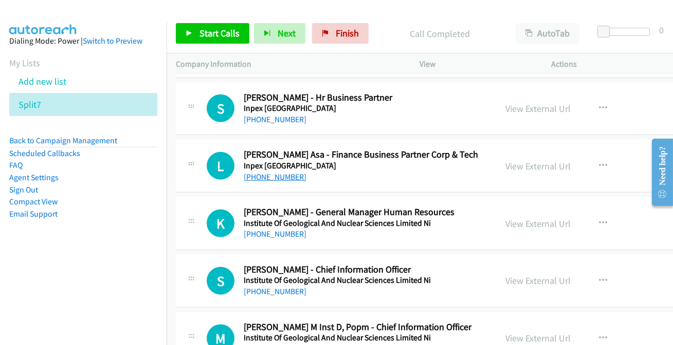
click at [275, 172] on link "[PHONE_NUMBER]" at bounding box center [275, 177] width 63 height 10
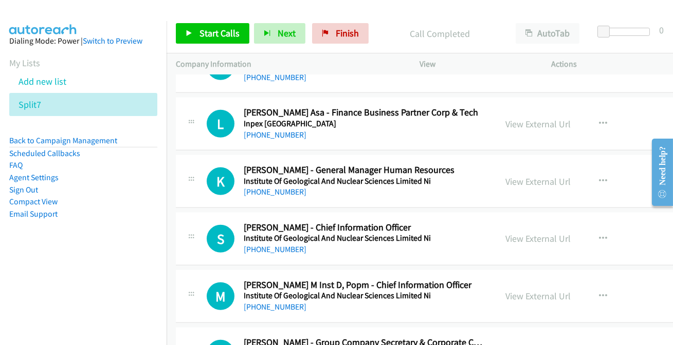
scroll to position [9110, 0]
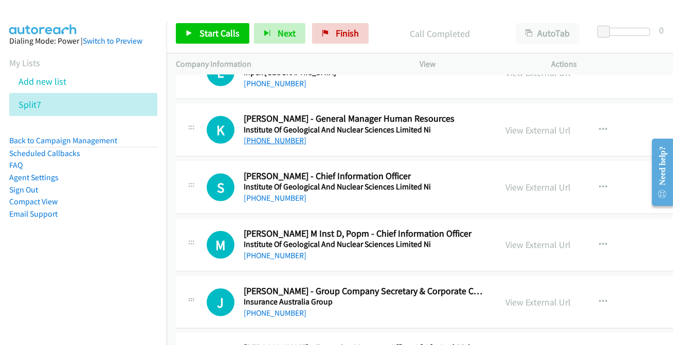
click at [279, 136] on link "[PHONE_NUMBER]" at bounding box center [275, 141] width 63 height 10
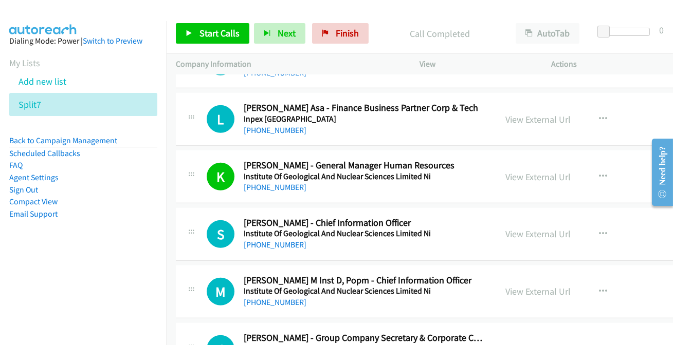
scroll to position [9157, 0]
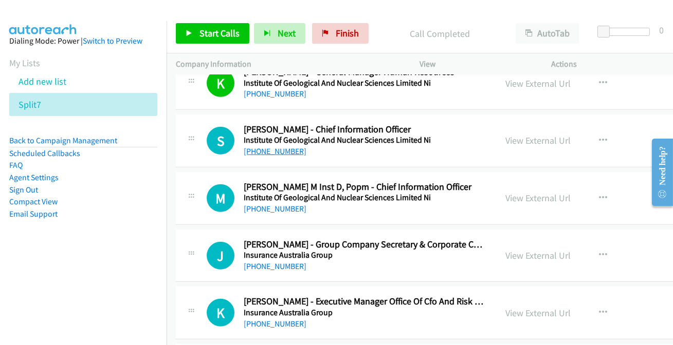
click at [274, 146] on link "[PHONE_NUMBER]" at bounding box center [275, 151] width 63 height 10
click at [274, 204] on link "[PHONE_NUMBER]" at bounding box center [275, 209] width 63 height 10
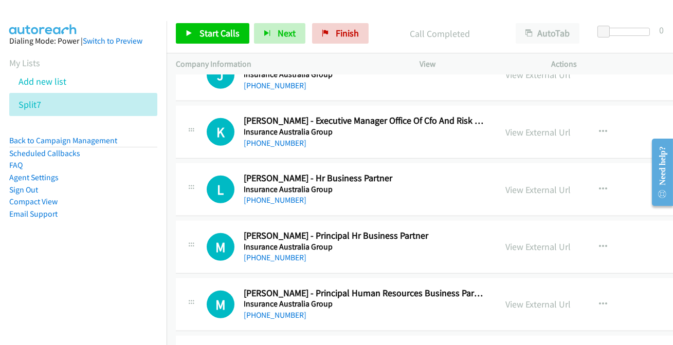
scroll to position [9344, 0]
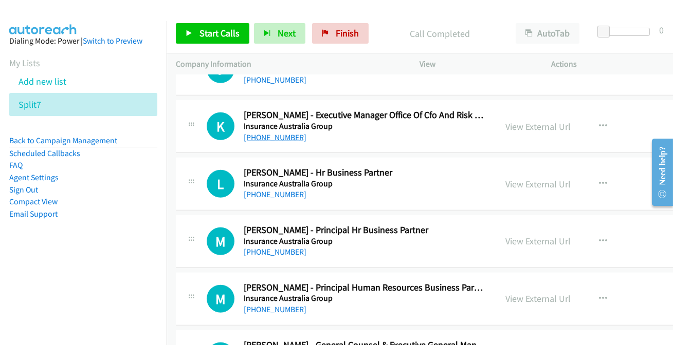
click at [283, 133] on link "[PHONE_NUMBER]" at bounding box center [275, 138] width 63 height 10
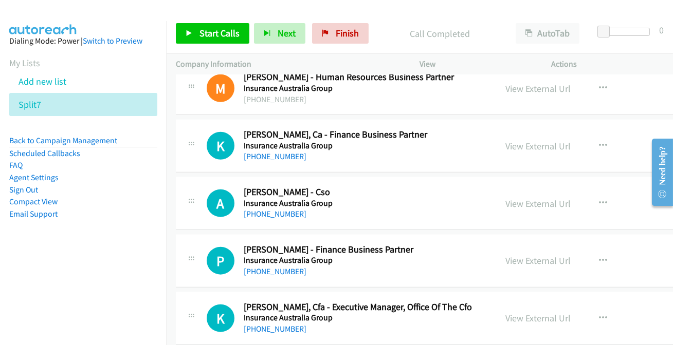
scroll to position [9671, 0]
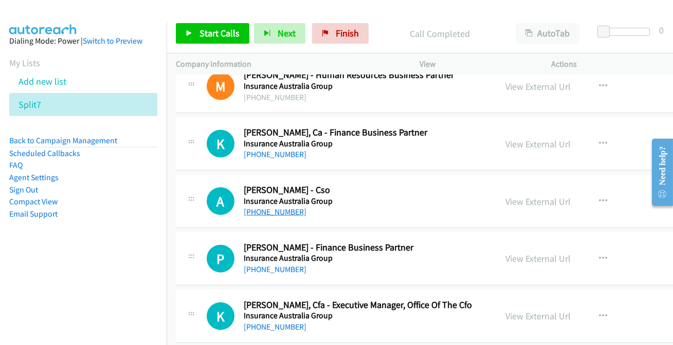
click at [284, 207] on link "[PHONE_NUMBER]" at bounding box center [275, 212] width 63 height 10
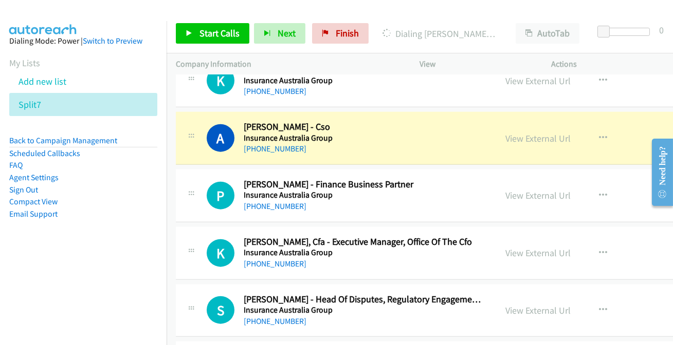
scroll to position [9764, 0]
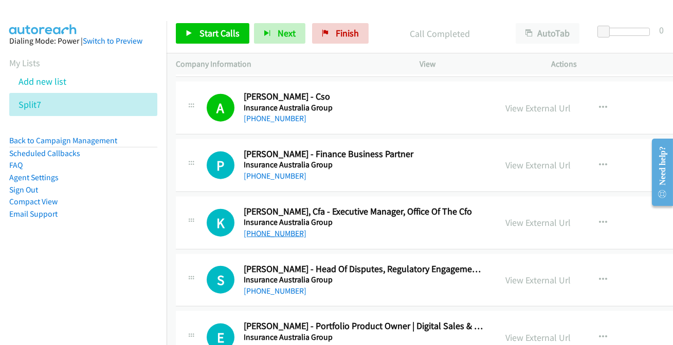
click at [267, 229] on link "[PHONE_NUMBER]" at bounding box center [275, 234] width 63 height 10
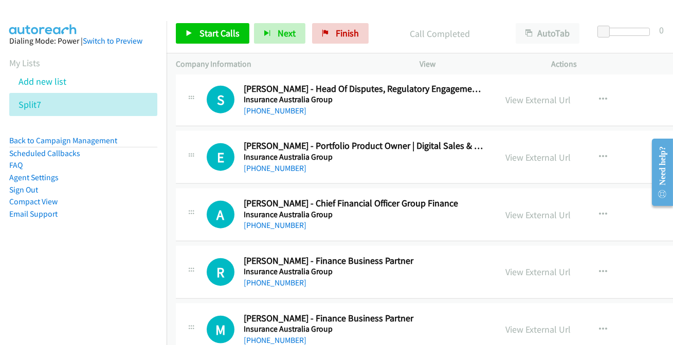
scroll to position [9951, 0]
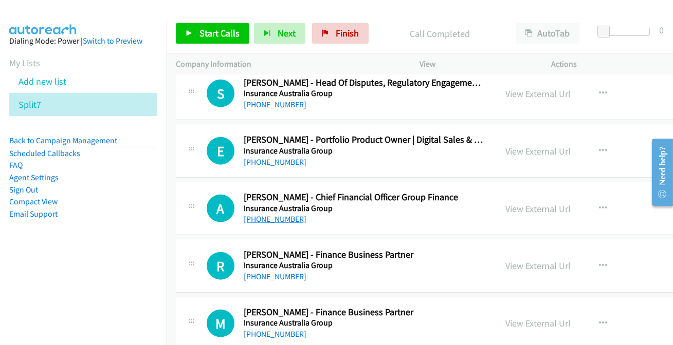
click at [286, 214] on link "[PHONE_NUMBER]" at bounding box center [275, 219] width 63 height 10
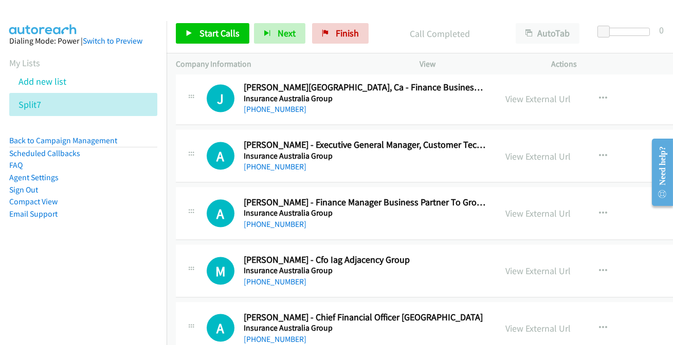
scroll to position [10652, 0]
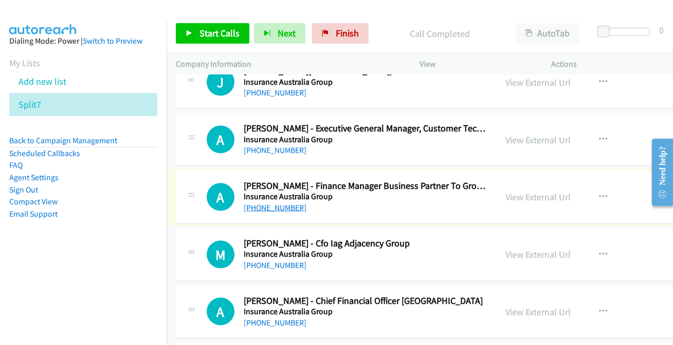
click at [279, 203] on link "[PHONE_NUMBER]" at bounding box center [275, 208] width 63 height 10
click at [278, 261] on link "[PHONE_NUMBER]" at bounding box center [275, 266] width 63 height 10
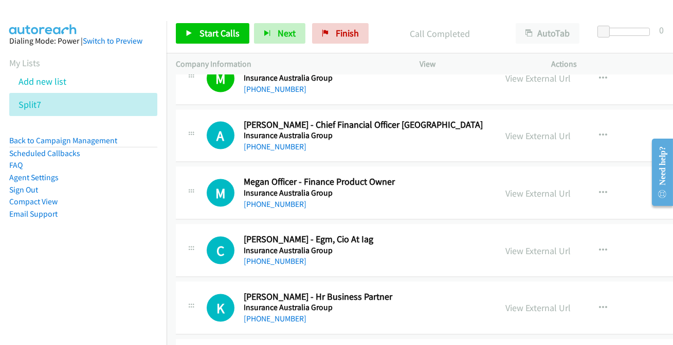
scroll to position [10839, 0]
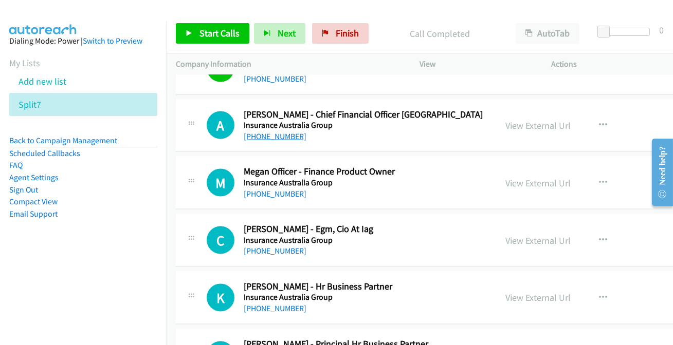
click at [277, 132] on link "[PHONE_NUMBER]" at bounding box center [275, 137] width 63 height 10
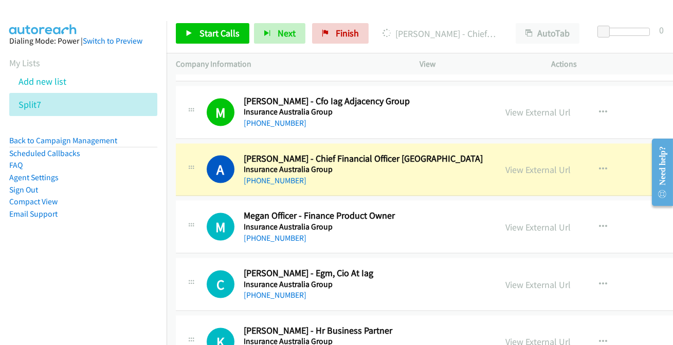
scroll to position [10792, 0]
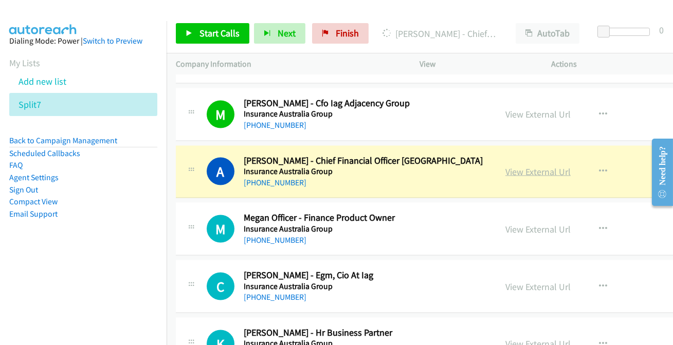
click at [539, 166] on link "View External Url" at bounding box center [537, 172] width 65 height 12
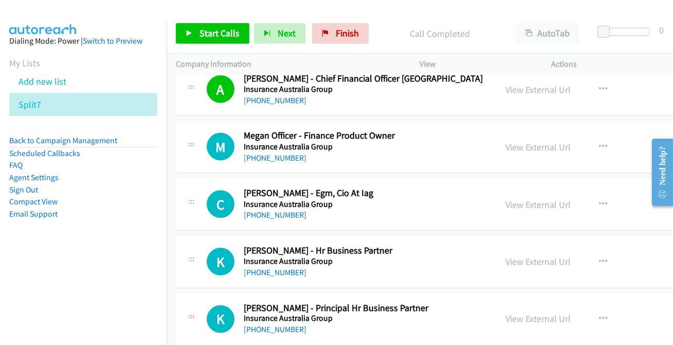
scroll to position [10885, 0]
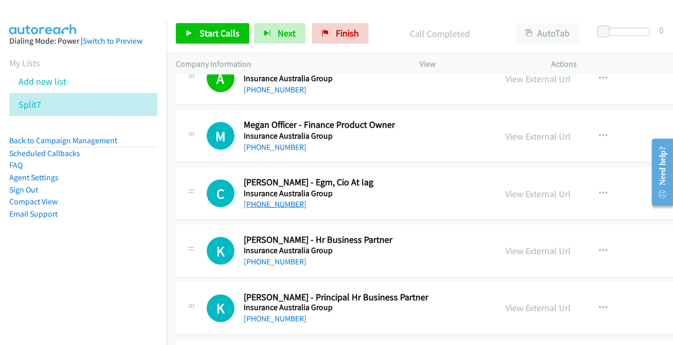
click at [270, 199] on link "[PHONE_NUMBER]" at bounding box center [275, 204] width 63 height 10
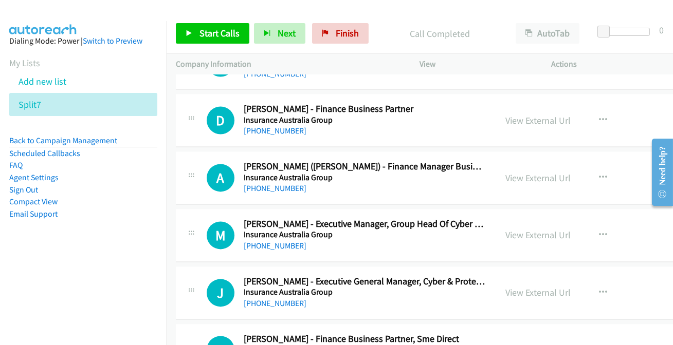
scroll to position [11540, 0]
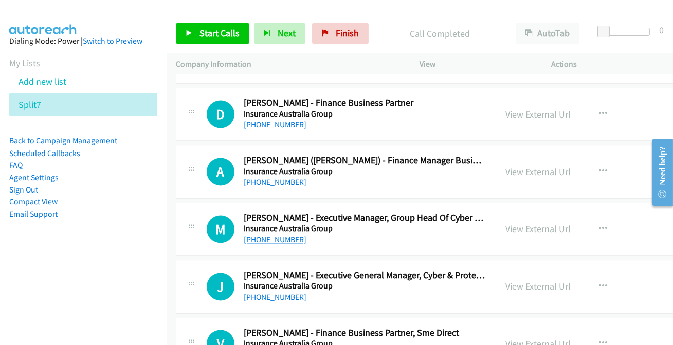
click at [270, 235] on link "[PHONE_NUMBER]" at bounding box center [275, 240] width 63 height 10
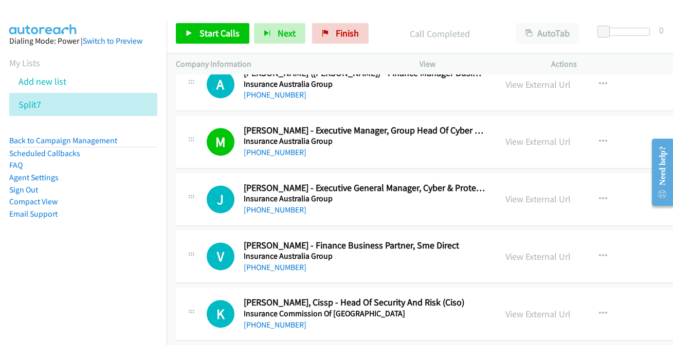
scroll to position [11633, 0]
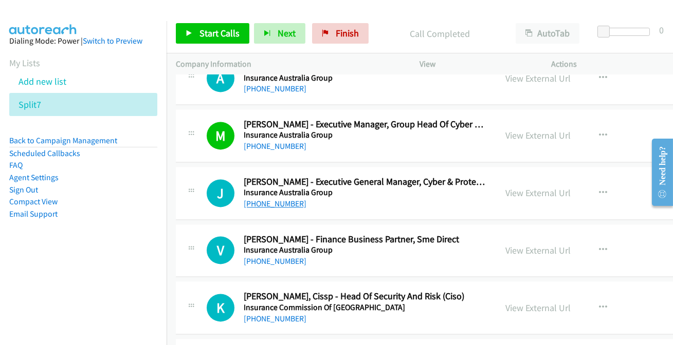
click at [268, 199] on link "[PHONE_NUMBER]" at bounding box center [275, 204] width 63 height 10
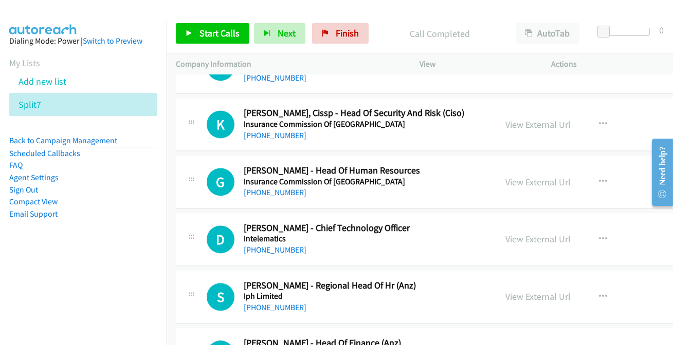
scroll to position [11820, 0]
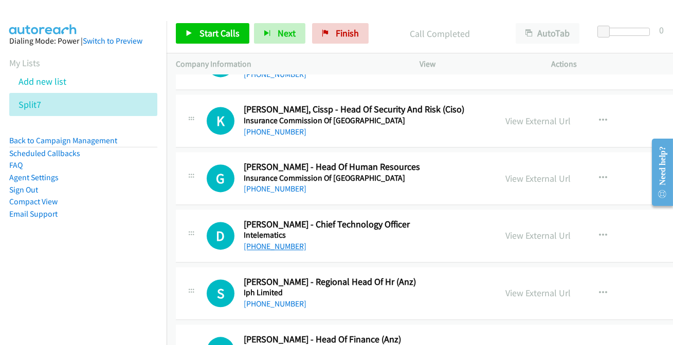
click at [281, 242] on link "[PHONE_NUMBER]" at bounding box center [275, 247] width 63 height 10
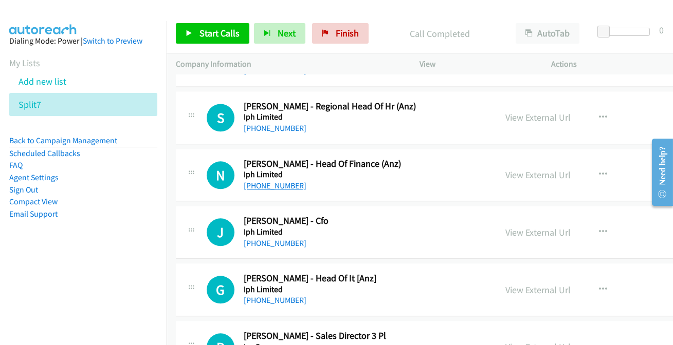
scroll to position [12007, 0]
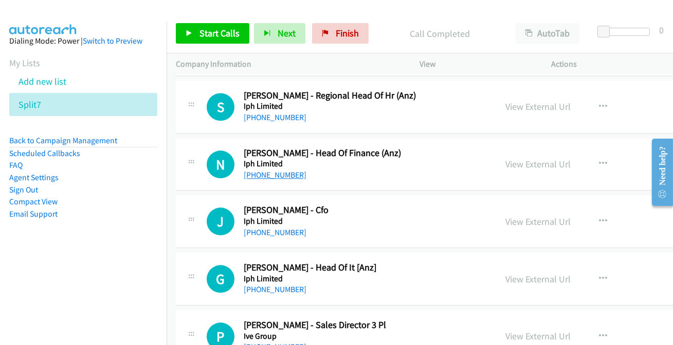
click at [261, 170] on link "[PHONE_NUMBER]" at bounding box center [275, 175] width 63 height 10
click at [265, 228] on link "[PHONE_NUMBER]" at bounding box center [275, 233] width 63 height 10
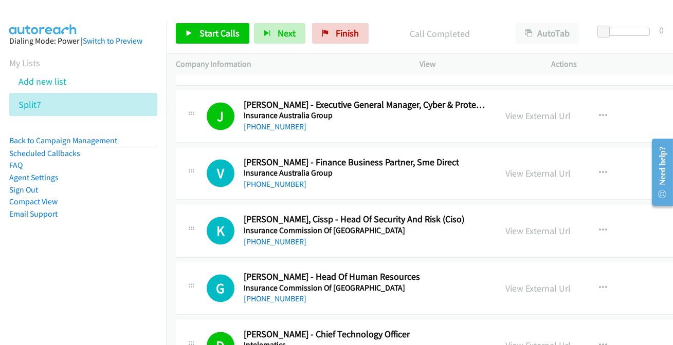
scroll to position [11727, 0]
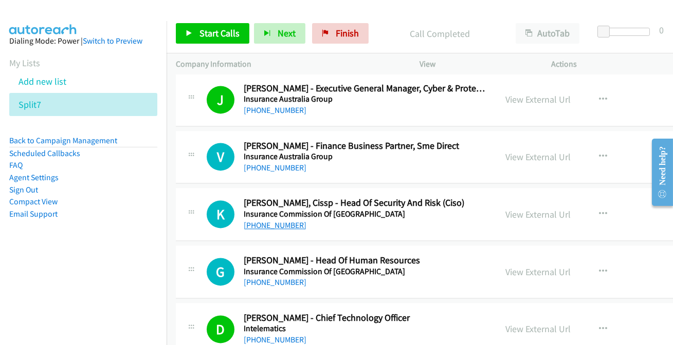
click at [268, 220] on link "[PHONE_NUMBER]" at bounding box center [275, 225] width 63 height 10
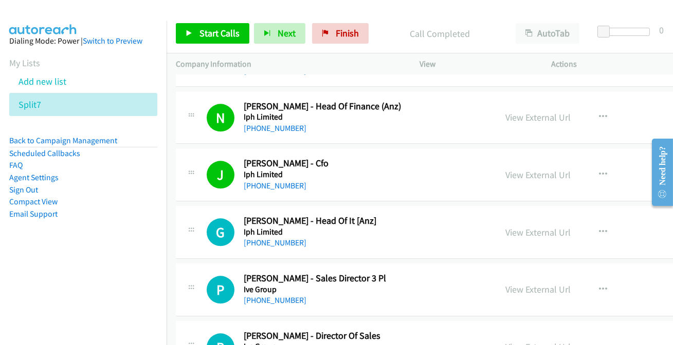
scroll to position [12147, 0]
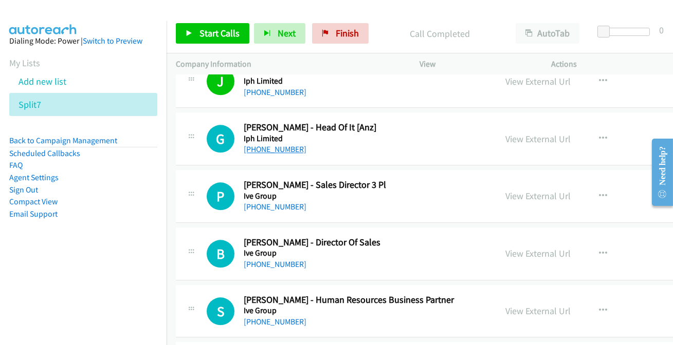
click at [272, 144] on link "[PHONE_NUMBER]" at bounding box center [275, 149] width 63 height 10
click at [293, 202] on link "[PHONE_NUMBER]" at bounding box center [275, 207] width 63 height 10
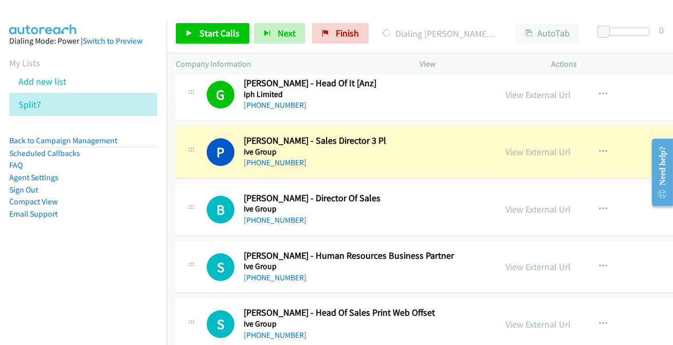
scroll to position [12194, 0]
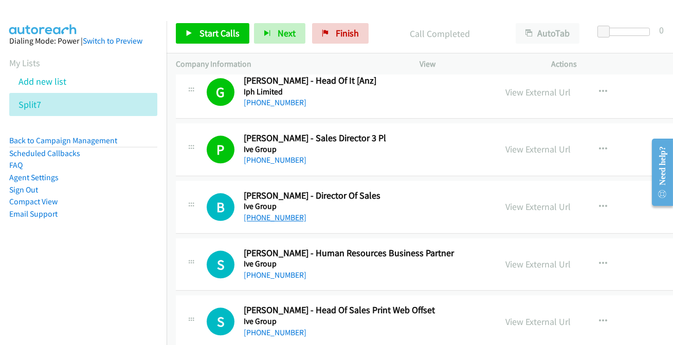
click at [262, 213] on link "[PHONE_NUMBER]" at bounding box center [275, 218] width 63 height 10
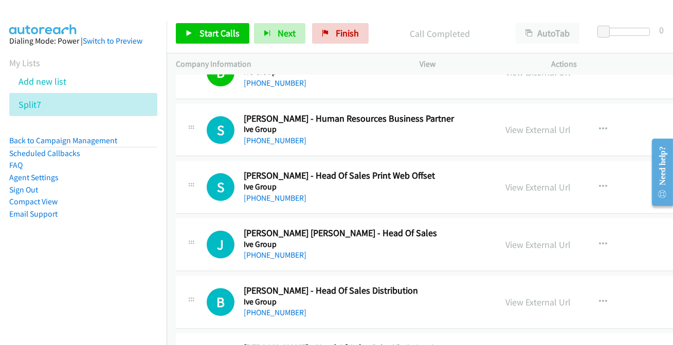
scroll to position [12334, 0]
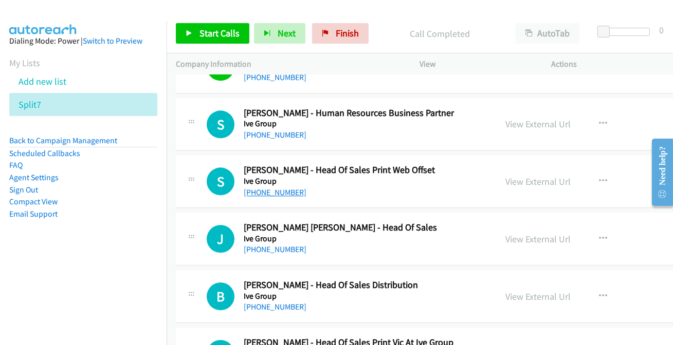
click at [283, 188] on link "[PHONE_NUMBER]" at bounding box center [275, 193] width 63 height 10
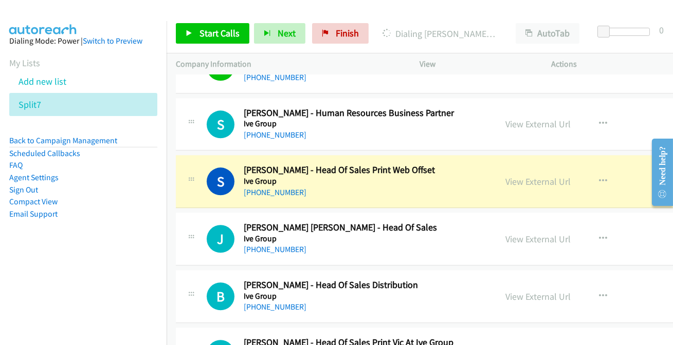
scroll to position [12380, 0]
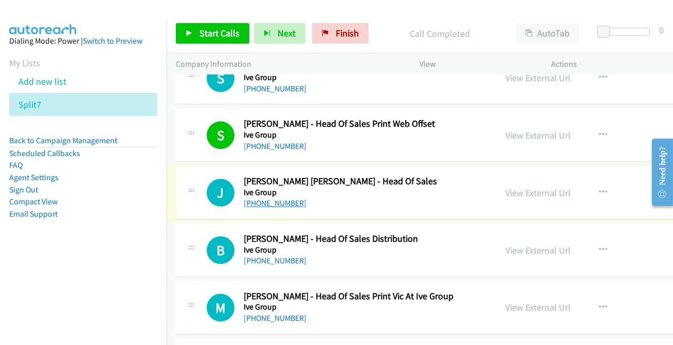
click at [267, 198] on link "[PHONE_NUMBER]" at bounding box center [275, 203] width 63 height 10
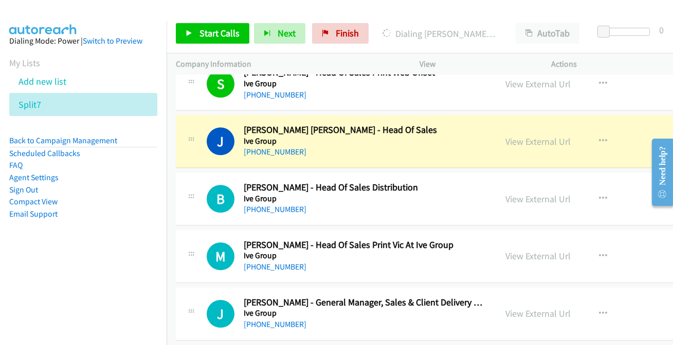
scroll to position [12474, 0]
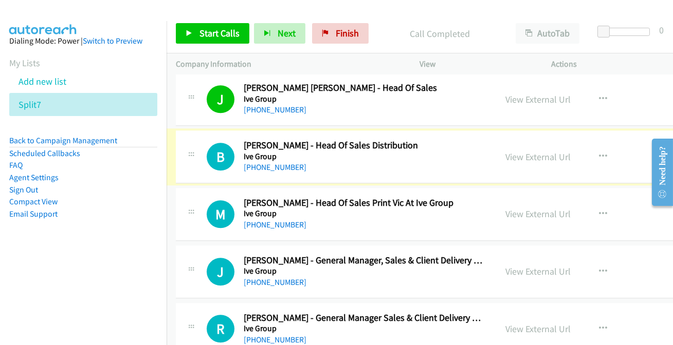
click at [293, 162] on link "[PHONE_NUMBER]" at bounding box center [275, 167] width 63 height 10
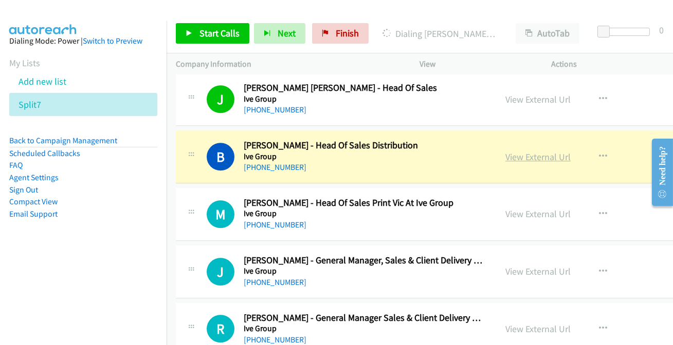
click at [541, 151] on link "View External Url" at bounding box center [537, 157] width 65 height 12
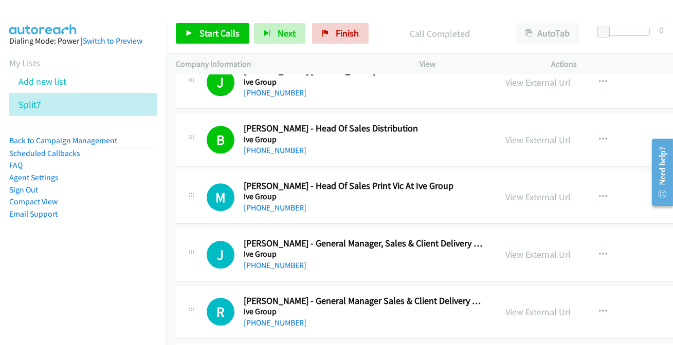
scroll to position [12521, 0]
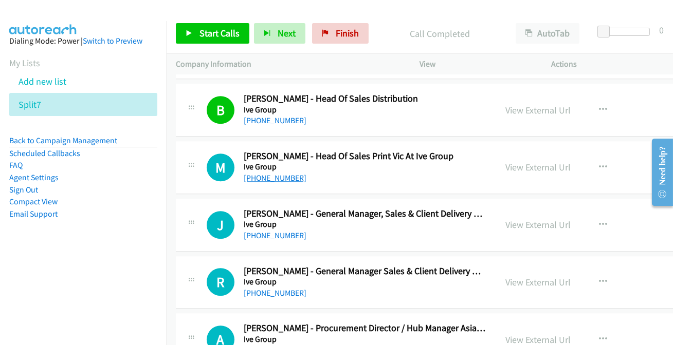
click at [283, 173] on link "[PHONE_NUMBER]" at bounding box center [275, 178] width 63 height 10
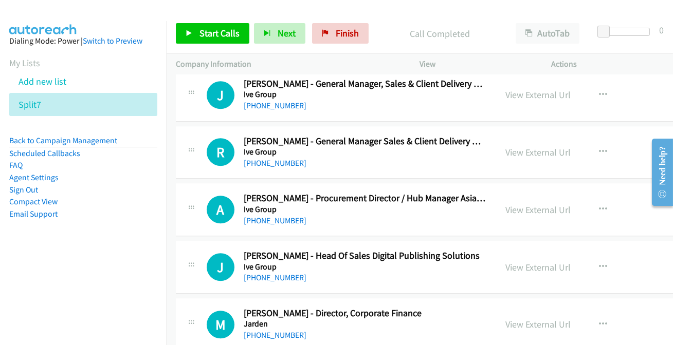
scroll to position [12661, 0]
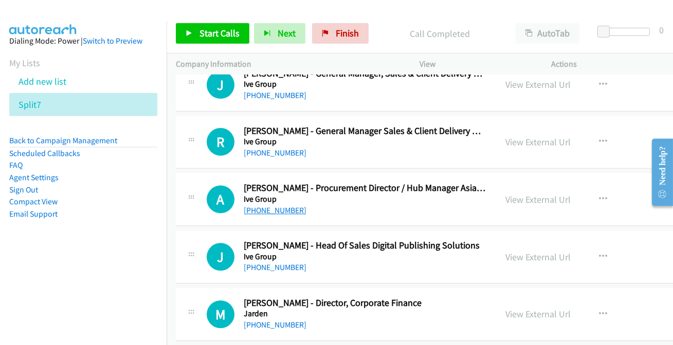
click at [281, 206] on link "[PHONE_NUMBER]" at bounding box center [275, 211] width 63 height 10
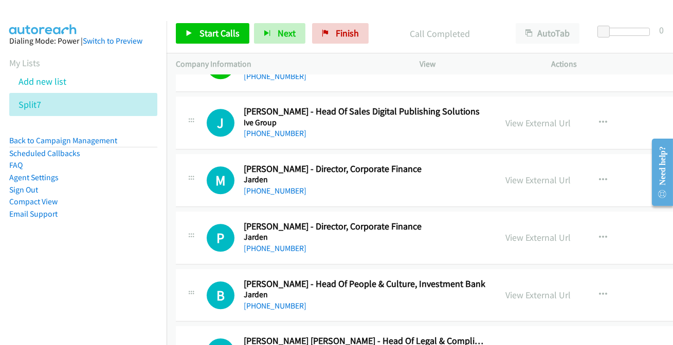
scroll to position [12801, 0]
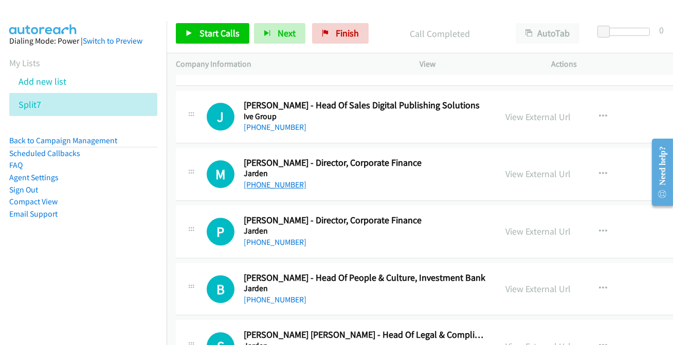
click at [267, 180] on link "[PHONE_NUMBER]" at bounding box center [275, 185] width 63 height 10
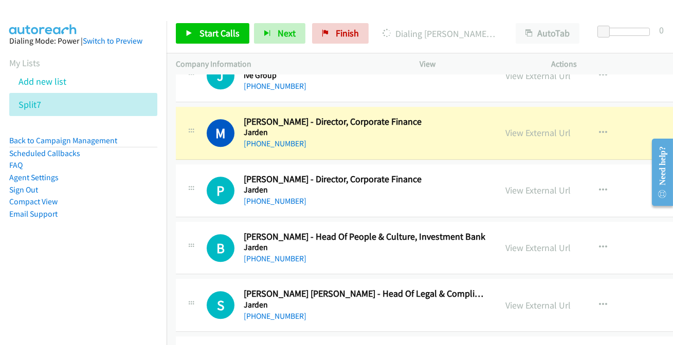
scroll to position [12848, 0]
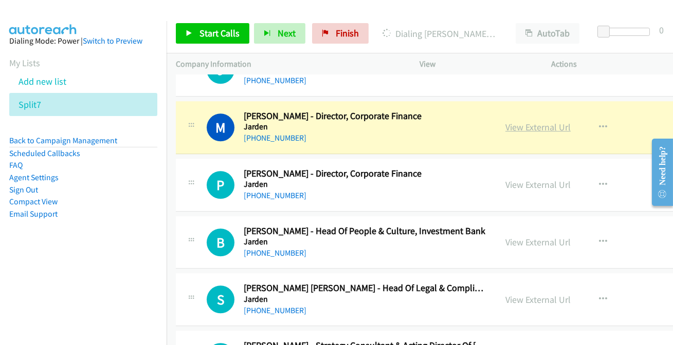
click at [533, 121] on link "View External Url" at bounding box center [537, 127] width 65 height 12
click at [291, 191] on link "[PHONE_NUMBER]" at bounding box center [275, 196] width 63 height 10
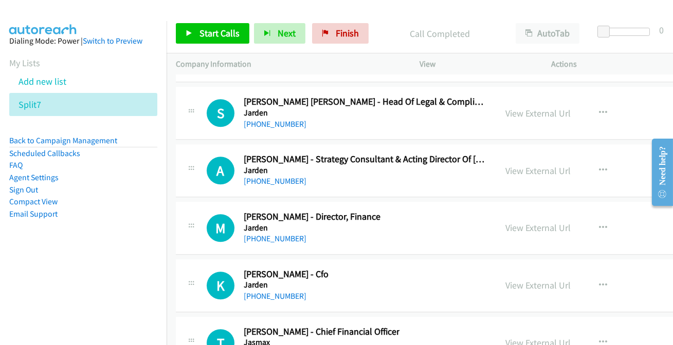
scroll to position [13081, 0]
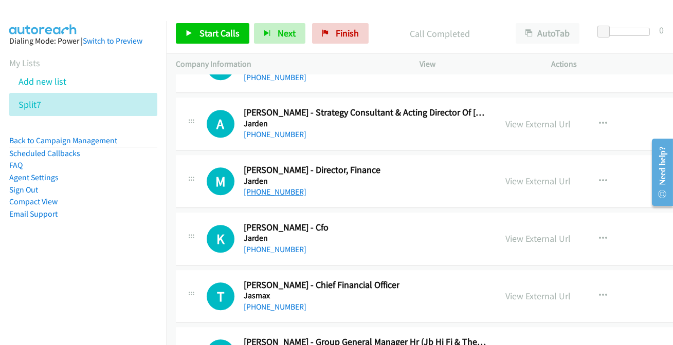
drag, startPoint x: 253, startPoint y: 177, endPoint x: 283, endPoint y: 177, distance: 29.8
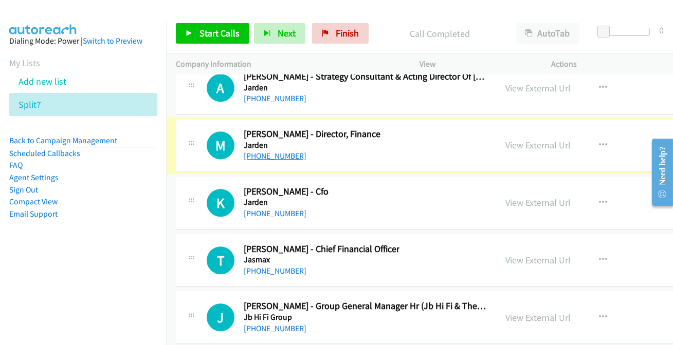
scroll to position [13128, 0]
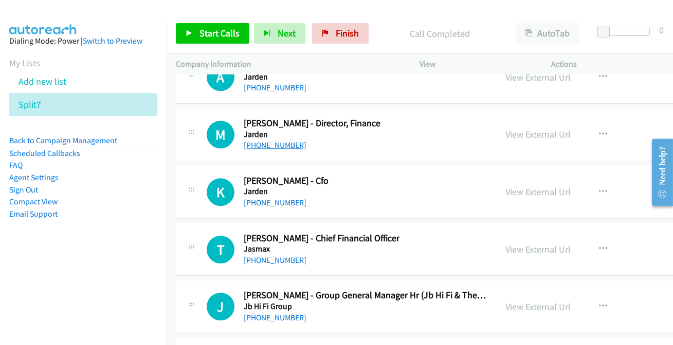
click at [279, 140] on link "[PHONE_NUMBER]" at bounding box center [275, 145] width 63 height 10
click at [281, 140] on link "[PHONE_NUMBER]" at bounding box center [275, 145] width 63 height 10
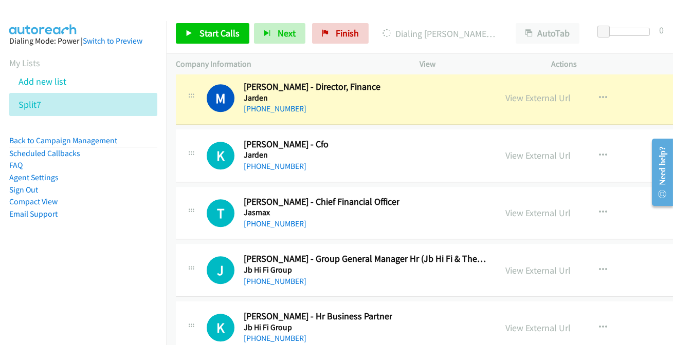
scroll to position [13175, 0]
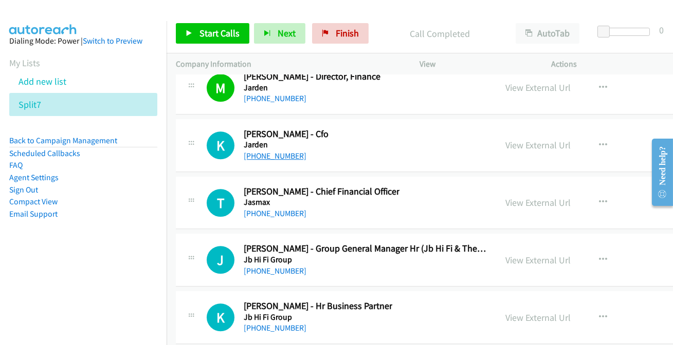
click at [259, 151] on link "[PHONE_NUMBER]" at bounding box center [275, 156] width 63 height 10
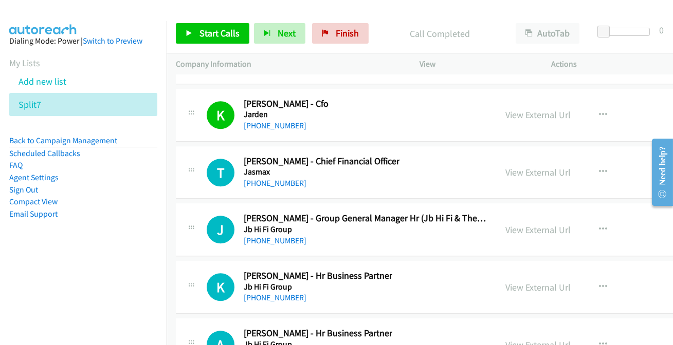
scroll to position [13222, 0]
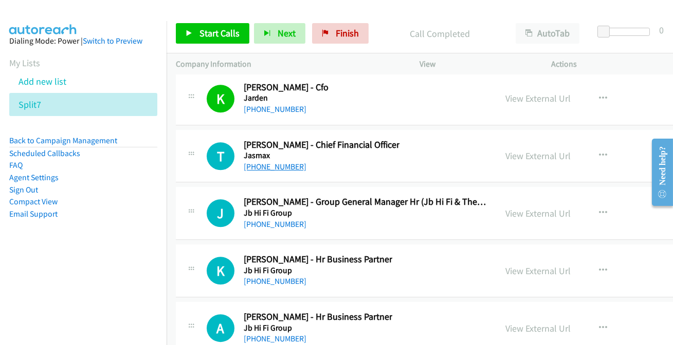
click at [262, 162] on link "[PHONE_NUMBER]" at bounding box center [275, 167] width 63 height 10
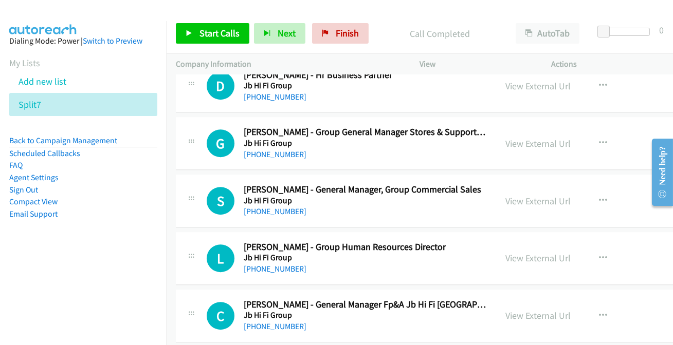
scroll to position [13642, 0]
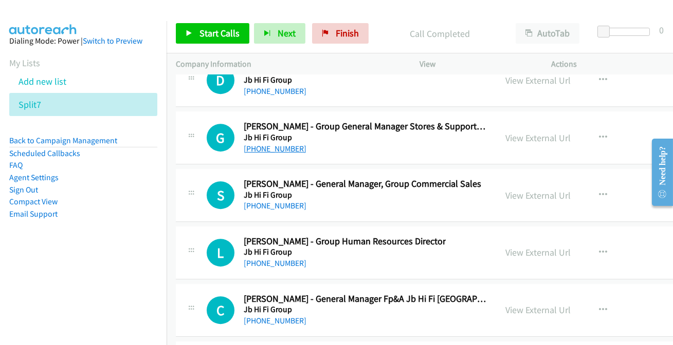
click at [271, 144] on link "[PHONE_NUMBER]" at bounding box center [275, 149] width 63 height 10
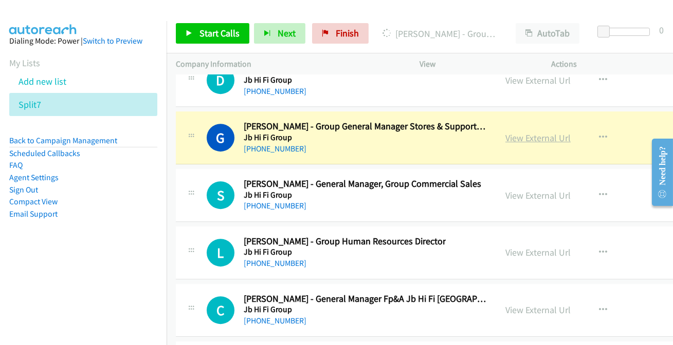
click at [536, 132] on link "View External Url" at bounding box center [537, 138] width 65 height 12
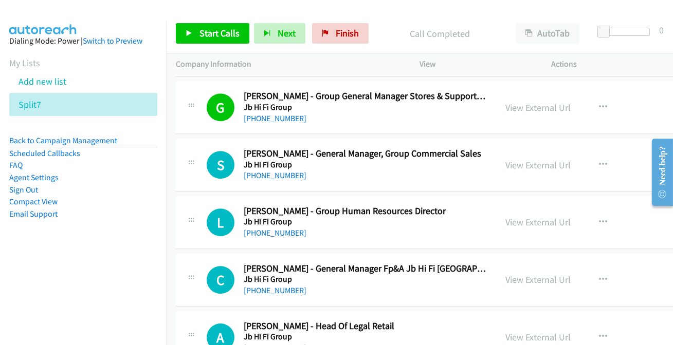
scroll to position [13689, 0]
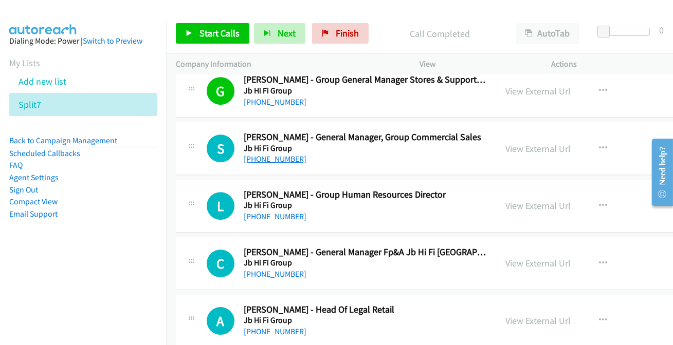
click at [275, 154] on link "[PHONE_NUMBER]" at bounding box center [275, 159] width 63 height 10
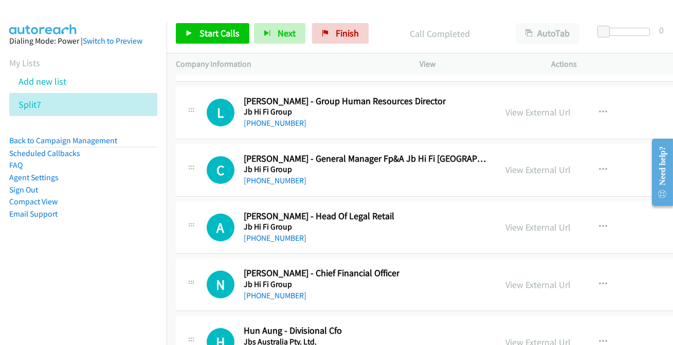
scroll to position [13876, 0]
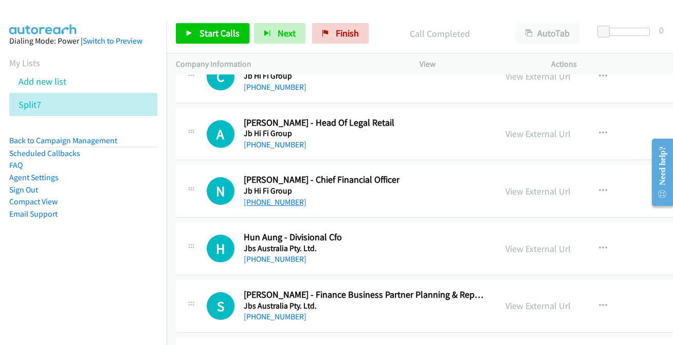
click at [264, 197] on link "[PHONE_NUMBER]" at bounding box center [275, 202] width 63 height 10
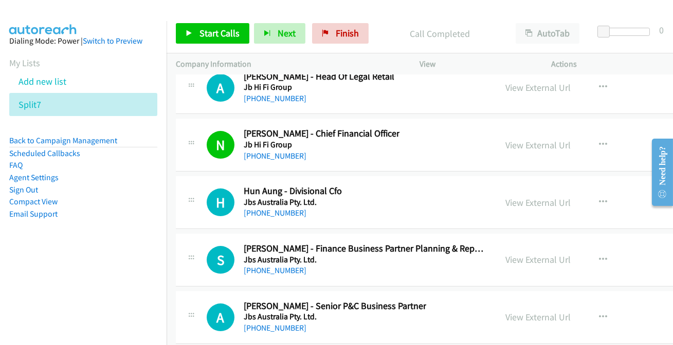
scroll to position [13969, 0]
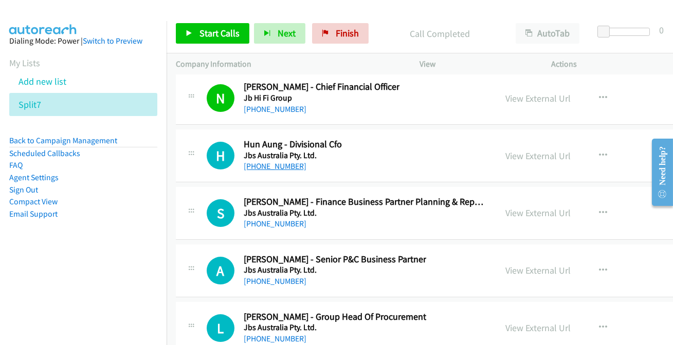
click at [264, 161] on link "[PHONE_NUMBER]" at bounding box center [275, 166] width 63 height 10
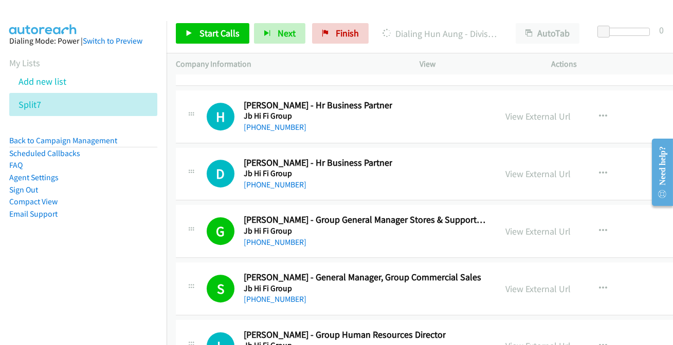
scroll to position [13502, 0]
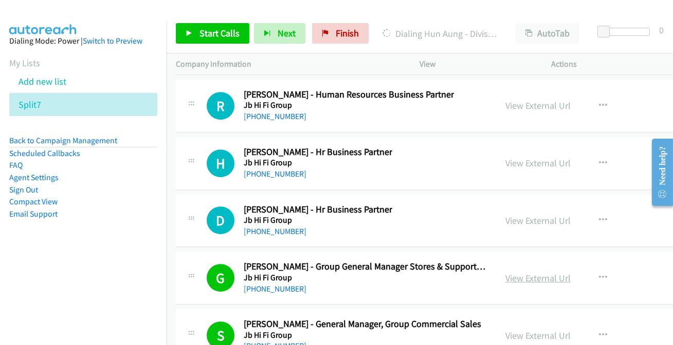
click at [540, 272] on link "View External Url" at bounding box center [537, 278] width 65 height 12
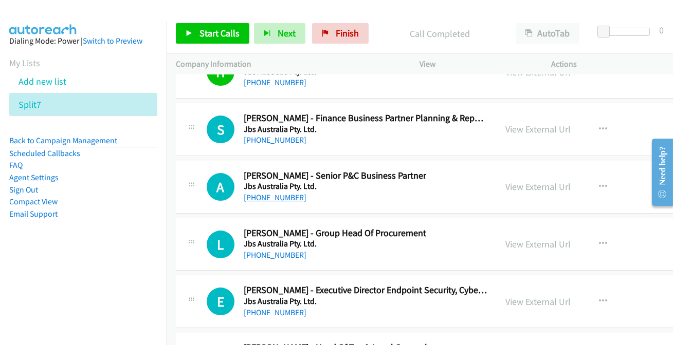
scroll to position [14109, 0]
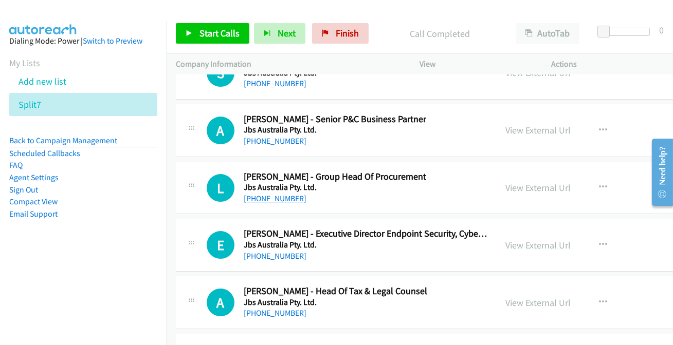
click at [290, 194] on link "[PHONE_NUMBER]" at bounding box center [275, 199] width 63 height 10
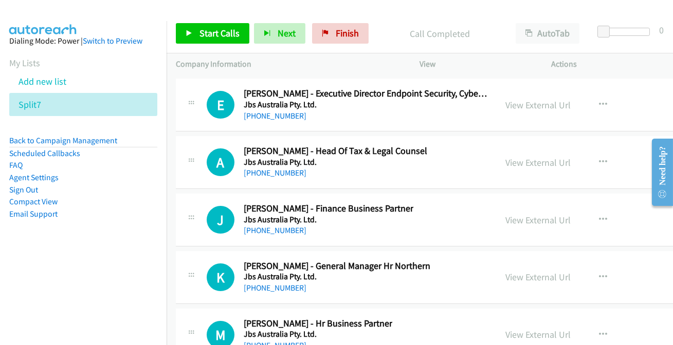
scroll to position [14203, 0]
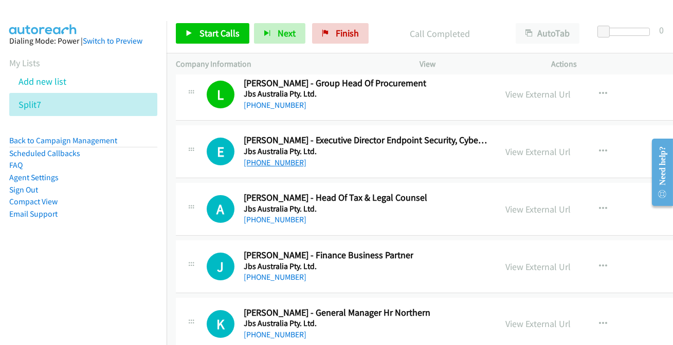
click at [256, 158] on link "[PHONE_NUMBER]" at bounding box center [275, 163] width 63 height 10
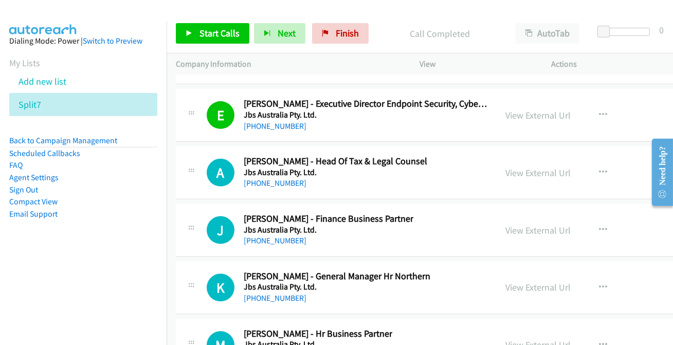
scroll to position [14249, 0]
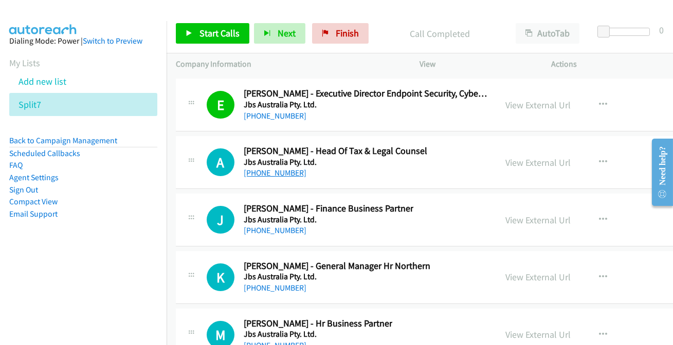
click at [264, 168] on link "[PHONE_NUMBER]" at bounding box center [275, 173] width 63 height 10
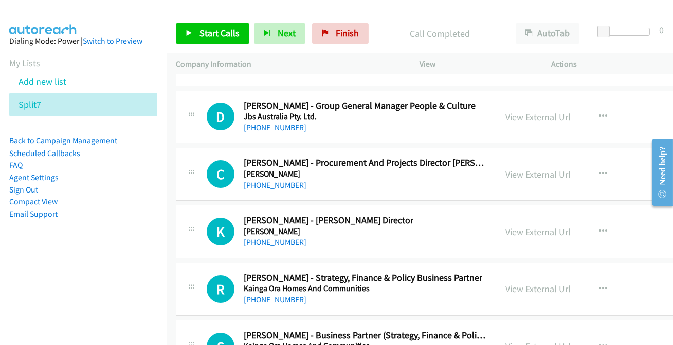
scroll to position [14530, 0]
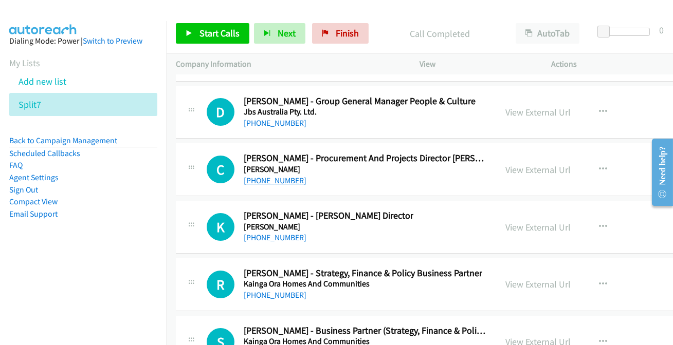
click at [275, 176] on link "[PHONE_NUMBER]" at bounding box center [275, 181] width 63 height 10
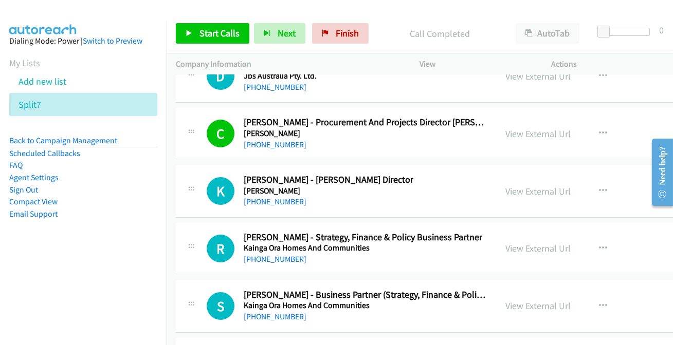
scroll to position [14576, 0]
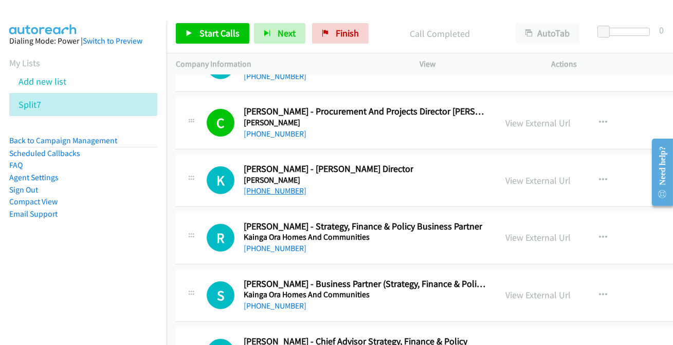
click at [272, 186] on link "[PHONE_NUMBER]" at bounding box center [275, 191] width 63 height 10
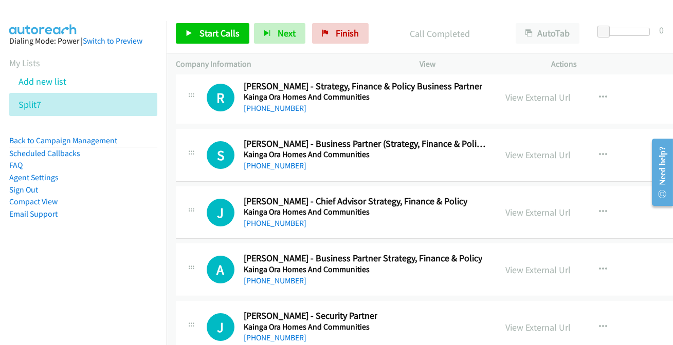
scroll to position [14763, 0]
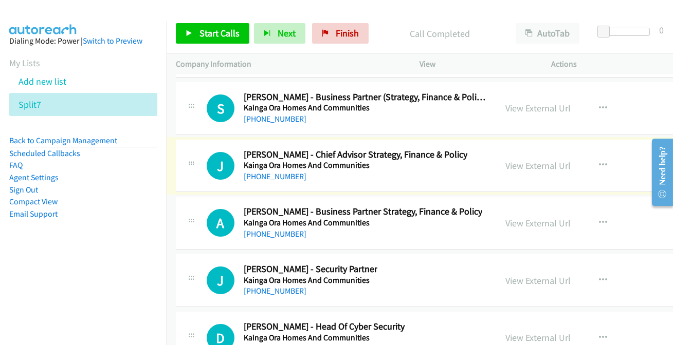
click at [275, 172] on link "[PHONE_NUMBER]" at bounding box center [275, 177] width 63 height 10
click at [267, 172] on link "[PHONE_NUMBER]" at bounding box center [275, 177] width 63 height 10
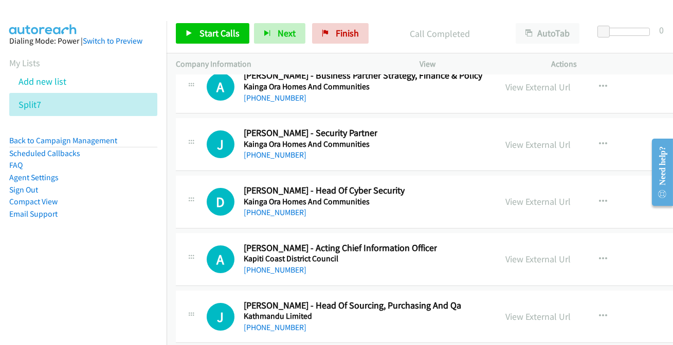
scroll to position [14904, 0]
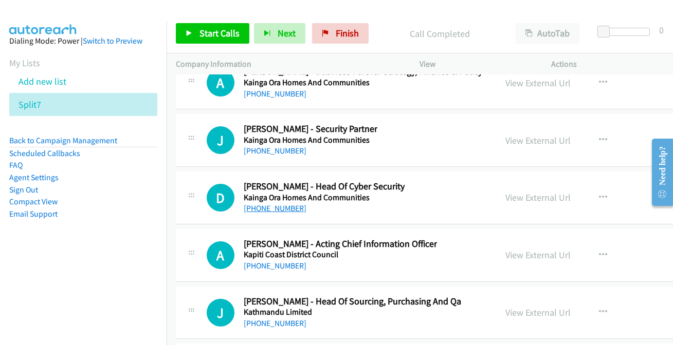
click at [276, 204] on link "[PHONE_NUMBER]" at bounding box center [275, 209] width 63 height 10
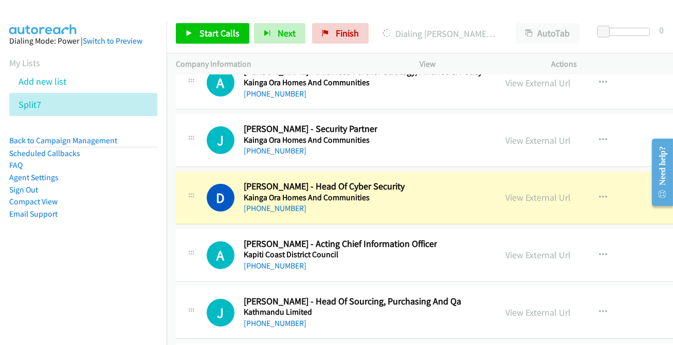
scroll to position [14950, 0]
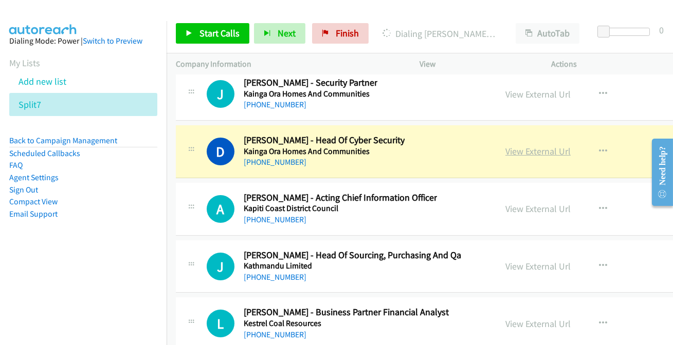
drag, startPoint x: 540, startPoint y: 130, endPoint x: 542, endPoint y: 136, distance: 7.0
click at [534, 145] on link "View External Url" at bounding box center [537, 151] width 65 height 12
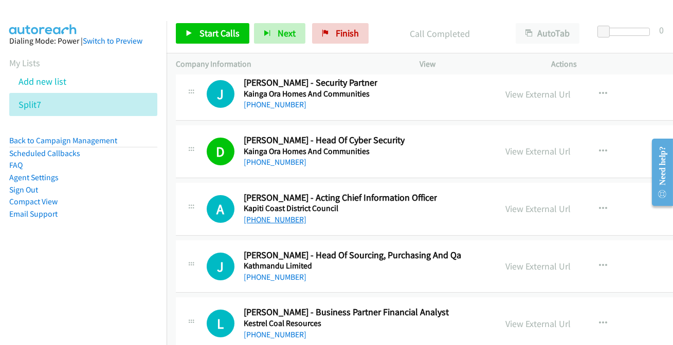
click at [267, 215] on link "[PHONE_NUMBER]" at bounding box center [275, 220] width 63 height 10
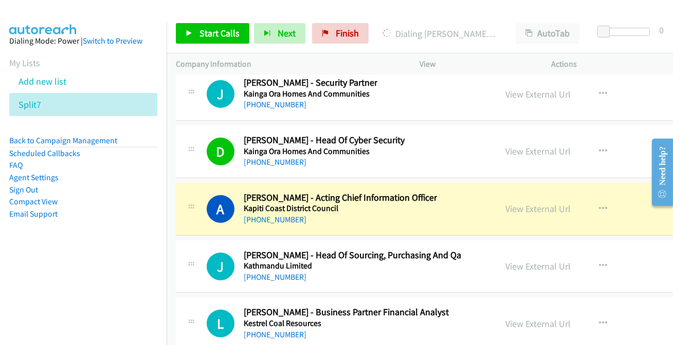
scroll to position [14997, 0]
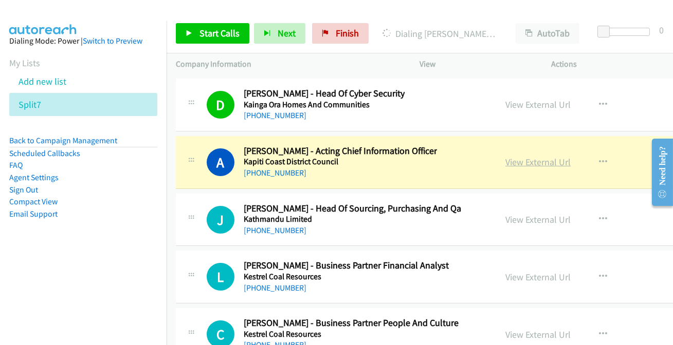
click at [536, 156] on link "View External Url" at bounding box center [537, 162] width 65 height 12
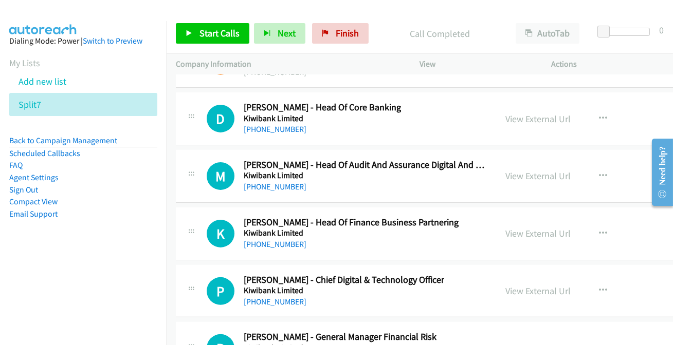
scroll to position [15604, 0]
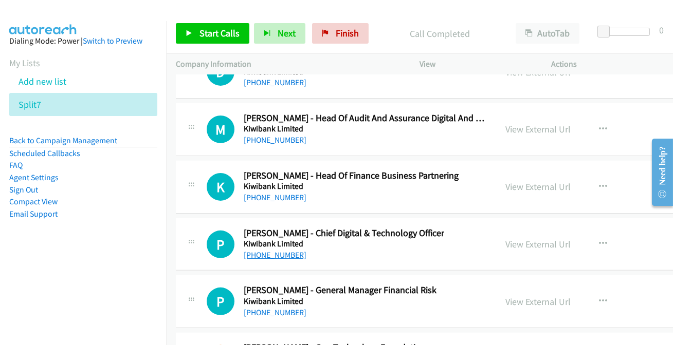
click at [276, 250] on link "[PHONE_NUMBER]" at bounding box center [275, 255] width 63 height 10
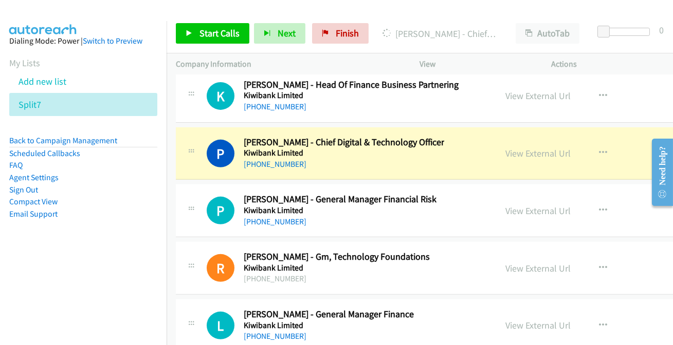
scroll to position [15698, 0]
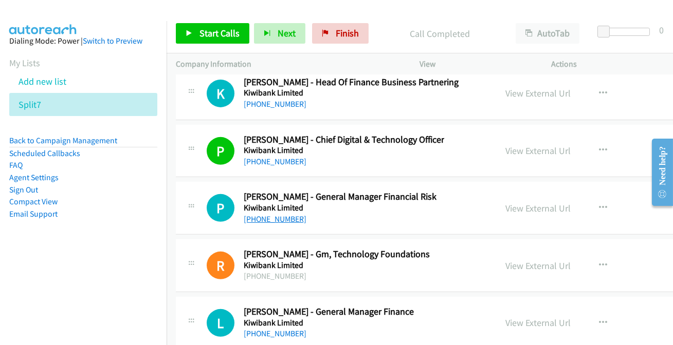
click at [279, 214] on link "[PHONE_NUMBER]" at bounding box center [275, 219] width 63 height 10
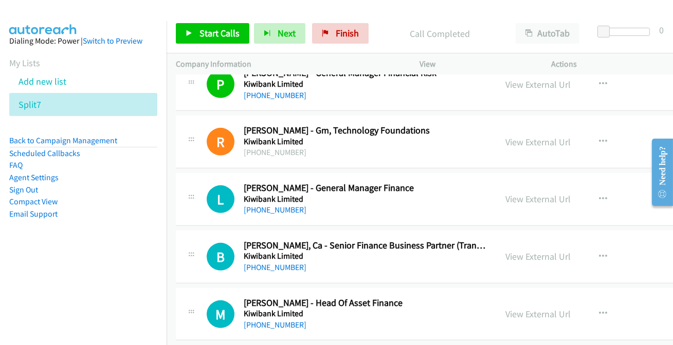
scroll to position [15838, 0]
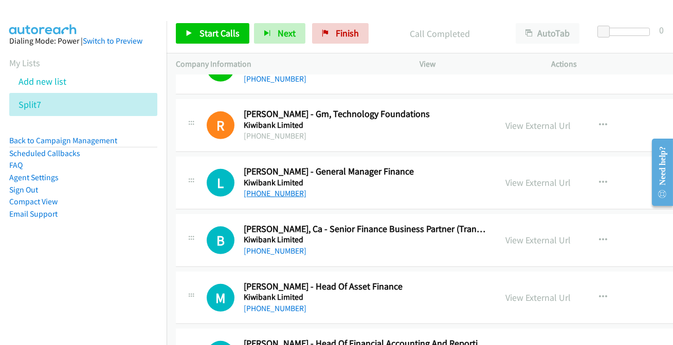
click at [280, 189] on link "[PHONE_NUMBER]" at bounding box center [275, 194] width 63 height 10
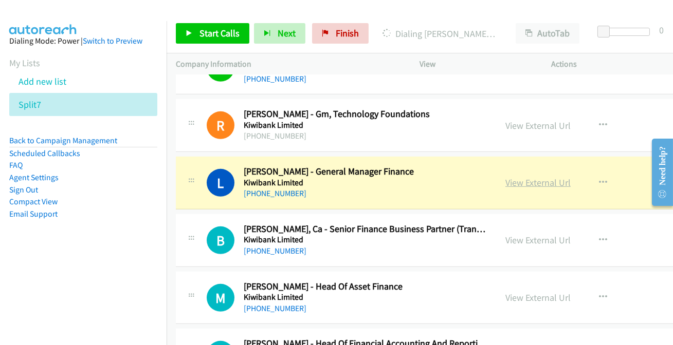
click at [546, 177] on link "View External Url" at bounding box center [537, 183] width 65 height 12
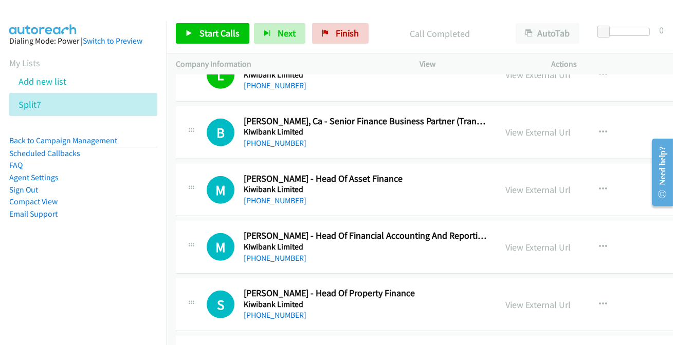
scroll to position [15978, 0]
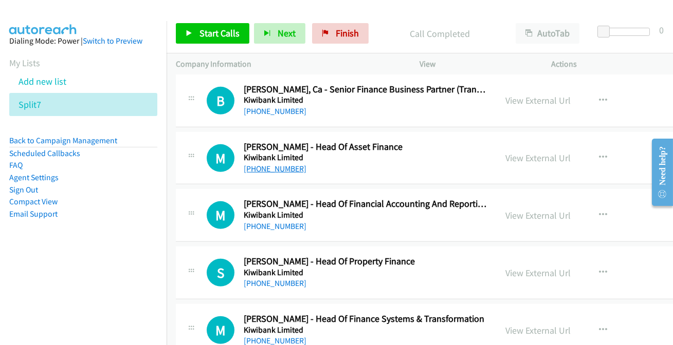
click at [266, 164] on link "[PHONE_NUMBER]" at bounding box center [275, 169] width 63 height 10
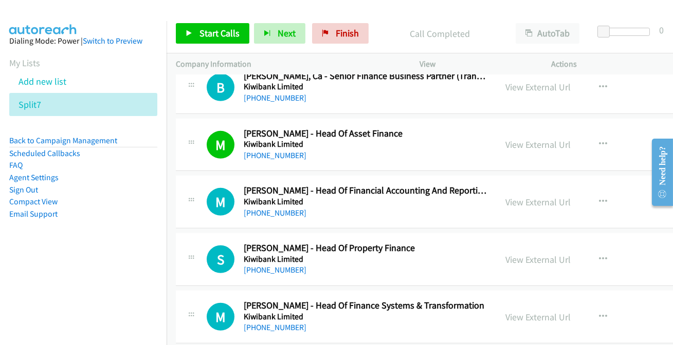
scroll to position [16025, 0]
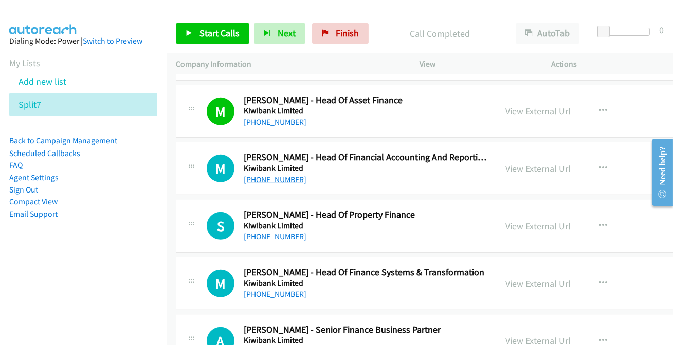
click at [288, 175] on link "[PHONE_NUMBER]" at bounding box center [275, 180] width 63 height 10
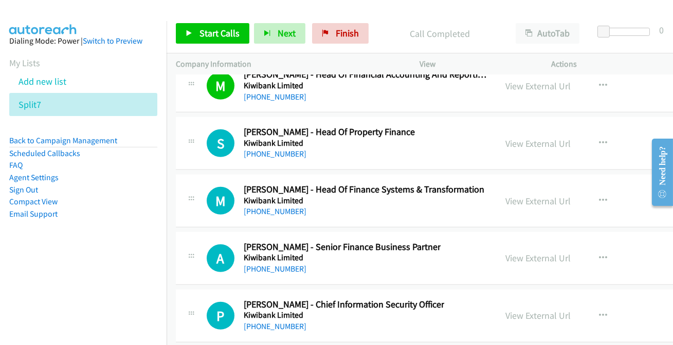
scroll to position [16118, 0]
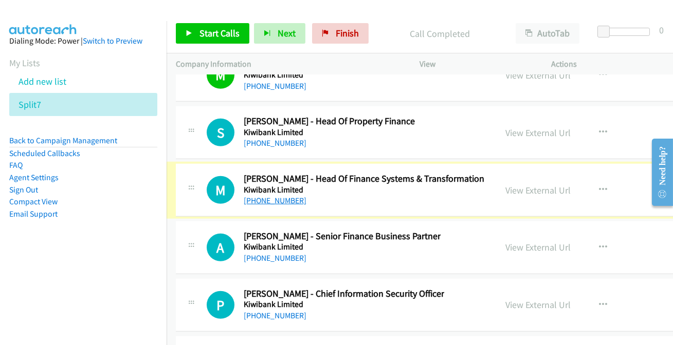
click at [267, 196] on link "[PHONE_NUMBER]" at bounding box center [275, 201] width 63 height 10
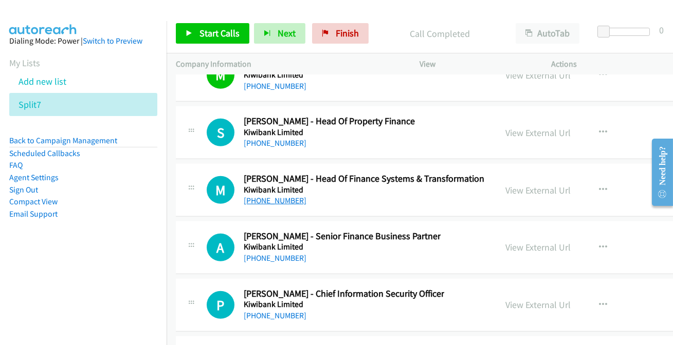
click at [284, 196] on link "[PHONE_NUMBER]" at bounding box center [275, 201] width 63 height 10
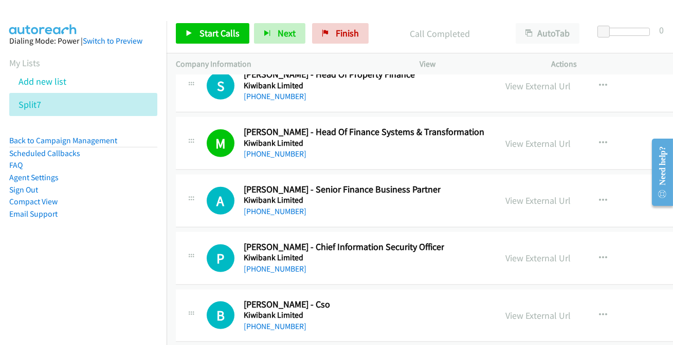
scroll to position [16212, 0]
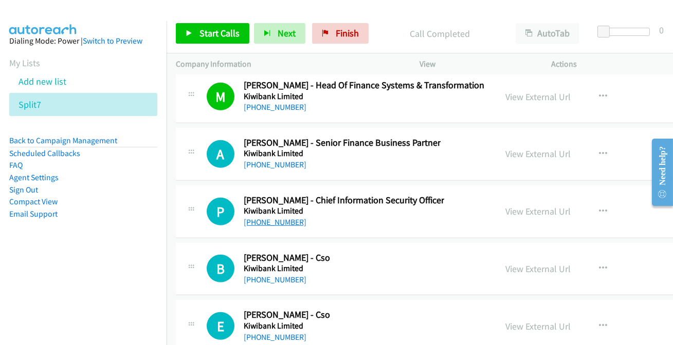
click at [263, 217] on link "[PHONE_NUMBER]" at bounding box center [275, 222] width 63 height 10
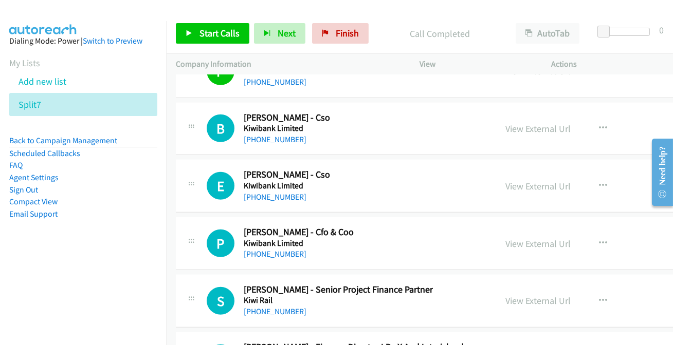
scroll to position [16399, 0]
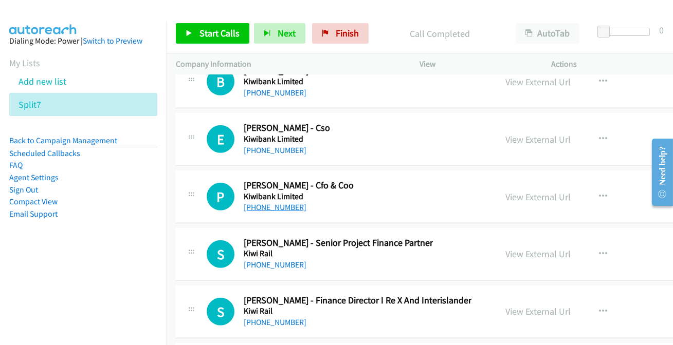
click at [270, 202] on link "[PHONE_NUMBER]" at bounding box center [275, 207] width 63 height 10
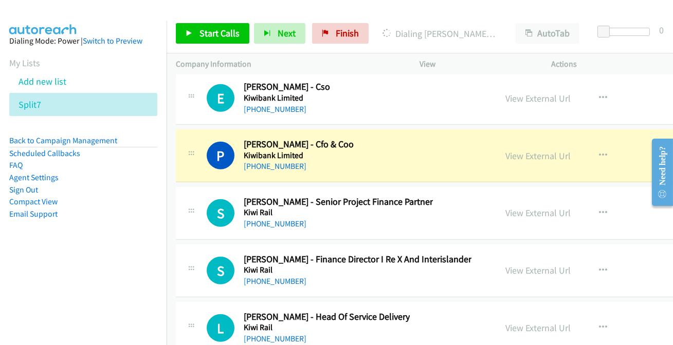
scroll to position [16445, 0]
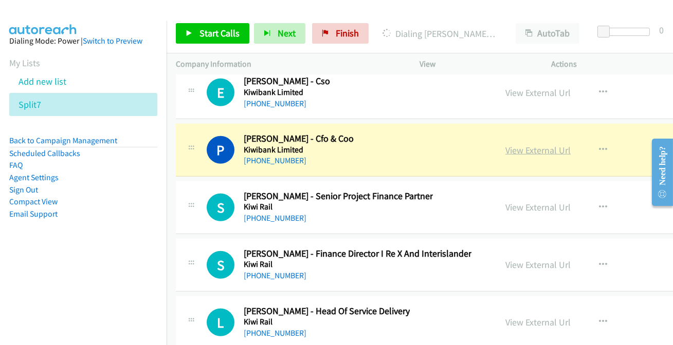
click at [514, 144] on link "View External Url" at bounding box center [537, 150] width 65 height 12
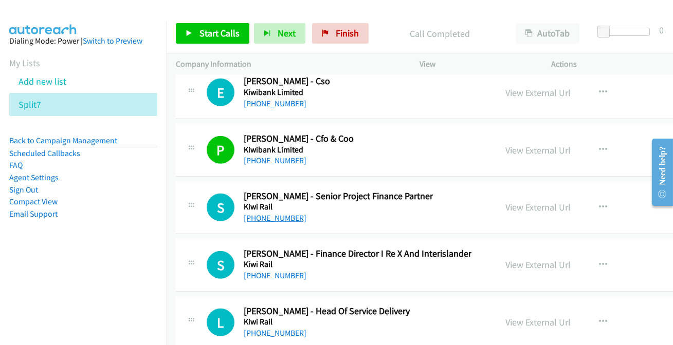
click at [288, 213] on link "[PHONE_NUMBER]" at bounding box center [275, 218] width 63 height 10
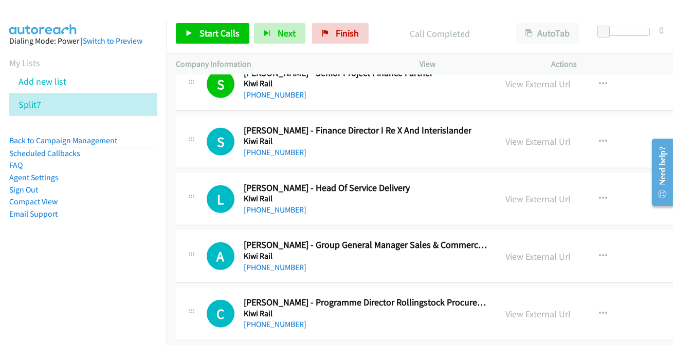
scroll to position [16585, 0]
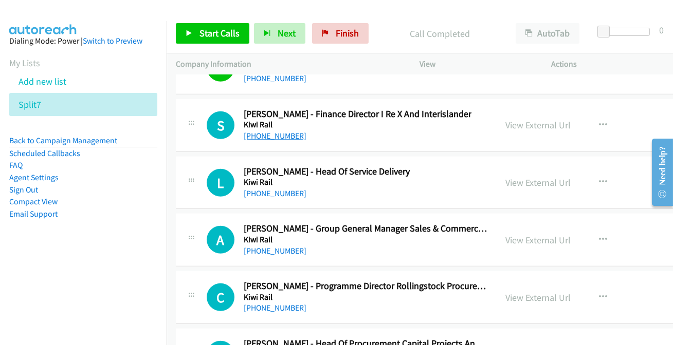
click at [262, 131] on link "[PHONE_NUMBER]" at bounding box center [275, 136] width 63 height 10
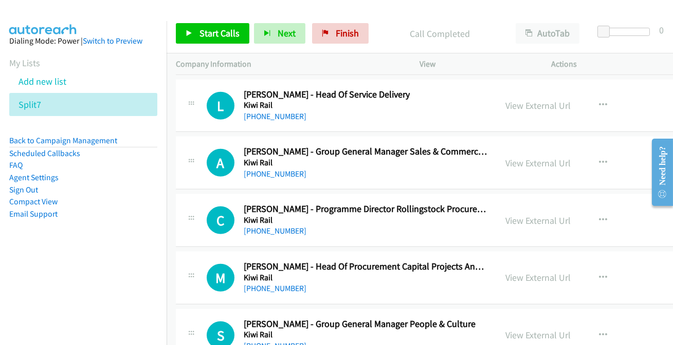
scroll to position [16679, 0]
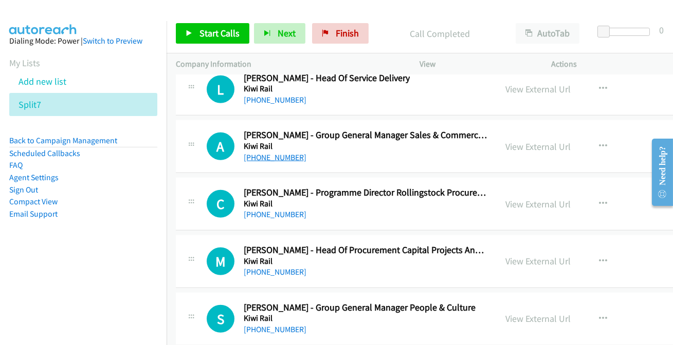
click at [282, 153] on link "[PHONE_NUMBER]" at bounding box center [275, 158] width 63 height 10
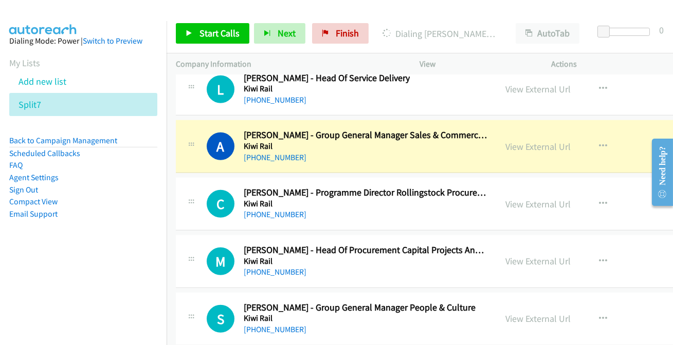
scroll to position [16726, 0]
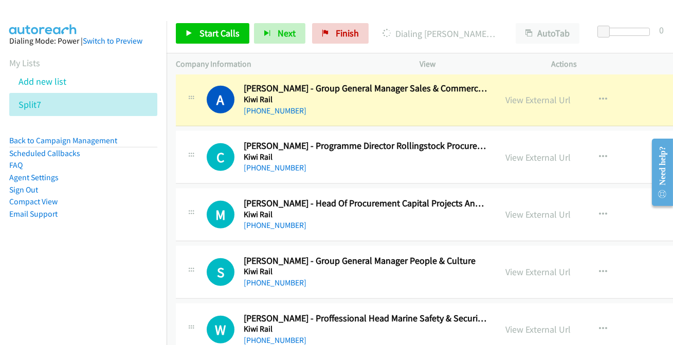
click at [286, 103] on div "A Callback Scheduled [PERSON_NAME] - Group General Manager Sales & Commercial K…" at bounding box center [477, 99] width 603 height 53
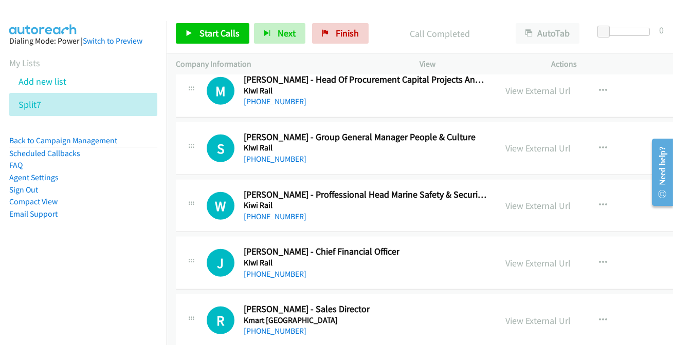
scroll to position [16866, 0]
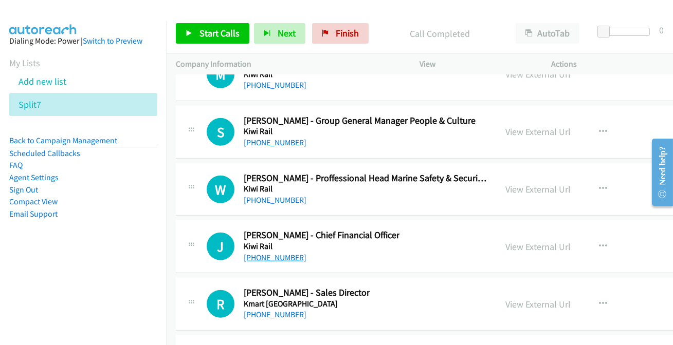
click at [282, 253] on link "[PHONE_NUMBER]" at bounding box center [275, 258] width 63 height 10
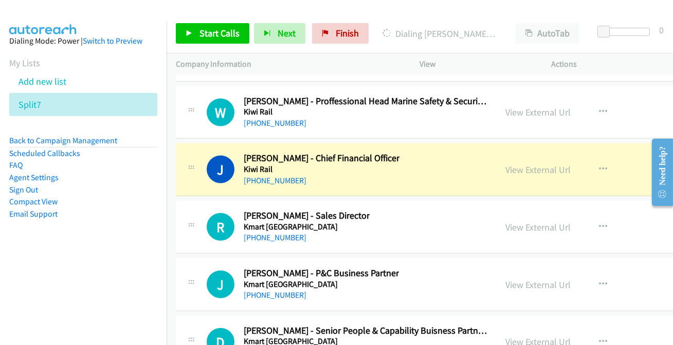
scroll to position [16959, 0]
